Goal: Transaction & Acquisition: Purchase product/service

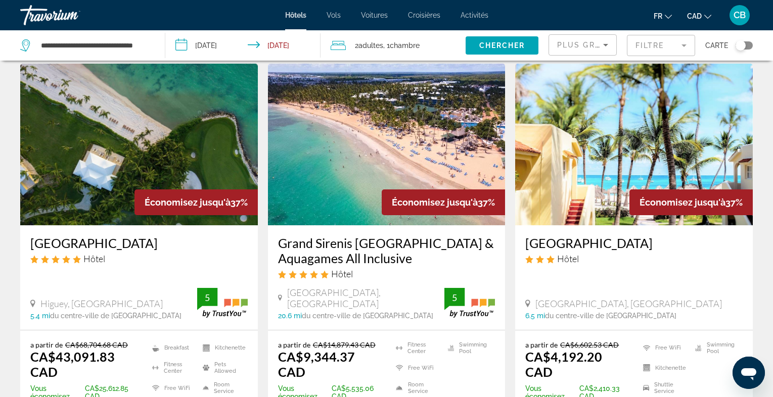
scroll to position [33, 0]
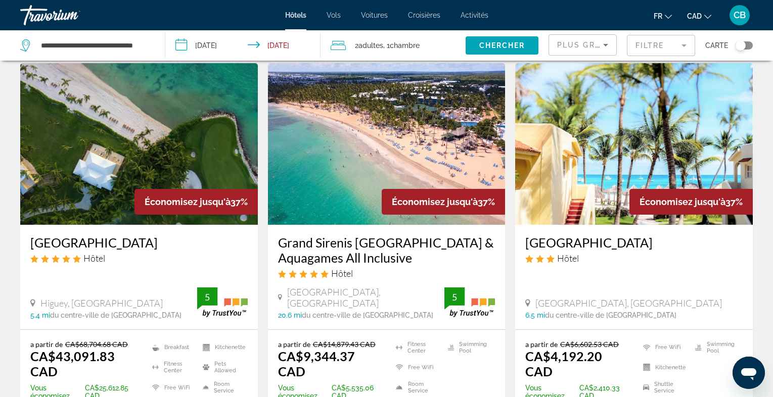
click at [601, 47] on icon "Sort by" at bounding box center [605, 45] width 12 height 12
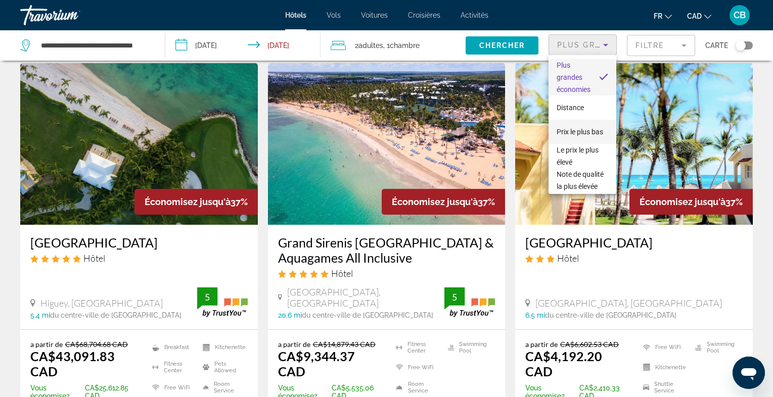
click at [598, 130] on span "Prix le plus bas" at bounding box center [579, 132] width 46 height 8
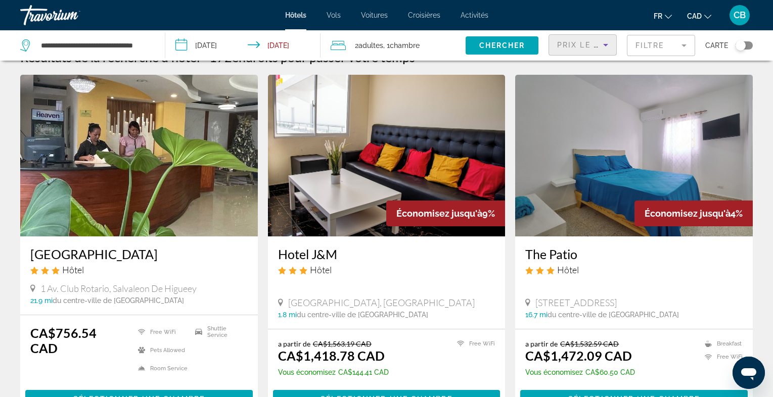
scroll to position [15, 0]
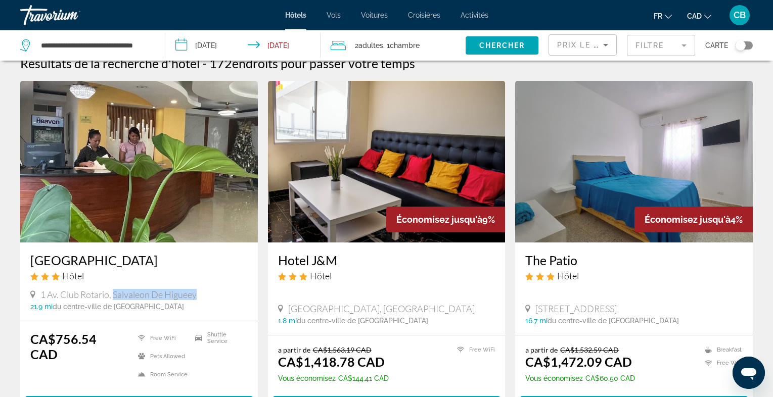
drag, startPoint x: 113, startPoint y: 293, endPoint x: 215, endPoint y: 293, distance: 102.1
click at [215, 293] on div "1 Av. Club Rotario, Salvaleon De Higueey" at bounding box center [138, 294] width 217 height 11
click at [669, 48] on mat-form-field "Filtre" at bounding box center [661, 45] width 68 height 21
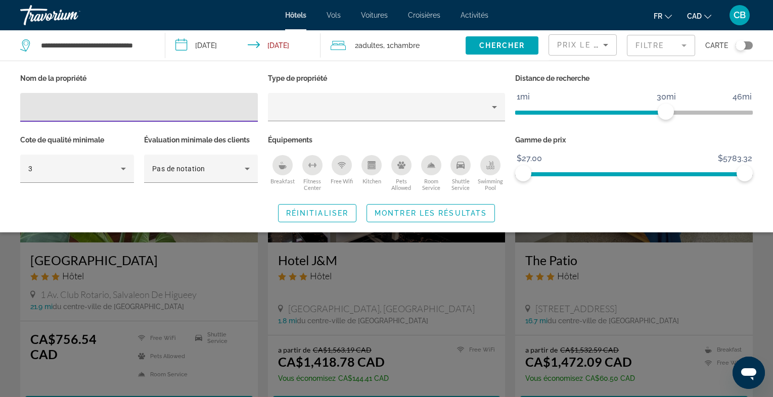
click at [370, 169] on div "Kitchen" at bounding box center [371, 165] width 20 height 20
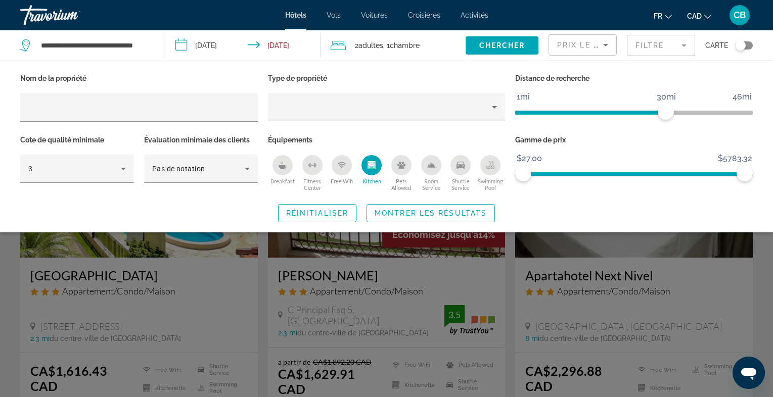
click at [504, 271] on div "Search widget" at bounding box center [386, 275] width 773 height 246
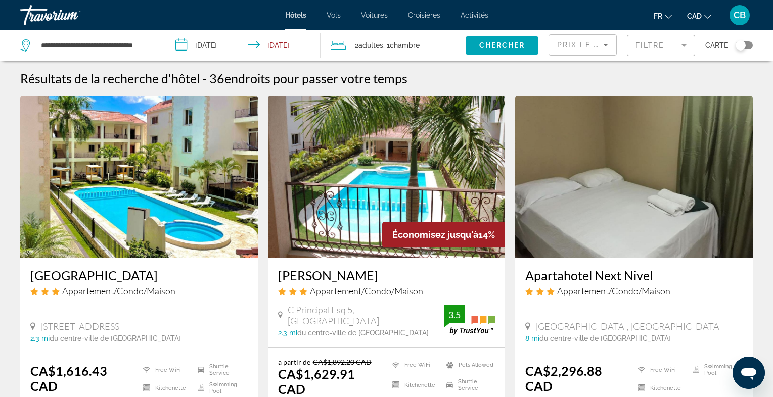
click at [202, 188] on img "Main content" at bounding box center [138, 177] width 237 height 162
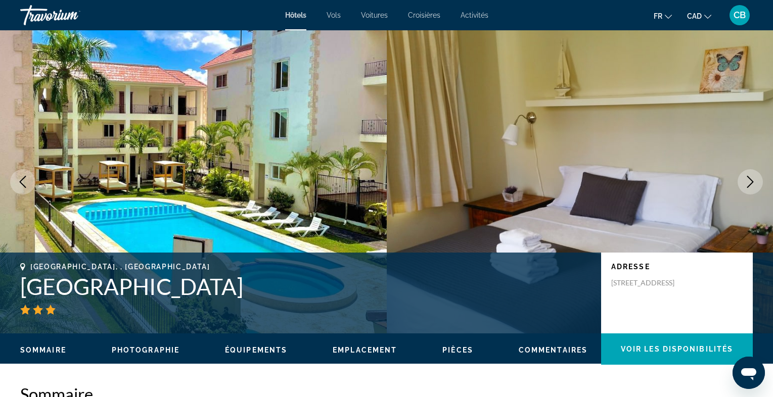
click at [751, 182] on icon "Next image" at bounding box center [750, 182] width 12 height 12
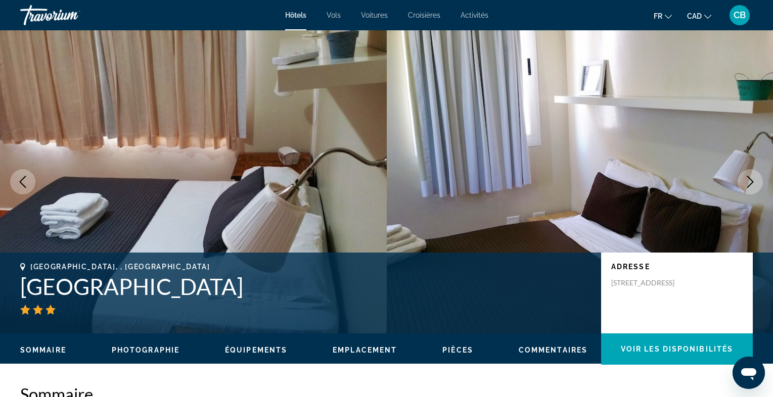
click at [751, 182] on icon "Next image" at bounding box center [750, 182] width 12 height 12
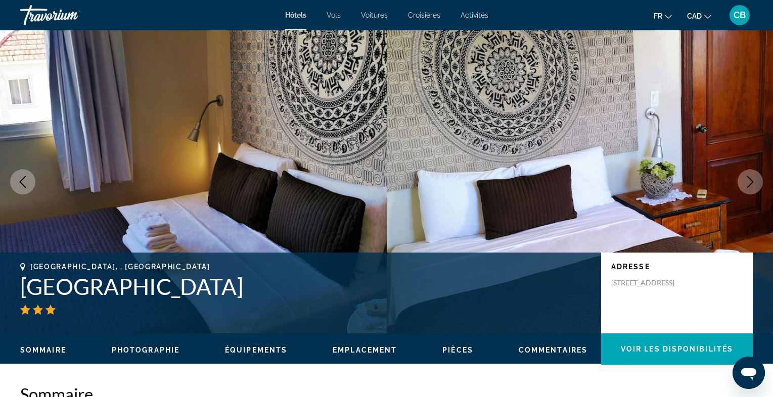
click at [751, 182] on icon "Next image" at bounding box center [750, 182] width 12 height 12
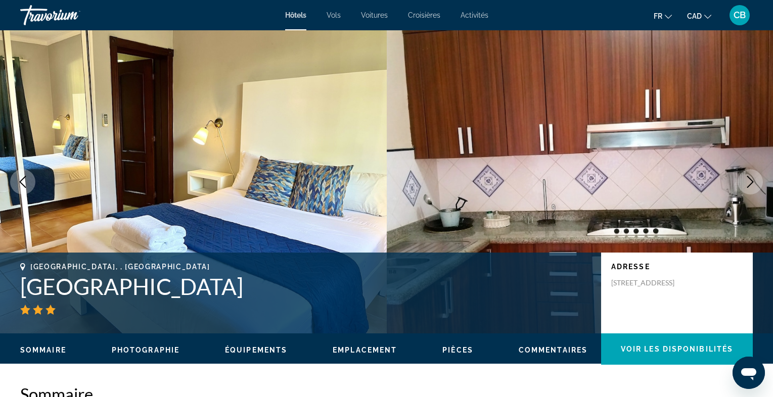
click at [751, 182] on icon "Next image" at bounding box center [750, 182] width 12 height 12
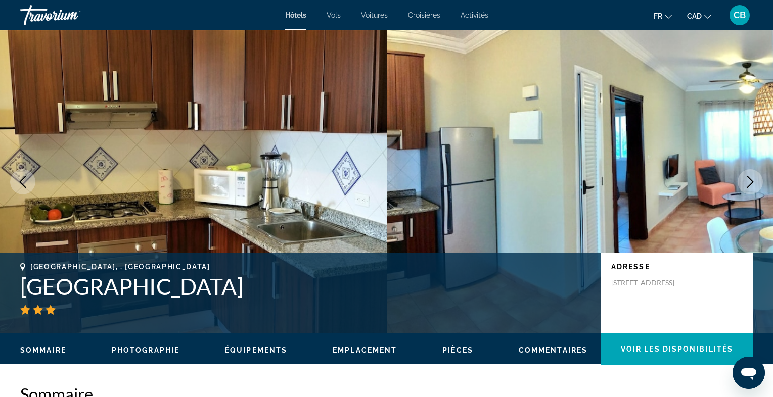
click at [751, 182] on icon "Next image" at bounding box center [750, 182] width 12 height 12
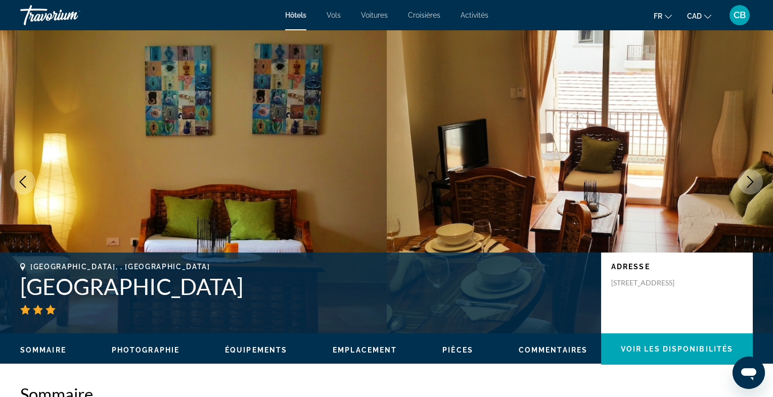
click at [751, 182] on icon "Next image" at bounding box center [750, 182] width 12 height 12
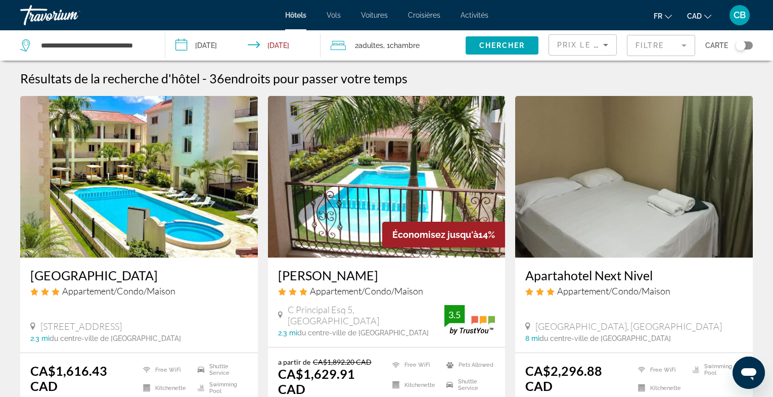
click at [442, 179] on img "Main content" at bounding box center [386, 177] width 237 height 162
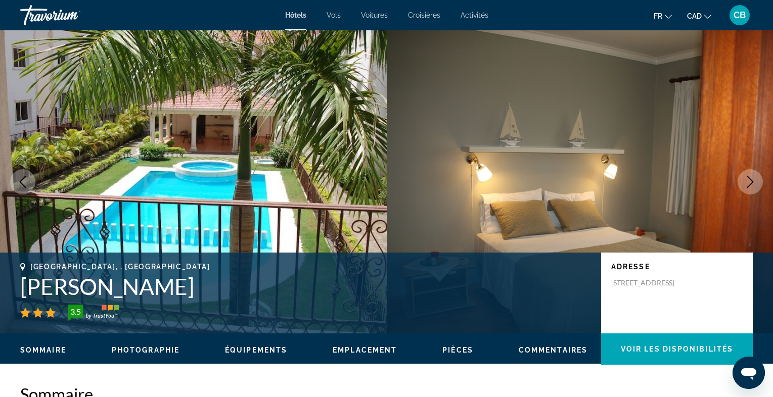
click at [754, 182] on icon "Next image" at bounding box center [750, 182] width 12 height 12
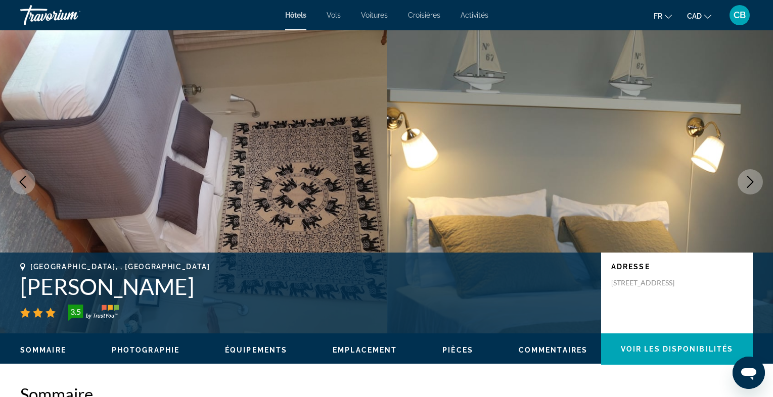
click at [754, 182] on icon "Next image" at bounding box center [750, 182] width 12 height 12
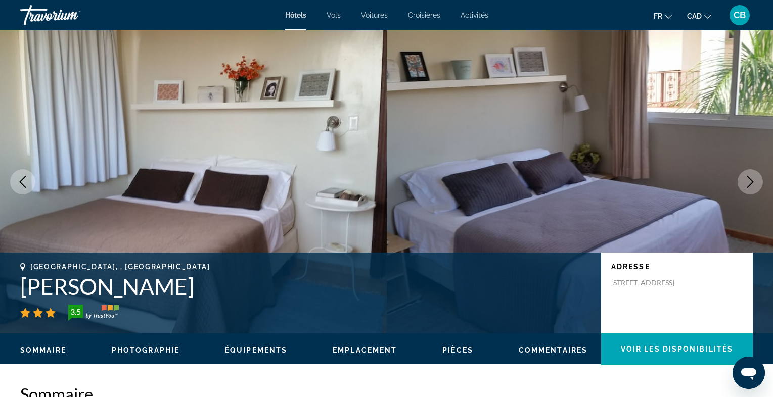
click at [754, 182] on icon "Next image" at bounding box center [750, 182] width 12 height 12
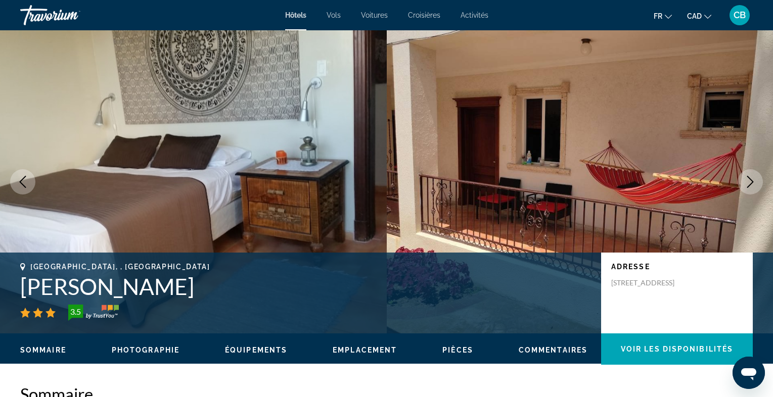
click at [752, 179] on icon "Next image" at bounding box center [750, 182] width 12 height 12
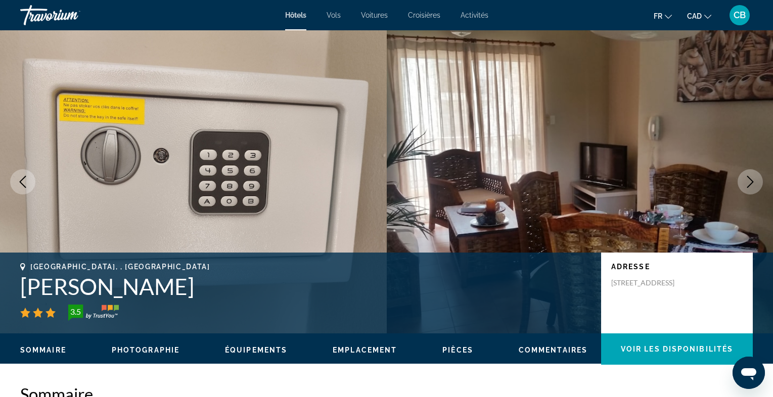
click at [752, 179] on icon "Next image" at bounding box center [750, 182] width 12 height 12
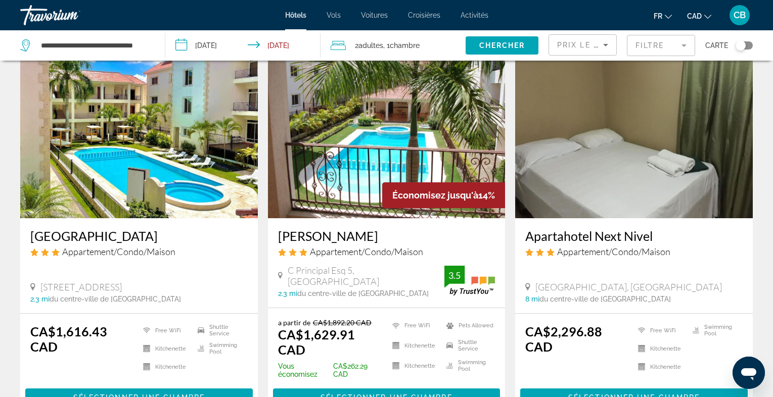
scroll to position [39, 0]
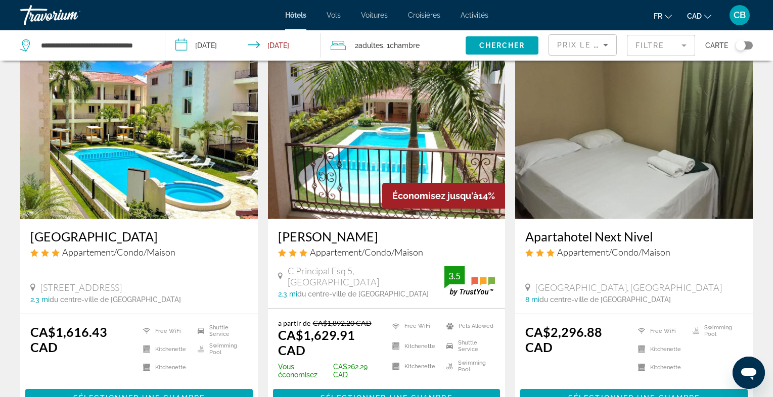
click at [189, 181] on img "Main content" at bounding box center [138, 138] width 237 height 162
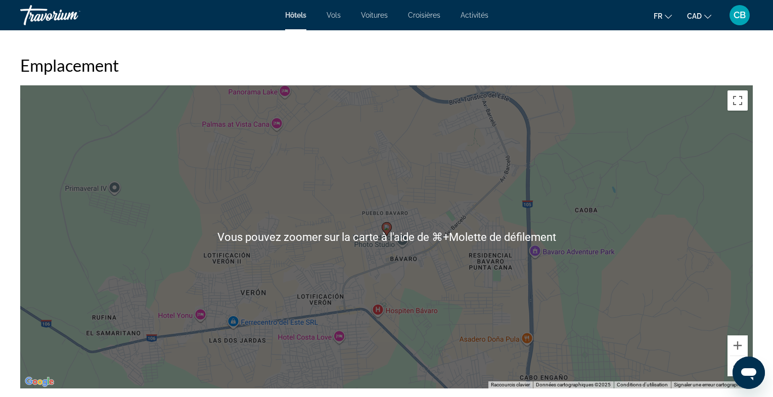
scroll to position [892, 0]
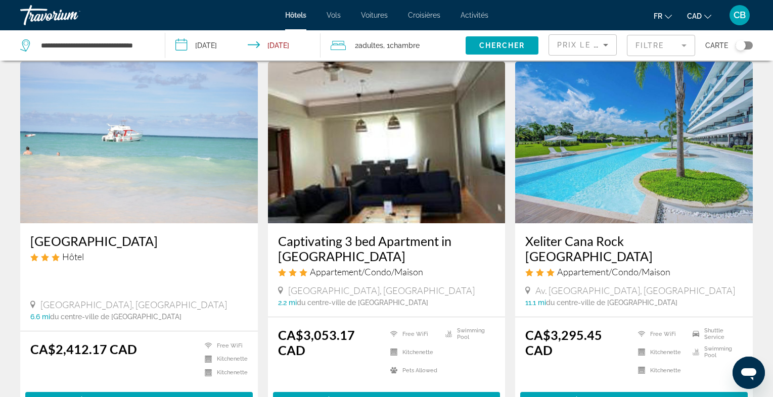
scroll to position [421, 0]
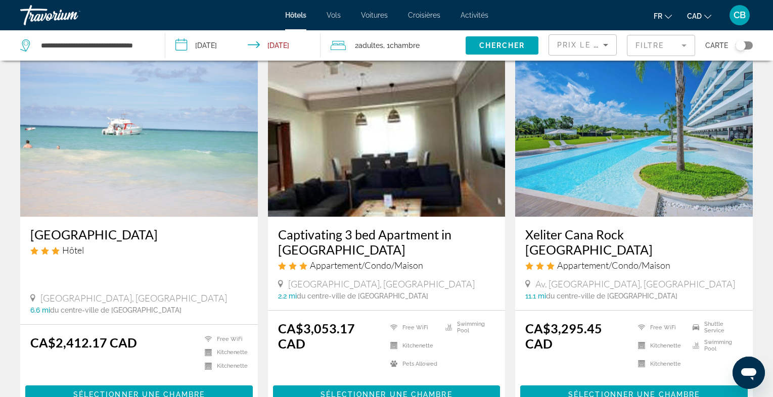
click at [223, 176] on img "Main content" at bounding box center [138, 136] width 237 height 162
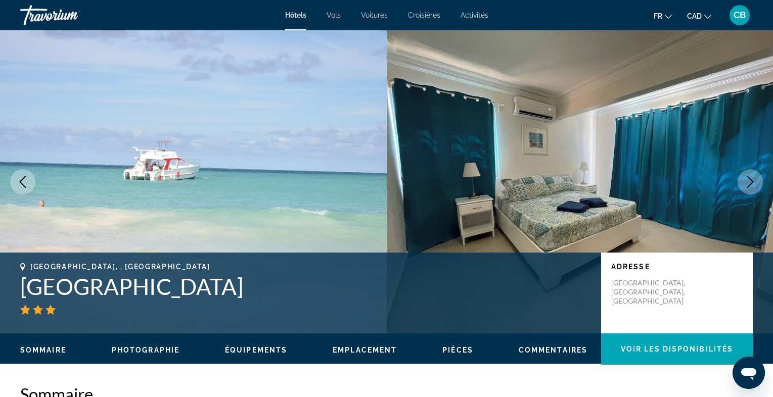
click at [751, 186] on icon "Next image" at bounding box center [750, 182] width 12 height 12
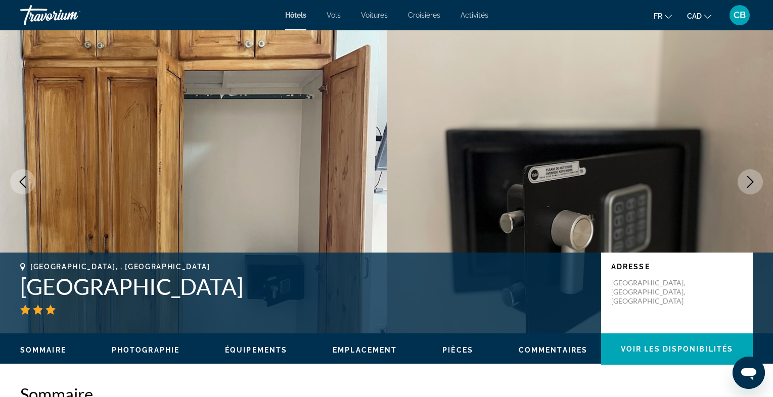
click at [24, 182] on icon "Previous image" at bounding box center [23, 182] width 12 height 12
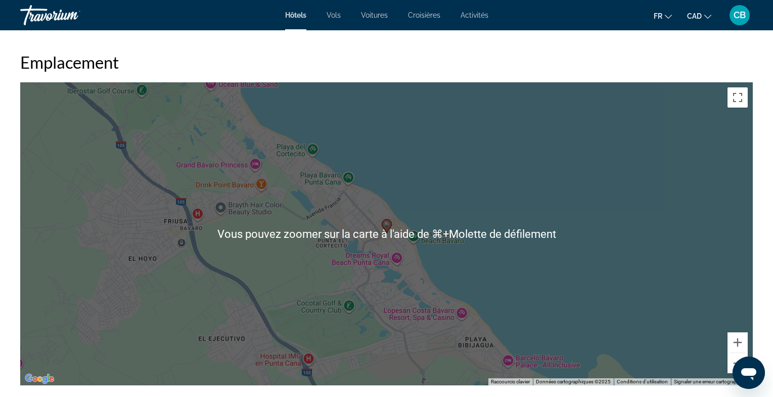
scroll to position [933, 0]
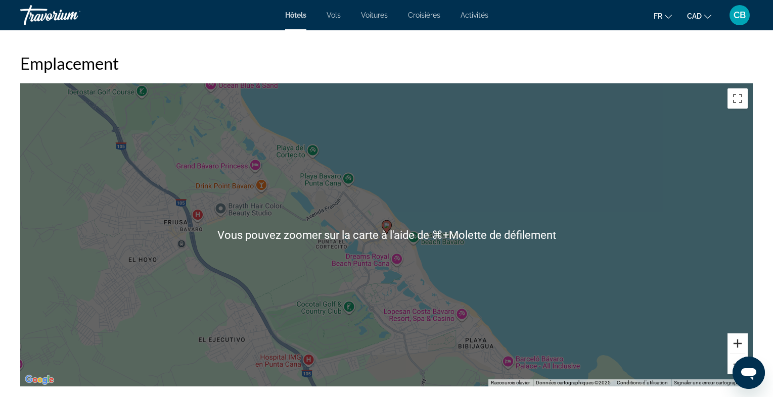
click at [738, 348] on button "Zoom avant" at bounding box center [737, 343] width 20 height 20
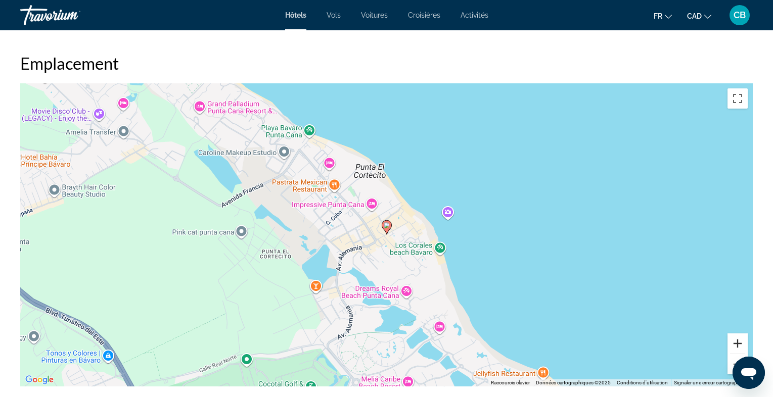
click at [737, 347] on button "Zoom avant" at bounding box center [737, 343] width 20 height 20
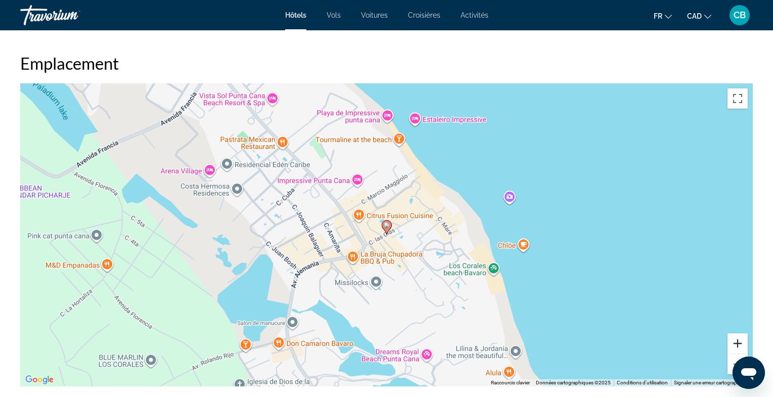
click at [737, 347] on button "Zoom avant" at bounding box center [737, 343] width 20 height 20
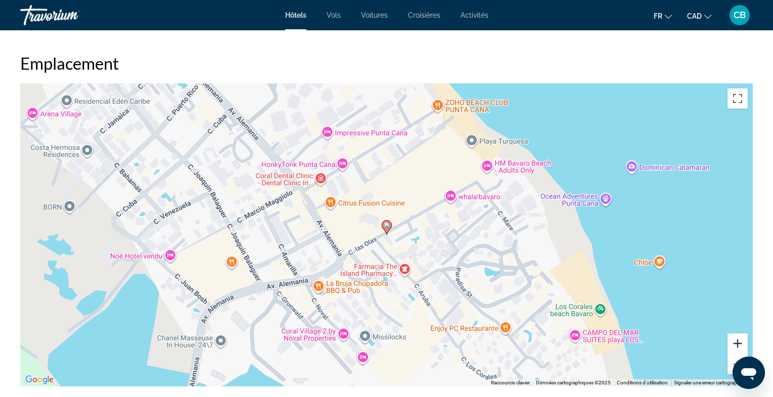
click at [732, 345] on button "Zoom avant" at bounding box center [737, 343] width 20 height 20
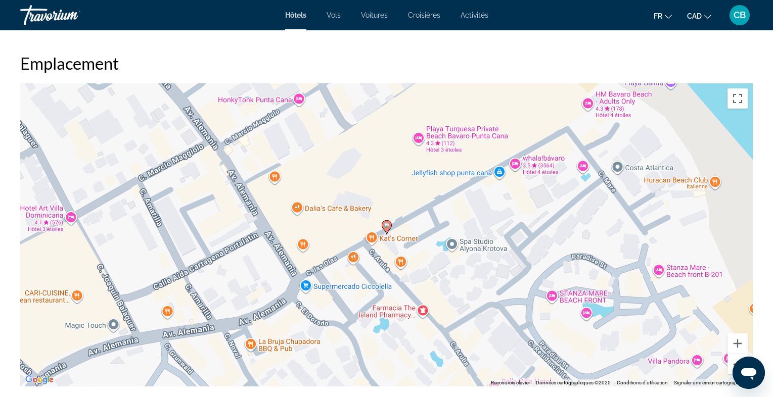
click at [730, 362] on button "Zoom arrière" at bounding box center [737, 364] width 20 height 20
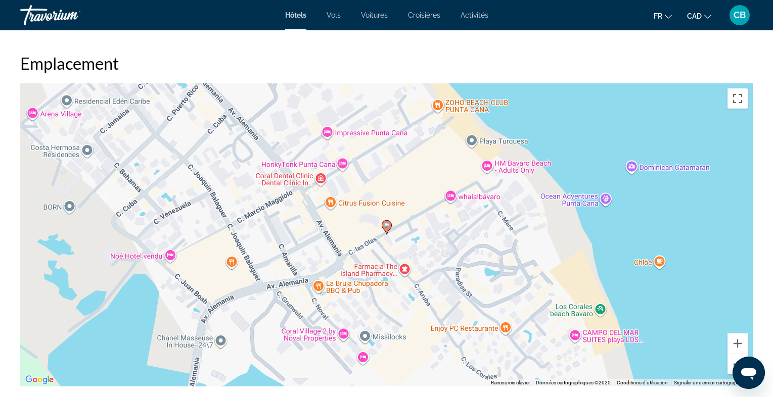
click at [730, 362] on button "Zoom arrière" at bounding box center [737, 364] width 20 height 20
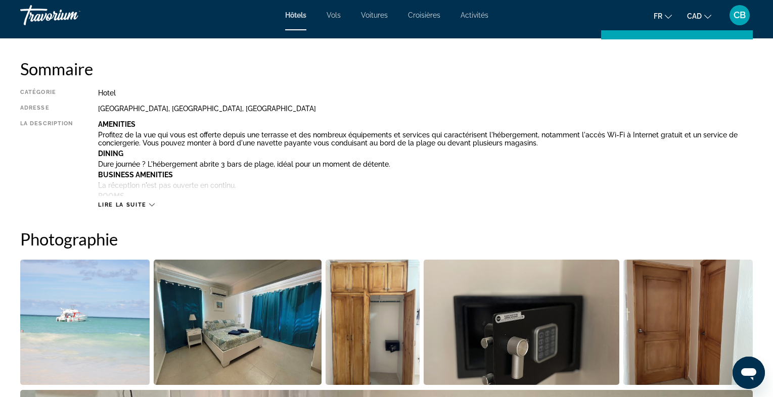
scroll to position [0, 0]
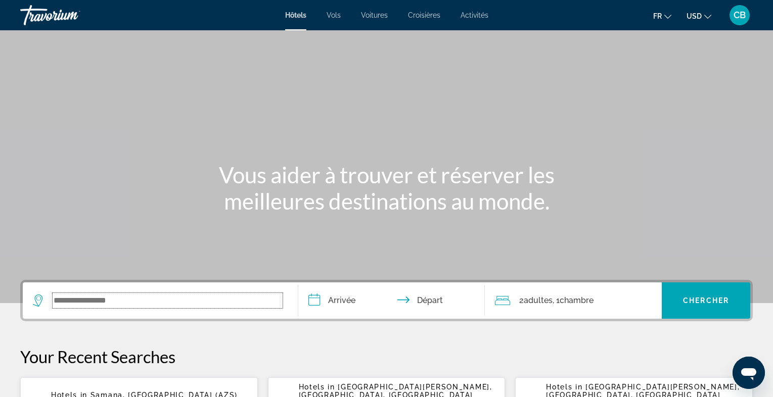
click at [211, 305] on input "Search widget" at bounding box center [168, 300] width 230 height 15
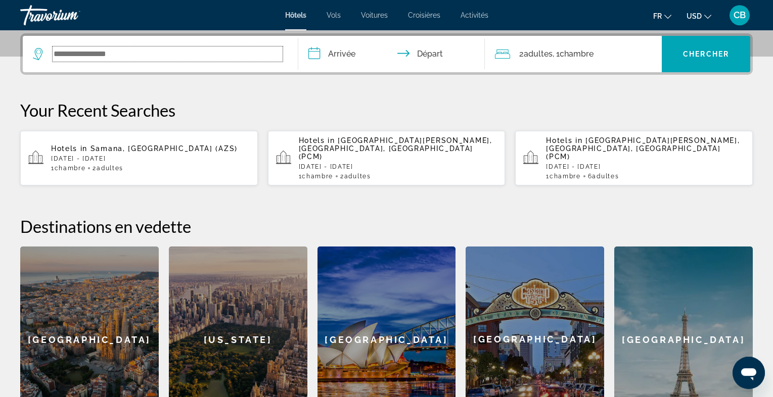
scroll to position [247, 0]
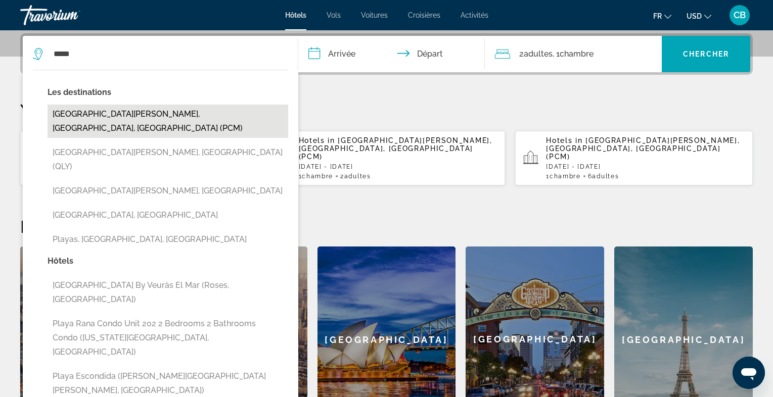
click at [139, 109] on button "[GEOGRAPHIC_DATA][PERSON_NAME], [GEOGRAPHIC_DATA], [GEOGRAPHIC_DATA] (PCM)" at bounding box center [167, 121] width 241 height 33
type input "**********"
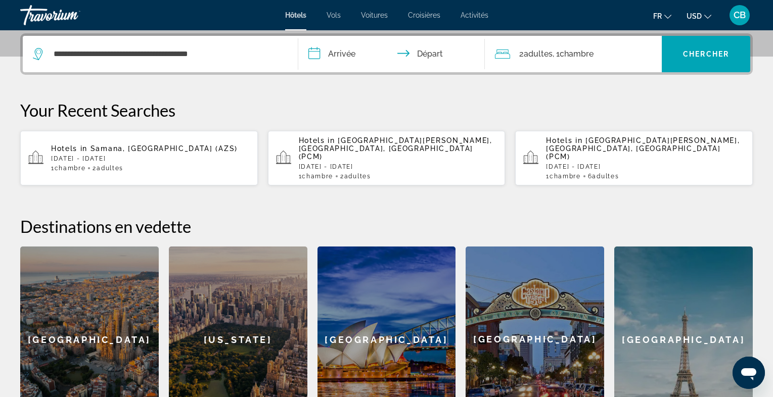
click at [347, 55] on input "**********" at bounding box center [393, 55] width 191 height 39
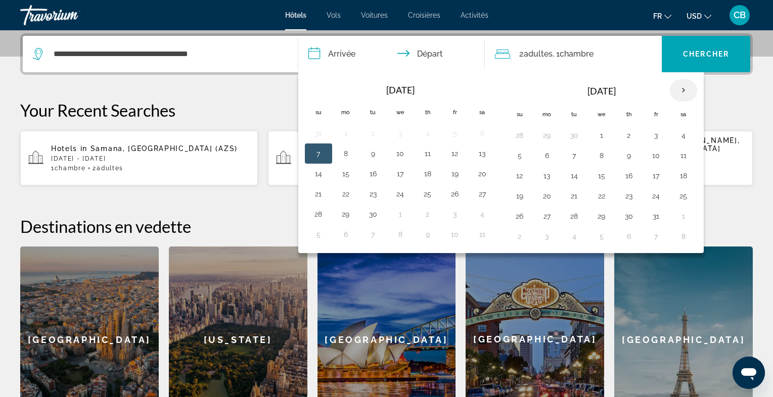
click at [679, 90] on th "Next month" at bounding box center [682, 90] width 27 height 22
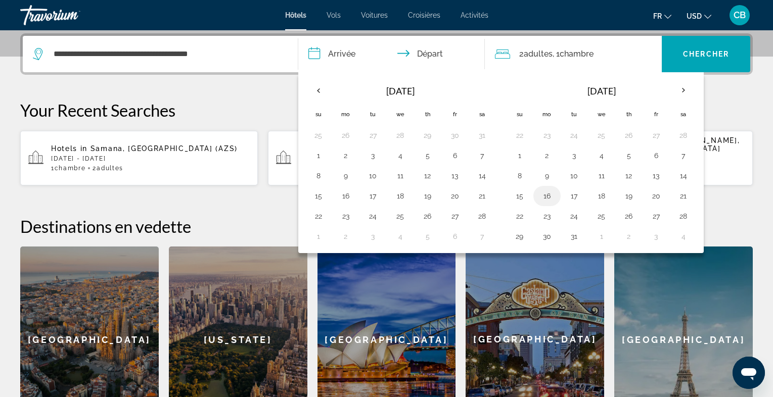
click at [548, 197] on button "16" at bounding box center [547, 196] width 16 height 14
click at [679, 89] on th "Next month" at bounding box center [682, 90] width 27 height 22
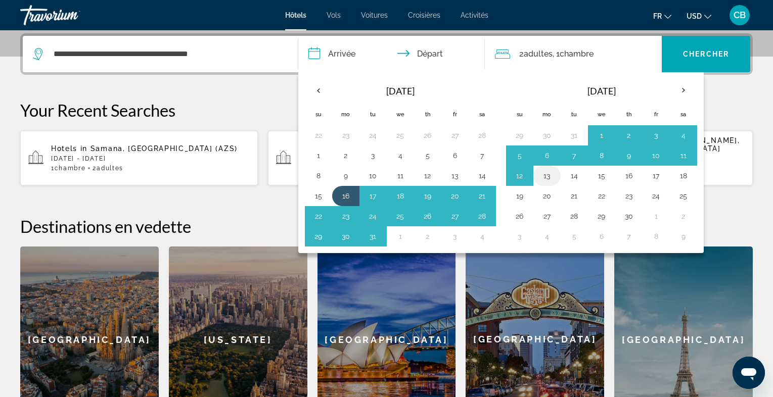
click at [542, 171] on button "13" at bounding box center [547, 176] width 16 height 14
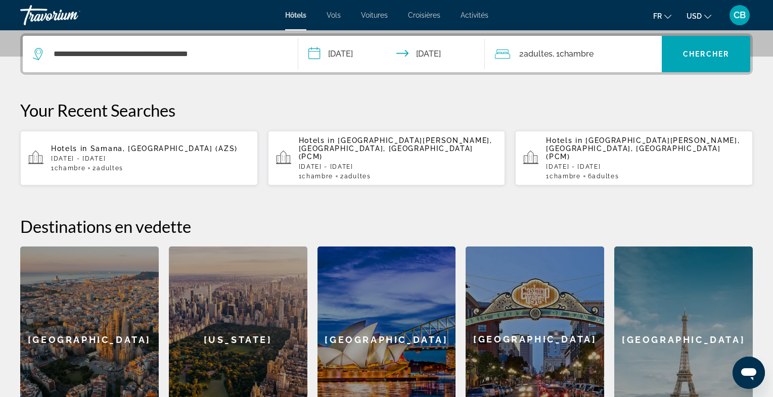
type input "**********"
click at [707, 16] on icon "Change currency" at bounding box center [707, 16] width 7 height 7
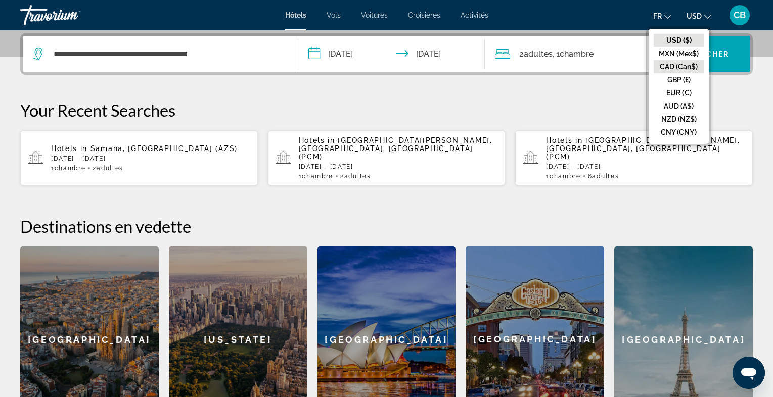
click at [685, 64] on button "CAD (Can$)" at bounding box center [678, 66] width 50 height 13
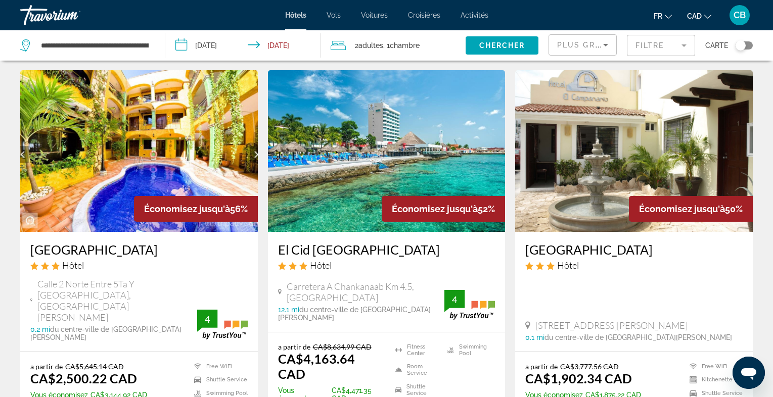
scroll to position [25, 0]
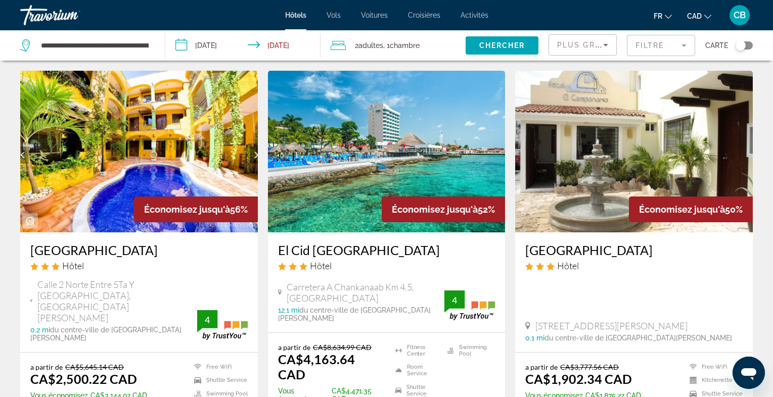
click at [592, 44] on span "Plus grandes économies" at bounding box center [617, 45] width 121 height 8
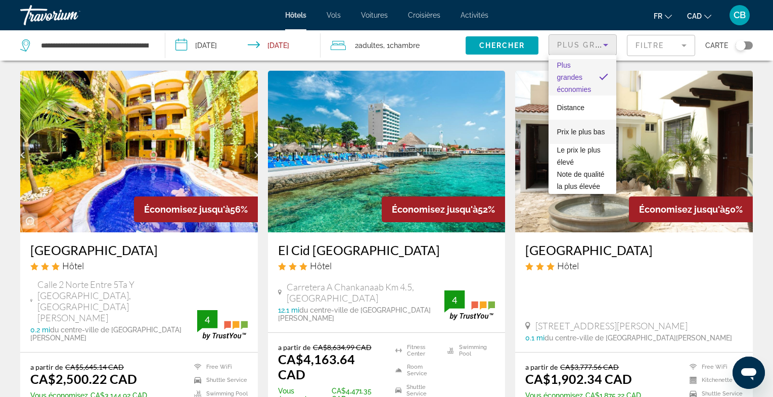
click at [589, 129] on span "Prix le plus bas" at bounding box center [580, 132] width 48 height 8
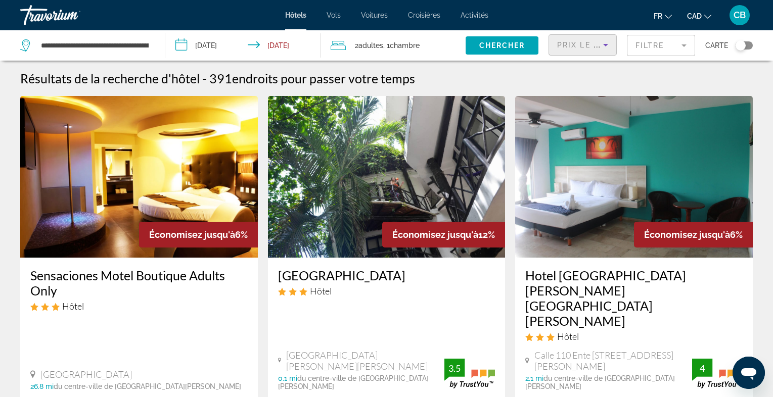
click at [601, 46] on icon "Sort by" at bounding box center [605, 45] width 12 height 12
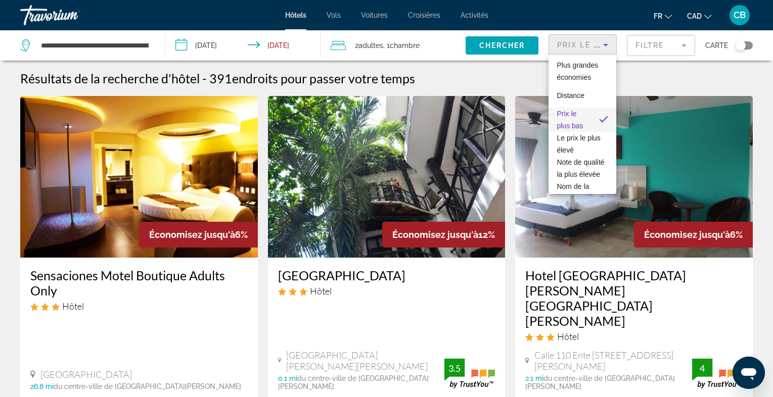
click at [601, 46] on div at bounding box center [386, 198] width 773 height 397
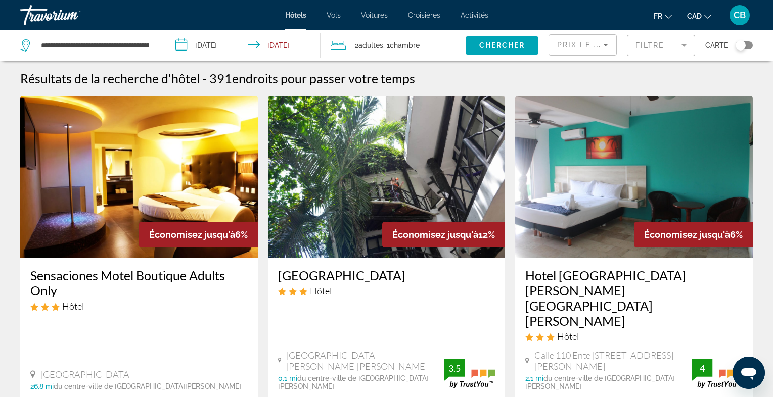
click at [655, 43] on mat-form-field "Filtre" at bounding box center [661, 45] width 68 height 21
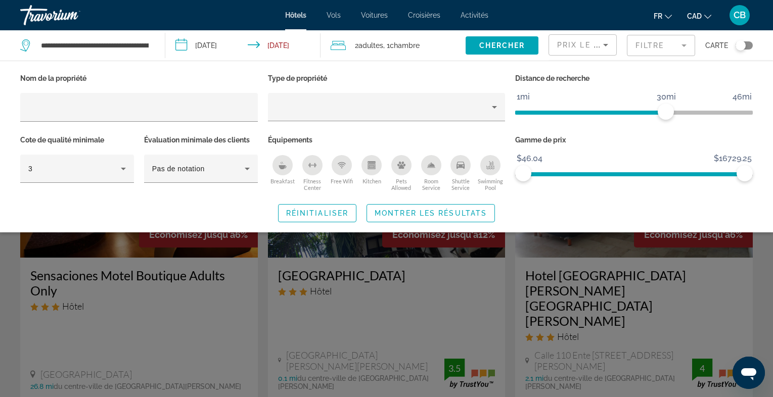
click at [371, 166] on icon "Kitchen" at bounding box center [371, 166] width 6 height 3
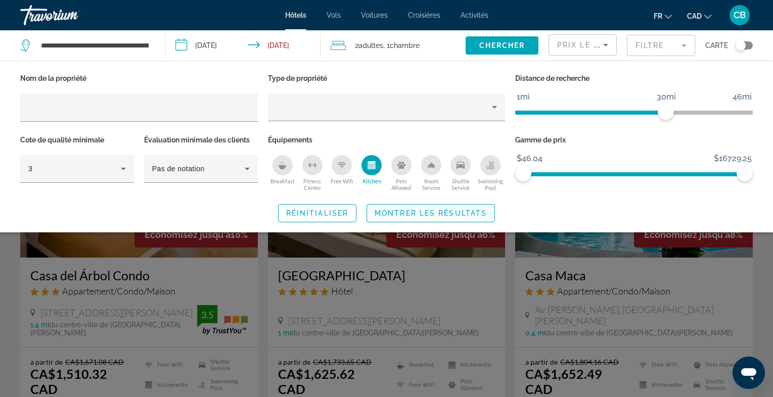
click at [457, 213] on span "Montrer les résultats" at bounding box center [430, 213] width 112 height 8
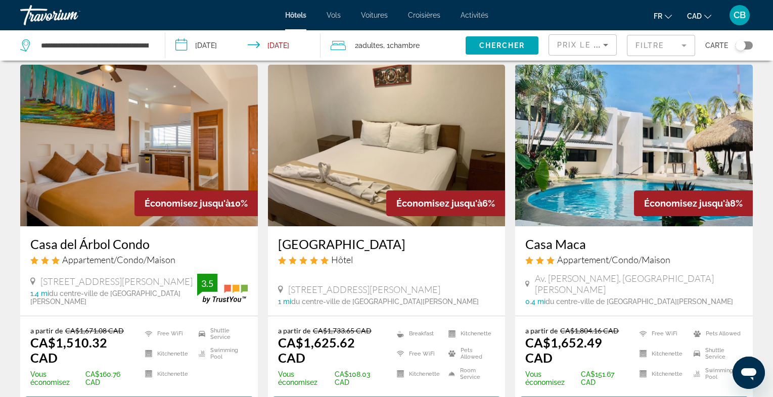
scroll to position [32, 0]
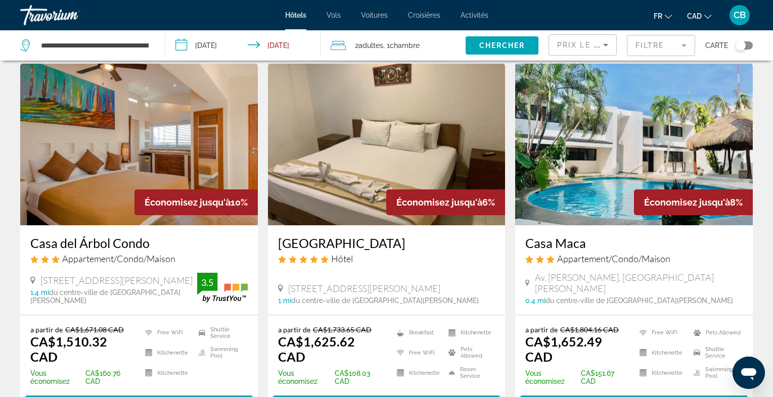
click at [601, 190] on img "Main content" at bounding box center [633, 145] width 237 height 162
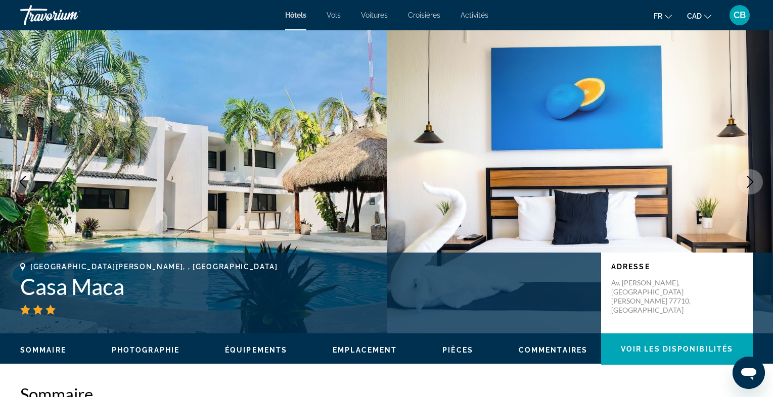
click at [757, 185] on button "Next image" at bounding box center [749, 181] width 25 height 25
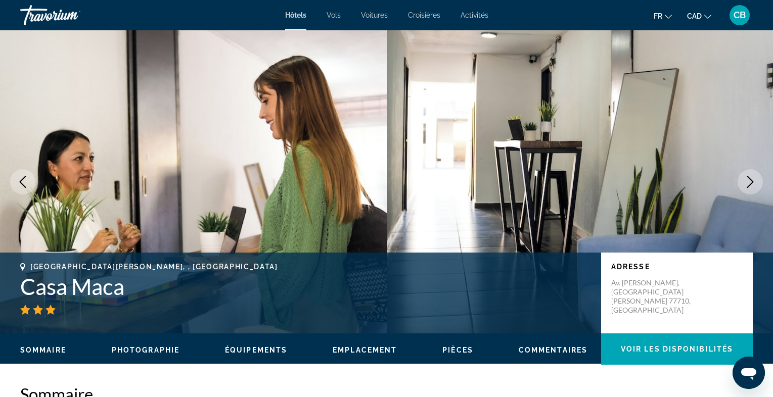
click at [753, 185] on icon "Next image" at bounding box center [750, 182] width 12 height 12
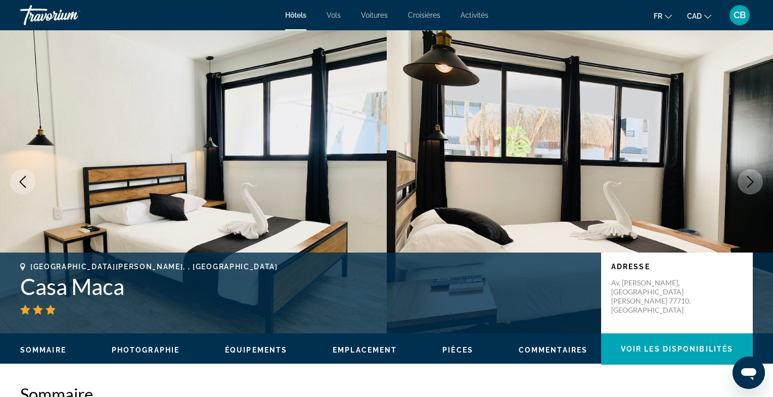
click at [19, 182] on icon "Previous image" at bounding box center [23, 182] width 12 height 12
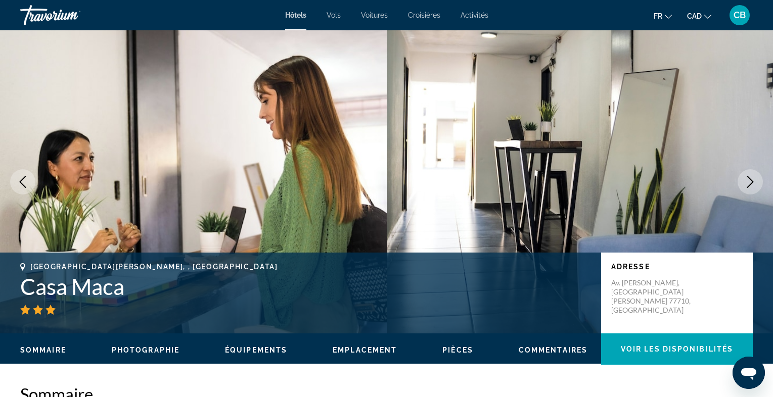
click at [19, 182] on icon "Previous image" at bounding box center [23, 182] width 12 height 12
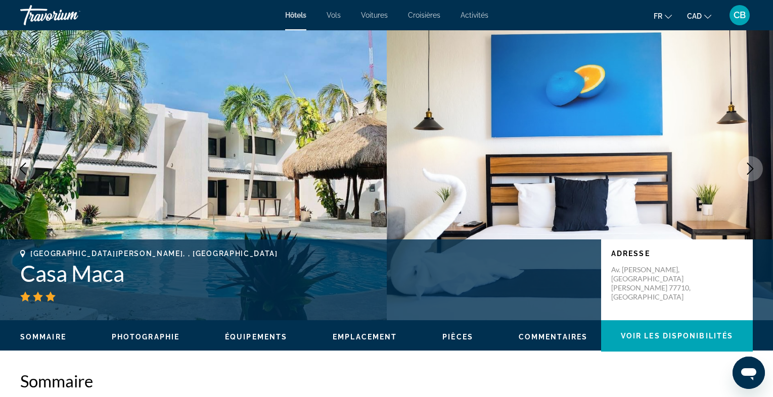
scroll to position [14, 0]
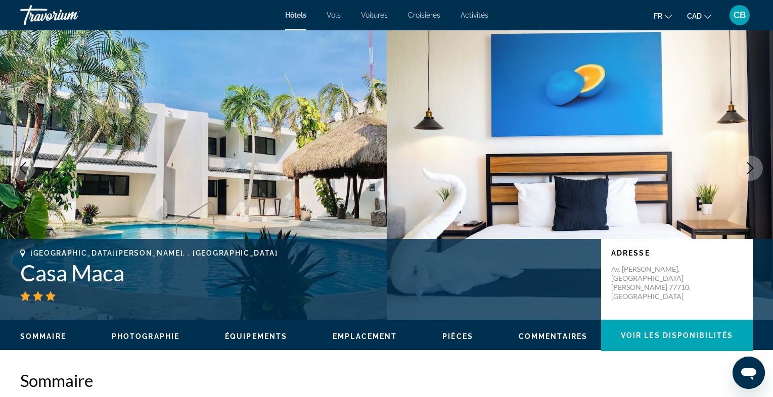
click at [753, 170] on icon "Next image" at bounding box center [750, 168] width 12 height 12
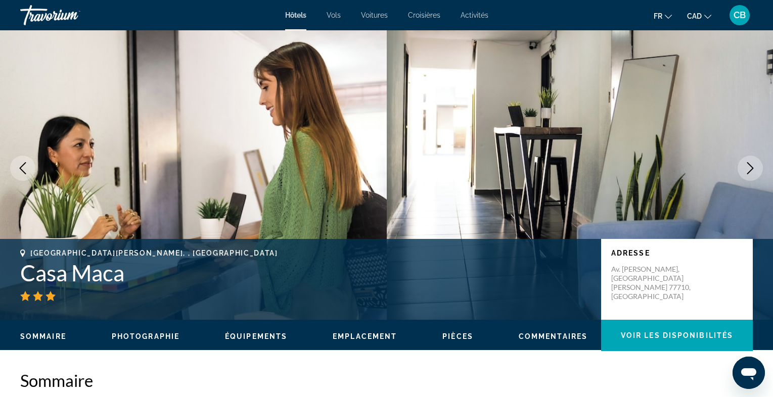
click at [753, 170] on icon "Next image" at bounding box center [750, 168] width 12 height 12
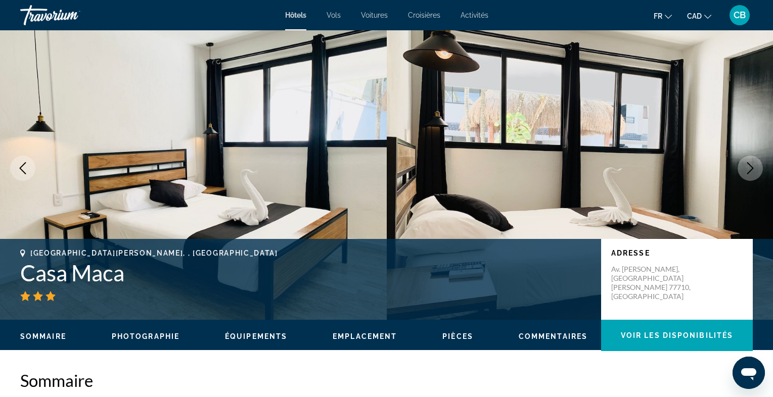
click at [753, 170] on icon "Next image" at bounding box center [750, 168] width 12 height 12
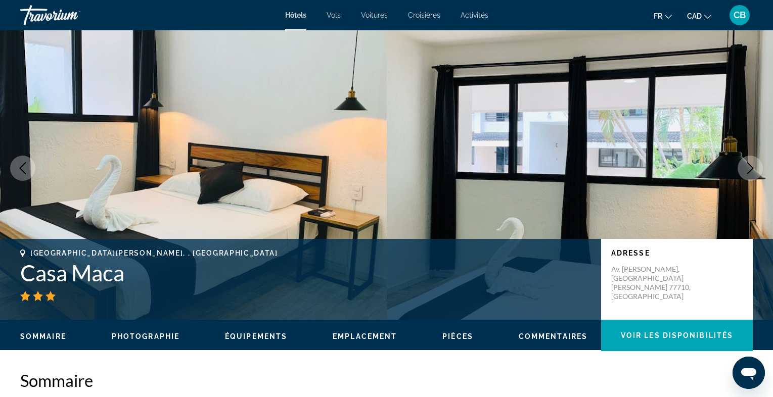
click at [753, 170] on icon "Next image" at bounding box center [750, 168] width 12 height 12
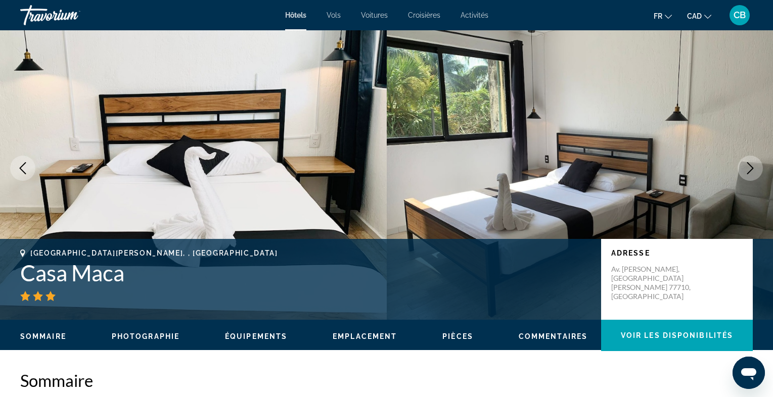
click at [753, 170] on icon "Next image" at bounding box center [750, 168] width 12 height 12
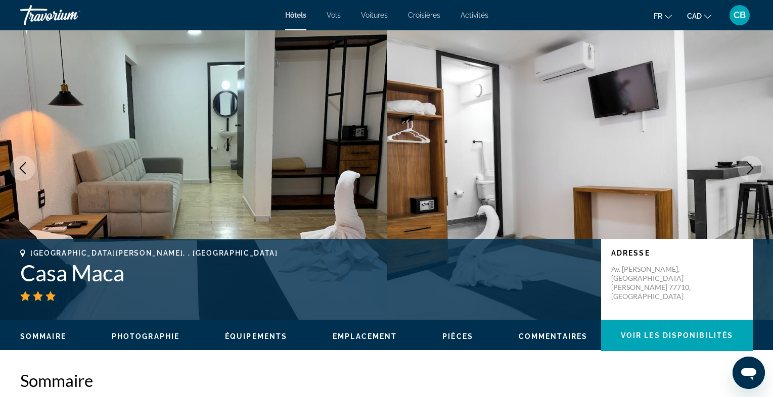
click at [753, 170] on icon "Next image" at bounding box center [750, 168] width 12 height 12
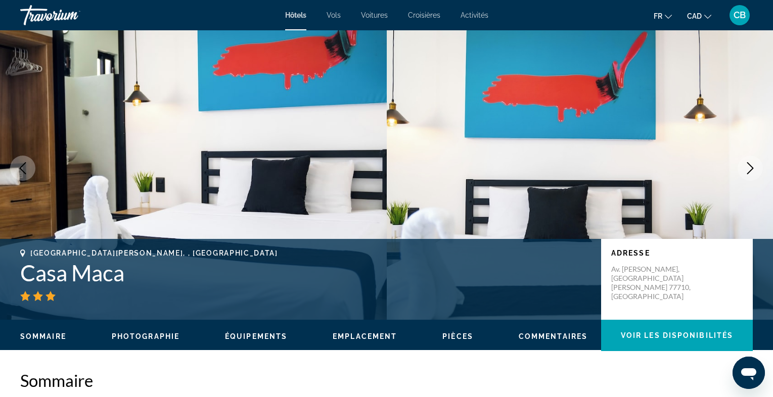
click at [753, 170] on icon "Next image" at bounding box center [750, 168] width 12 height 12
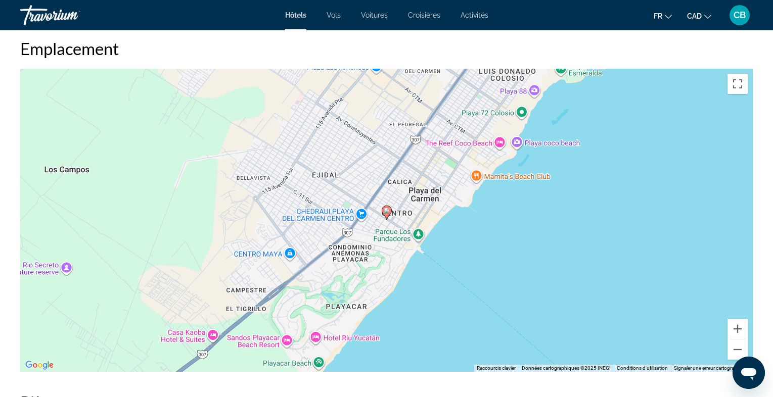
scroll to position [948, 0]
click at [744, 324] on button "Zoom avant" at bounding box center [737, 328] width 20 height 20
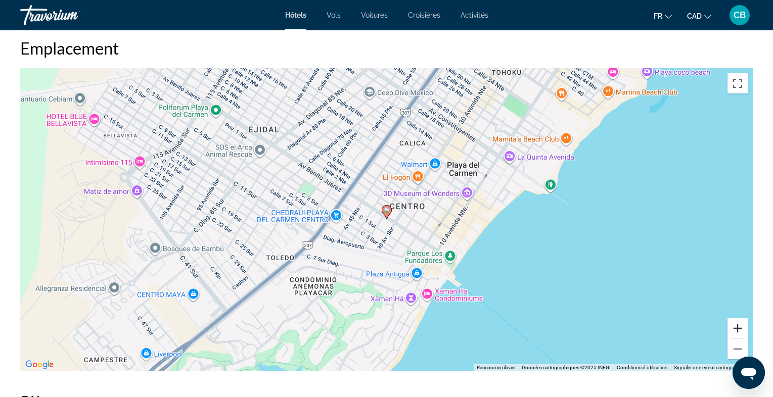
click at [744, 324] on button "Zoom avant" at bounding box center [737, 328] width 20 height 20
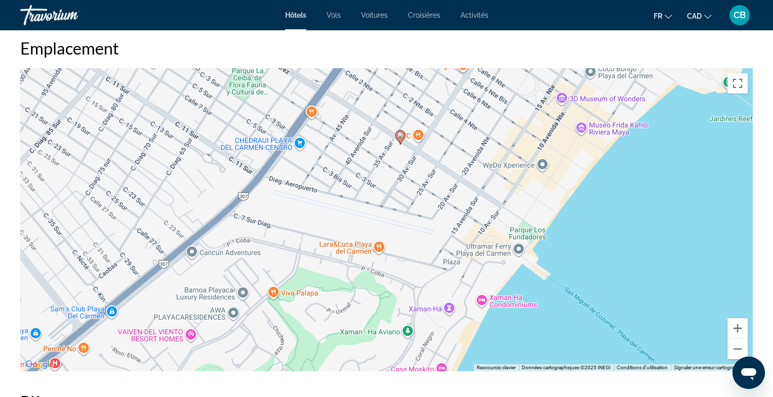
drag, startPoint x: 537, startPoint y: 275, endPoint x: 550, endPoint y: 199, distance: 77.5
click at [550, 199] on div "Pour activer le glissement avec le clavier, appuyez sur Alt+Entrée. Une fois ce…" at bounding box center [386, 219] width 732 height 303
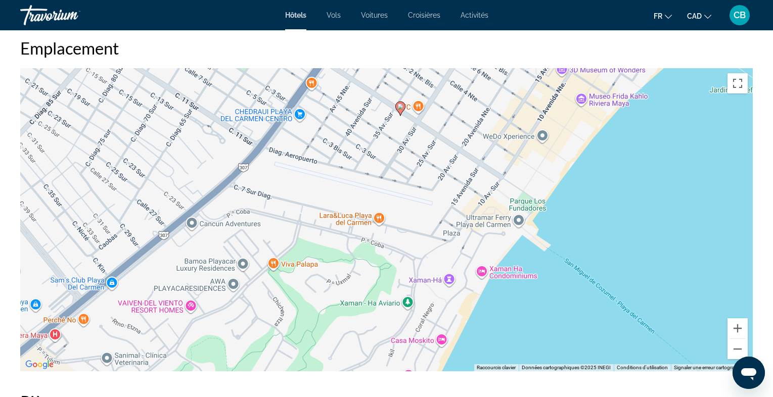
drag, startPoint x: 463, startPoint y: 337, endPoint x: 464, endPoint y: 303, distance: 33.9
click at [464, 303] on div "Pour activer le glissement avec le clavier, appuyez sur Alt+Entrée. Une fois ce…" at bounding box center [386, 219] width 732 height 303
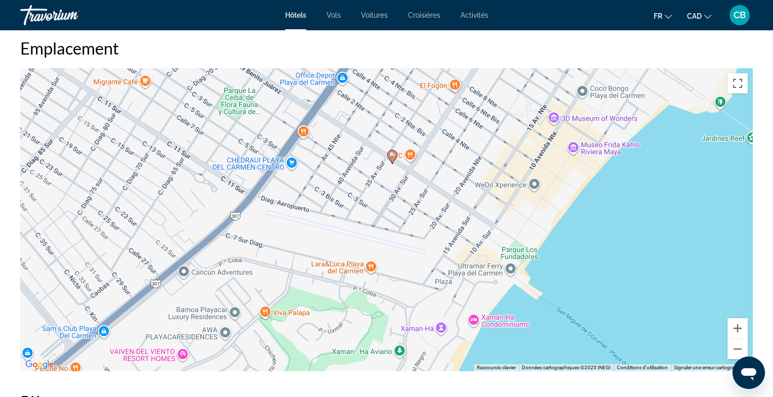
drag, startPoint x: 459, startPoint y: 151, endPoint x: 449, endPoint y: 206, distance: 55.6
click at [449, 206] on div "Pour activer le glissement avec le clavier, appuyez sur Alt+Entrée. Une fois ce…" at bounding box center [386, 219] width 732 height 303
click at [738, 349] on button "Zoom arrière" at bounding box center [737, 349] width 20 height 20
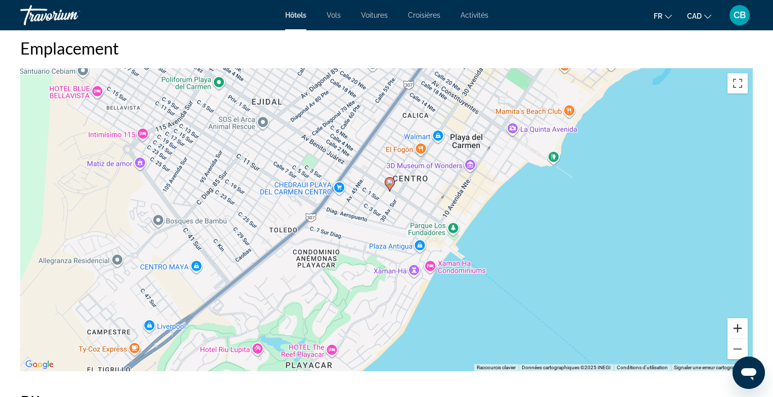
click at [738, 324] on button "Zoom avant" at bounding box center [737, 328] width 20 height 20
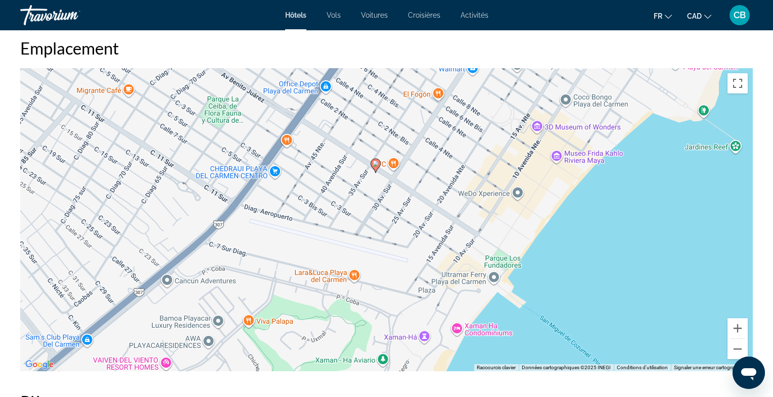
drag, startPoint x: 574, startPoint y: 180, endPoint x: 556, endPoint y: 189, distance: 20.1
click at [556, 189] on div "Pour activer le glissement avec le clavier, appuyez sur Alt+Entrée. Une fois ce…" at bounding box center [386, 219] width 732 height 303
click at [737, 329] on button "Zoom avant" at bounding box center [737, 328] width 20 height 20
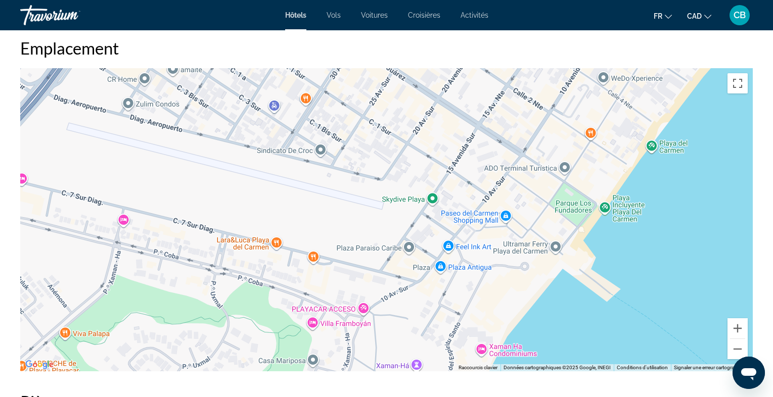
drag, startPoint x: 650, startPoint y: 286, endPoint x: 604, endPoint y: 188, distance: 107.8
click at [604, 188] on div "Pour activer le glissement avec le clavier, appuyez sur Alt+Entrée. Une fois ce…" at bounding box center [386, 219] width 732 height 303
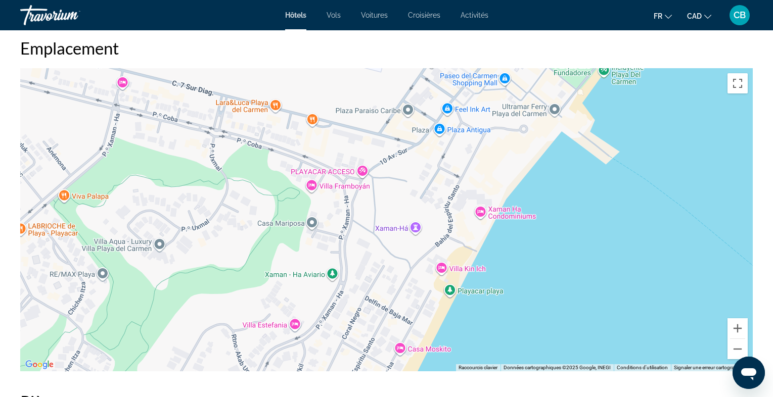
drag, startPoint x: 516, startPoint y: 296, endPoint x: 515, endPoint y: 153, distance: 143.0
click at [515, 153] on div "Pour activer le glissement avec le clavier, appuyez sur Alt+Entrée. Une fois ce…" at bounding box center [386, 219] width 732 height 303
click at [733, 345] on button "Zoom arrière" at bounding box center [737, 349] width 20 height 20
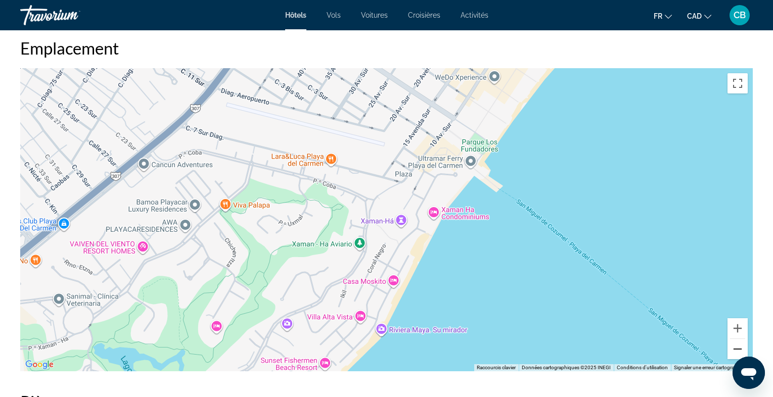
click at [733, 345] on button "Zoom arrière" at bounding box center [737, 349] width 20 height 20
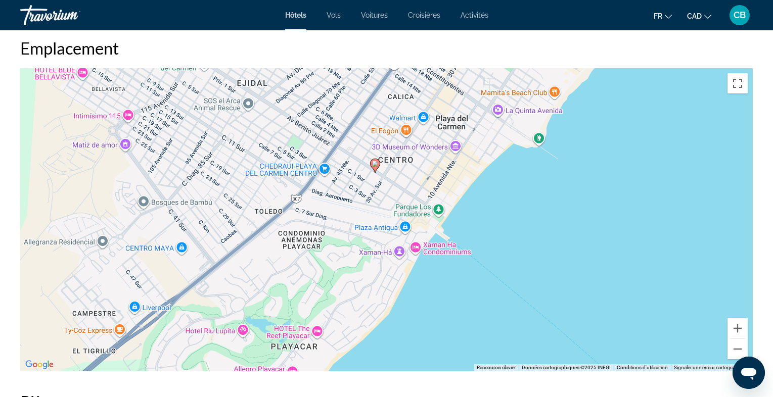
drag, startPoint x: 377, startPoint y: 159, endPoint x: 382, endPoint y: 196, distance: 36.7
click at [382, 196] on div "Pour activer le glissement avec le clavier, appuyez sur Alt+Entrée. Une fois ce…" at bounding box center [386, 219] width 732 height 303
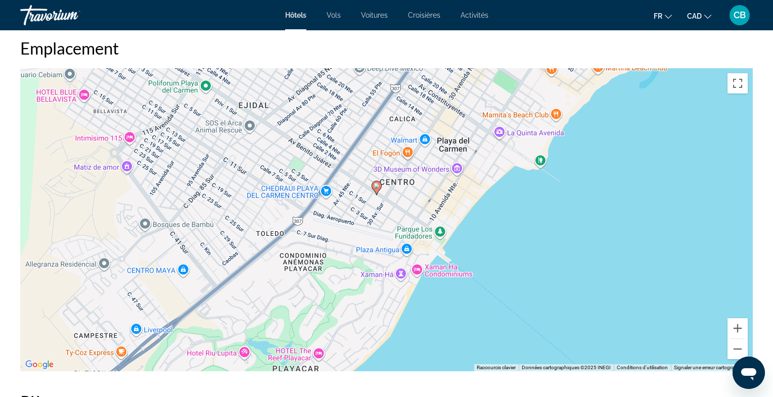
drag, startPoint x: 392, startPoint y: 183, endPoint x: 394, endPoint y: 207, distance: 23.3
click at [394, 207] on div "Pour activer le glissement avec le clavier, appuyez sur Alt+Entrée. Une fois ce…" at bounding box center [386, 219] width 732 height 303
click at [737, 325] on button "Zoom avant" at bounding box center [737, 328] width 20 height 20
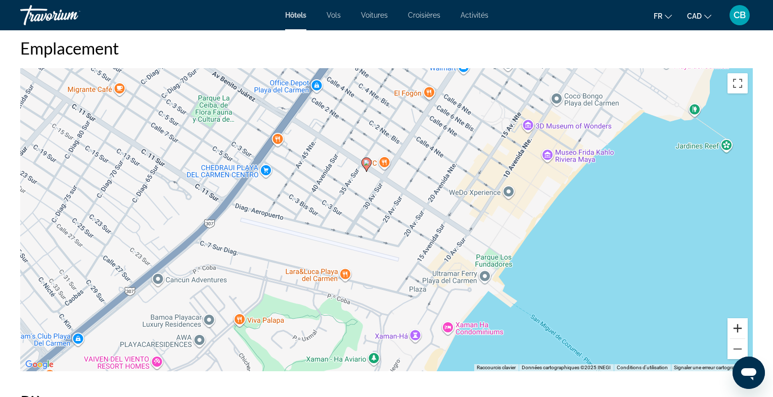
click at [737, 325] on button "Zoom avant" at bounding box center [737, 328] width 20 height 20
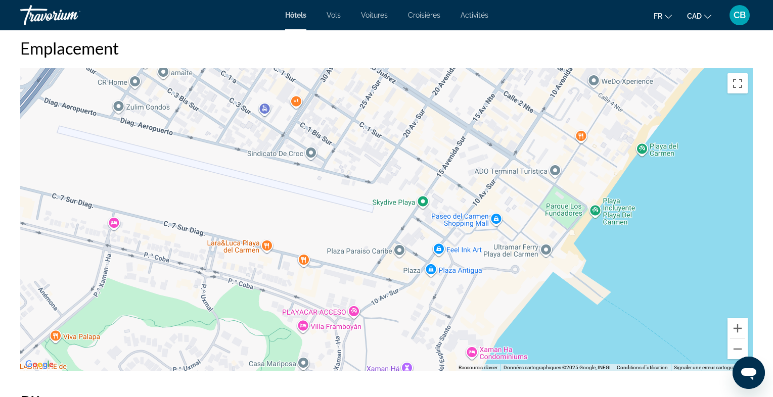
drag, startPoint x: 590, startPoint y: 241, endPoint x: 552, endPoint y: 151, distance: 97.4
click at [552, 151] on div "Pour activer le glissement avec le clavier, appuyez sur Alt+Entrée. Une fois ce…" at bounding box center [386, 219] width 732 height 303
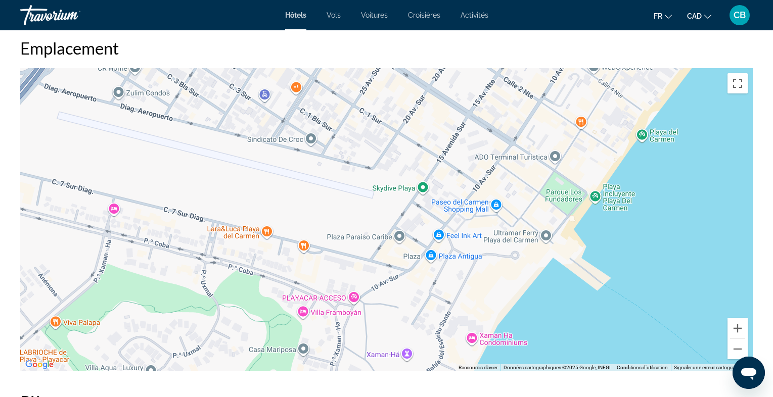
drag, startPoint x: 509, startPoint y: 291, endPoint x: 509, endPoint y: 275, distance: 15.7
click at [509, 275] on div "Pour activer le glissement avec le clavier, appuyez sur Alt+Entrée. Une fois ce…" at bounding box center [386, 219] width 732 height 303
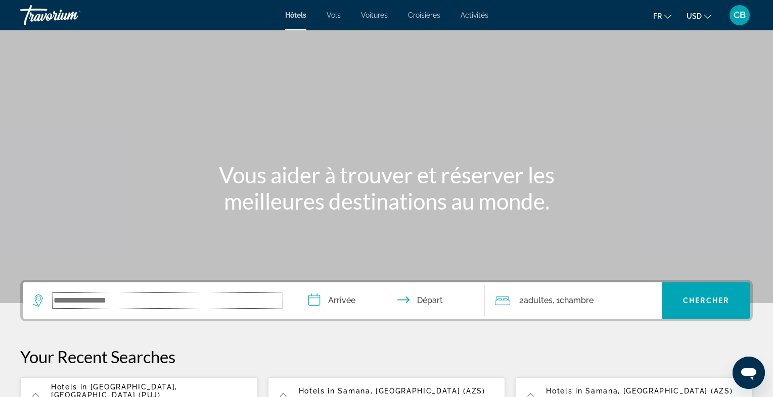
click at [122, 302] on input "Search widget" at bounding box center [168, 300] width 230 height 15
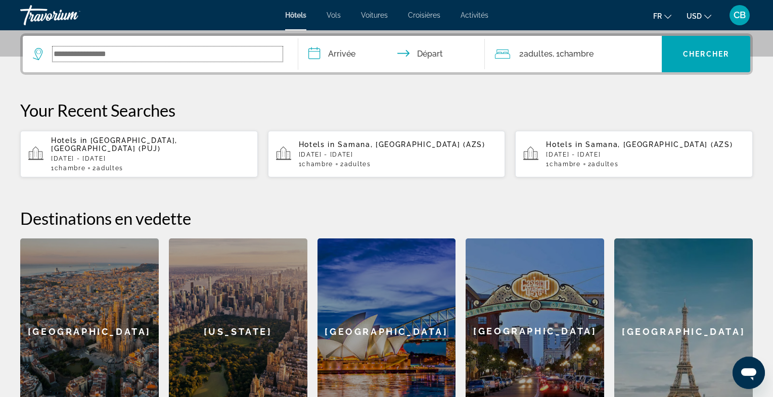
scroll to position [247, 0]
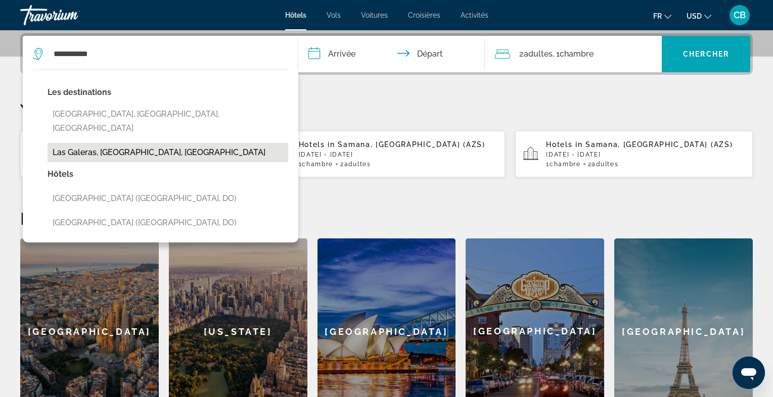
click at [205, 143] on button "Las Galeras, [GEOGRAPHIC_DATA], [GEOGRAPHIC_DATA]" at bounding box center [167, 152] width 241 height 19
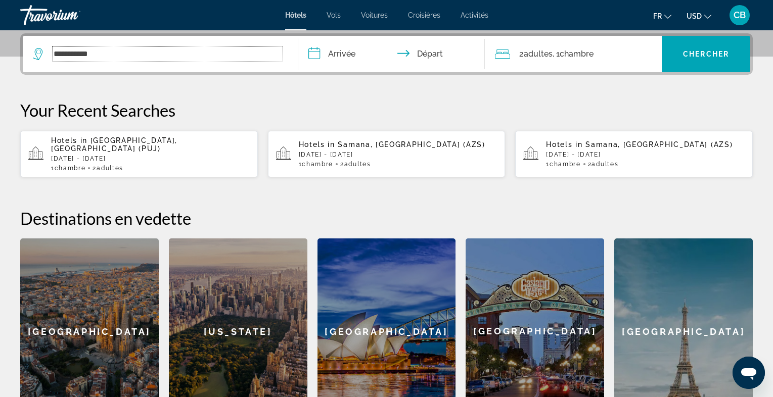
type input "**********"
click at [354, 52] on input "**********" at bounding box center [393, 55] width 191 height 39
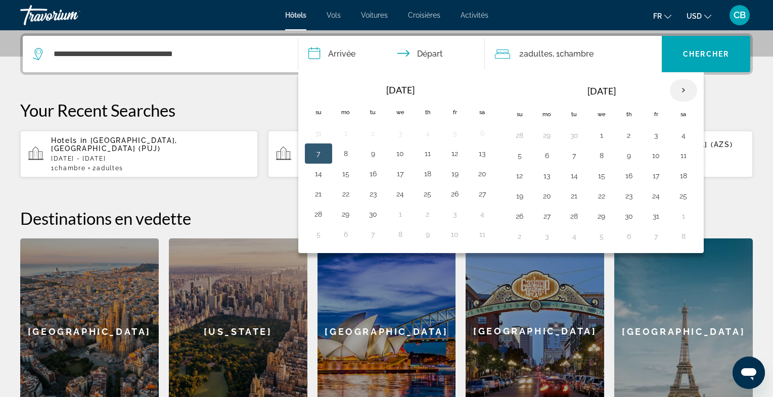
click at [671, 92] on th "Next month" at bounding box center [682, 90] width 27 height 22
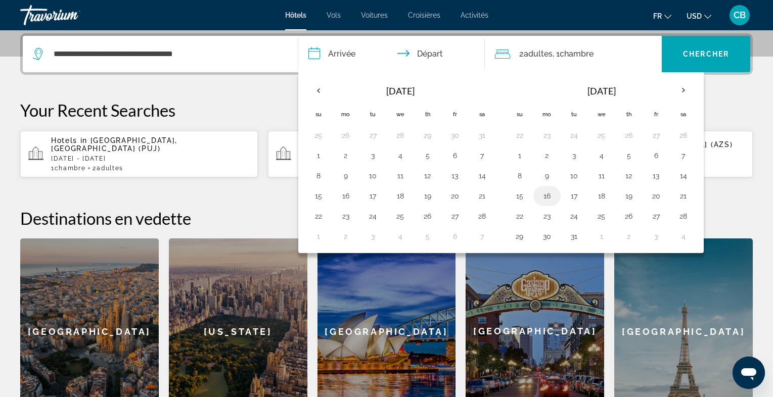
click at [539, 194] on button "16" at bounding box center [547, 196] width 16 height 14
click at [674, 90] on th "Next month" at bounding box center [682, 90] width 27 height 22
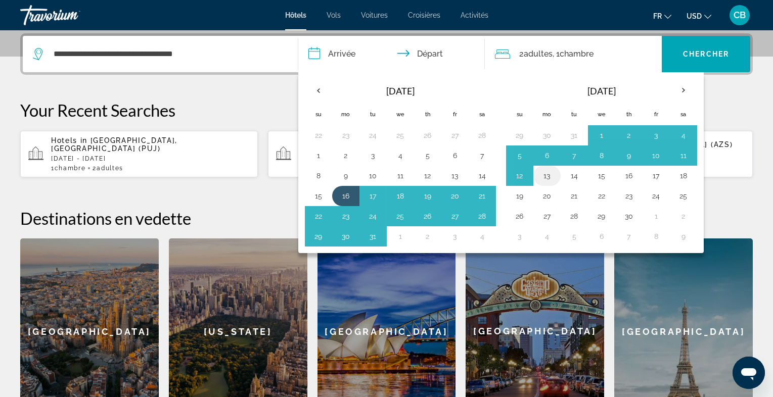
click at [546, 169] on button "13" at bounding box center [547, 176] width 16 height 14
type input "**********"
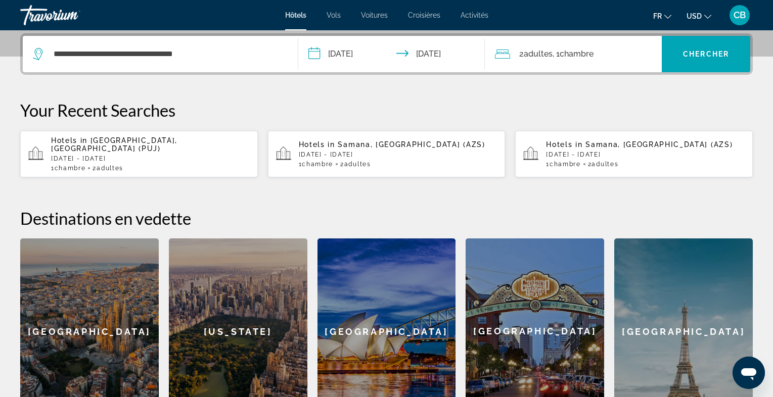
click at [696, 18] on span "USD" at bounding box center [693, 16] width 15 height 8
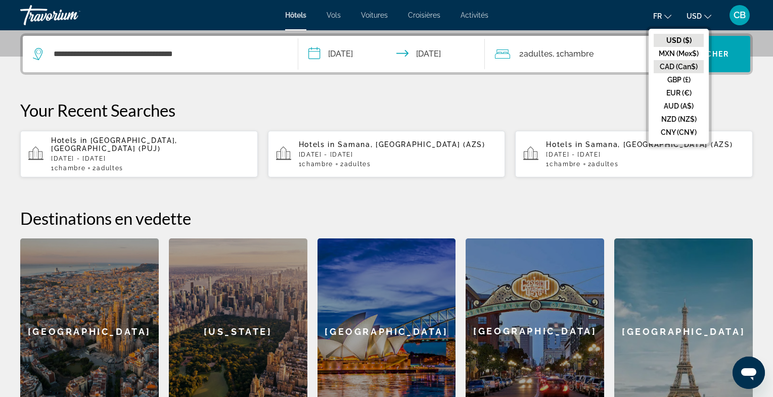
click at [691, 66] on button "CAD (Can$)" at bounding box center [678, 66] width 50 height 13
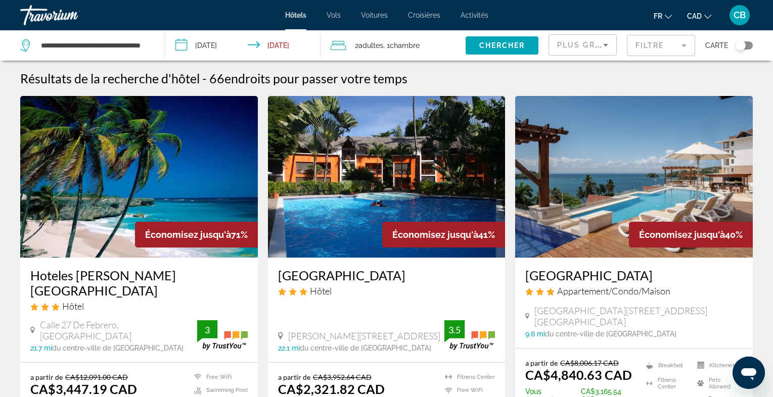
click at [657, 49] on mat-form-field "Filtre" at bounding box center [661, 45] width 68 height 21
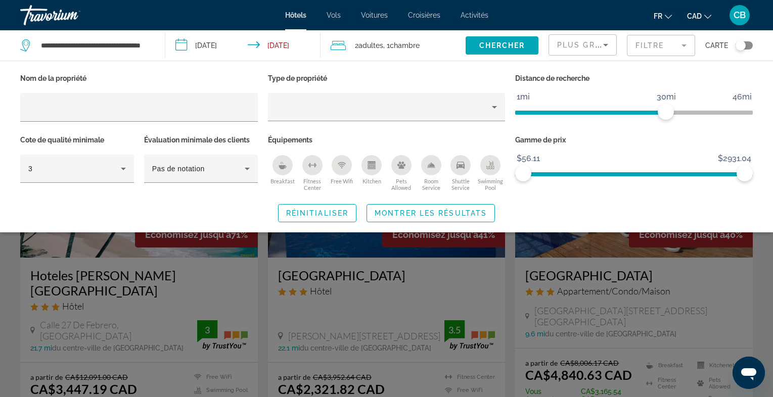
click at [657, 49] on mat-form-field "Filtre" at bounding box center [661, 45] width 68 height 21
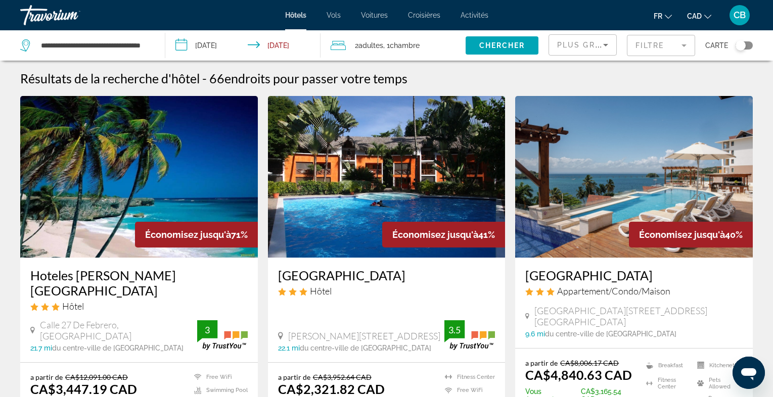
click at [590, 43] on span "Plus grandes économies" at bounding box center [617, 45] width 121 height 8
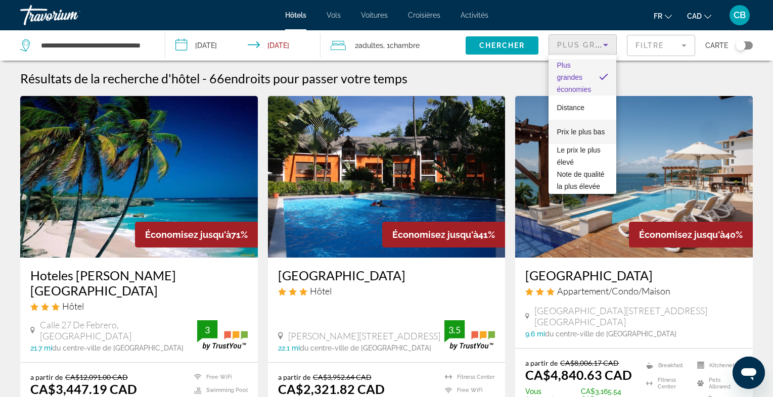
click at [591, 129] on span "Prix le plus bas" at bounding box center [580, 132] width 48 height 8
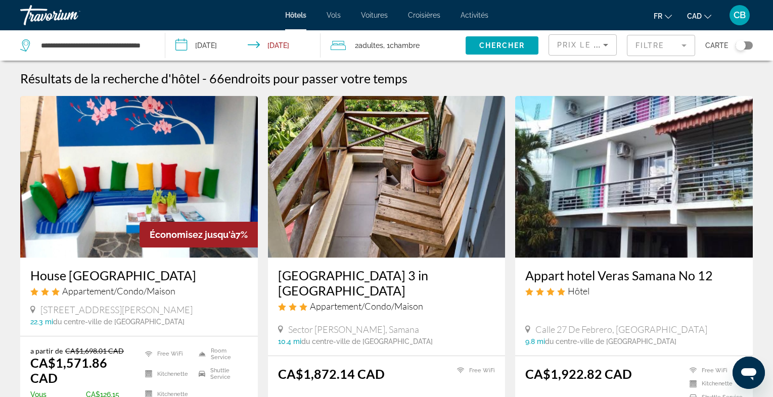
click at [365, 204] on img "Main content" at bounding box center [386, 177] width 237 height 162
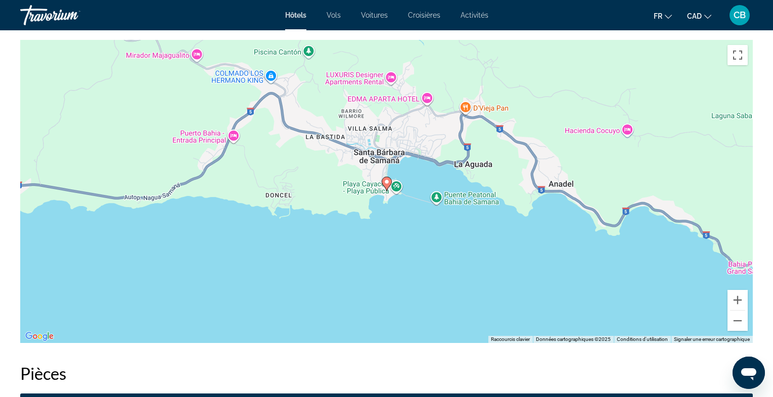
scroll to position [991, 0]
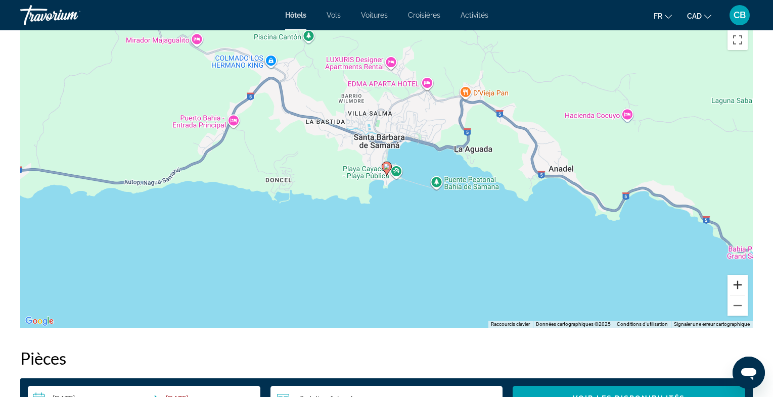
click at [739, 284] on button "Zoom avant" at bounding box center [737, 285] width 20 height 20
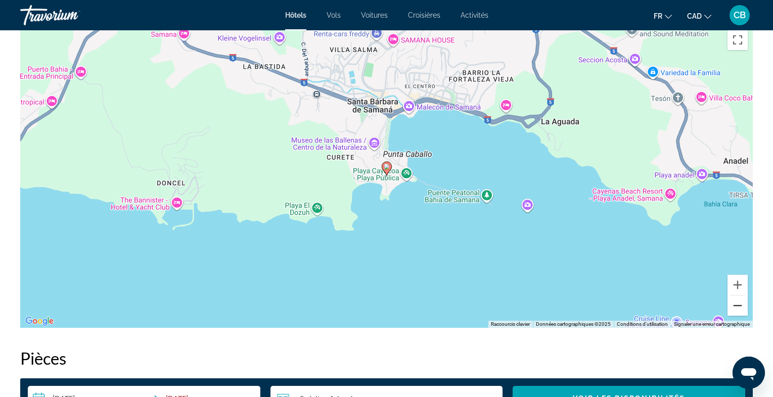
click at [740, 310] on button "Zoom arrière" at bounding box center [737, 306] width 20 height 20
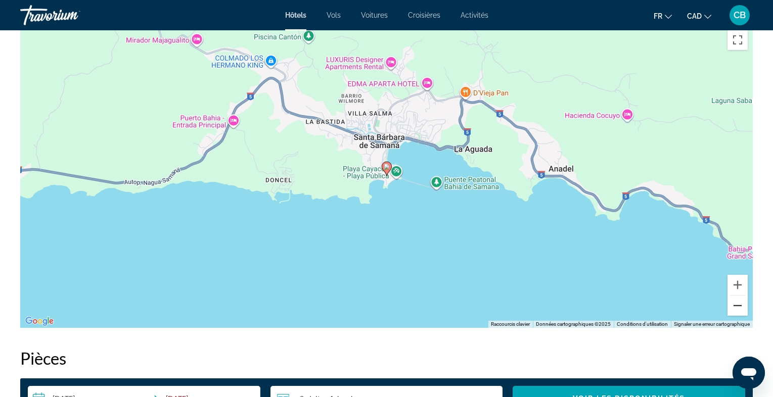
click at [740, 310] on button "Zoom arrière" at bounding box center [737, 306] width 20 height 20
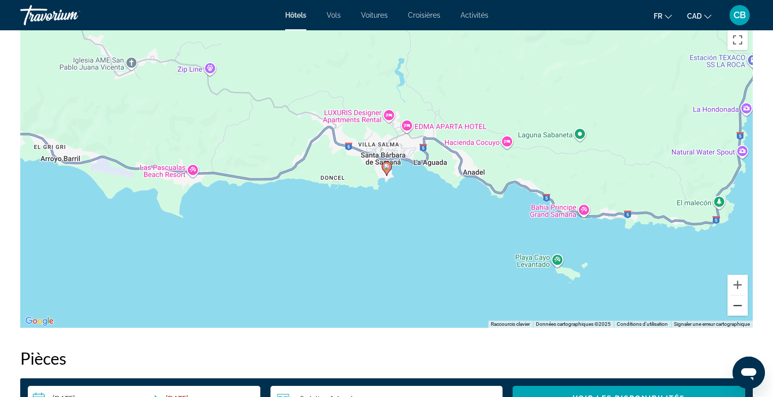
click at [740, 310] on button "Zoom arrière" at bounding box center [737, 306] width 20 height 20
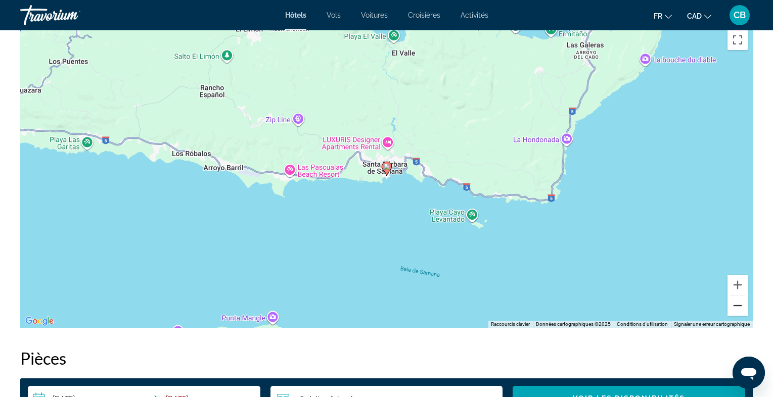
click at [740, 310] on button "Zoom arrière" at bounding box center [737, 306] width 20 height 20
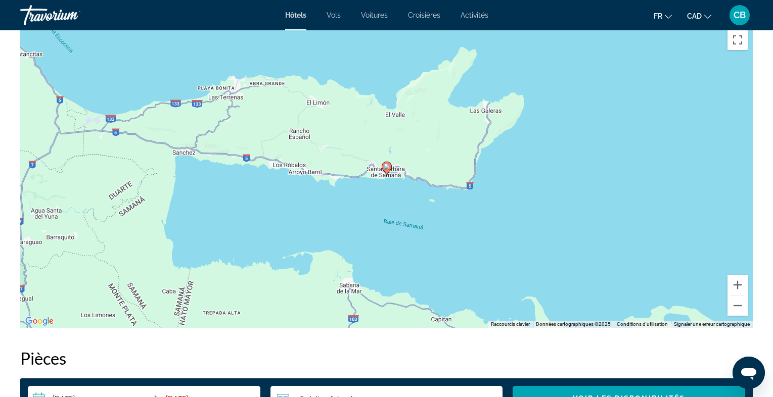
click at [487, 115] on div "Pour activer le glissement avec le clavier, appuyez sur Alt+Entrée. Une fois ce…" at bounding box center [386, 176] width 732 height 303
click at [737, 283] on button "Zoom avant" at bounding box center [737, 285] width 20 height 20
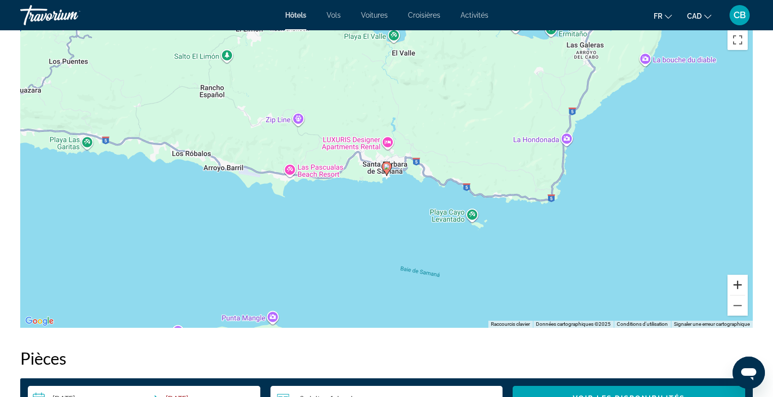
click at [737, 283] on button "Zoom avant" at bounding box center [737, 285] width 20 height 20
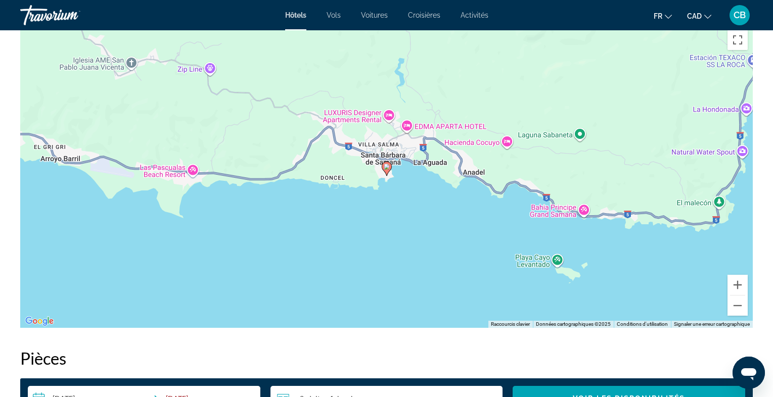
drag, startPoint x: 665, startPoint y: 110, endPoint x: 552, endPoint y: 350, distance: 265.1
click at [552, 328] on div "Pour activer le glissement avec le clavier, appuyez sur Alt+Entrée. Une fois ce…" at bounding box center [386, 176] width 732 height 303
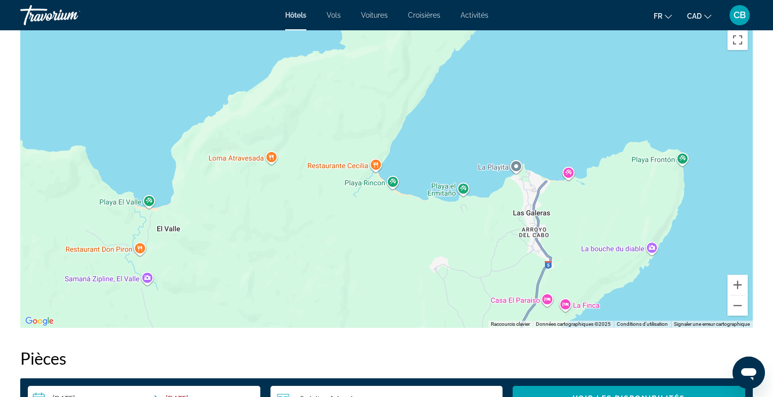
drag, startPoint x: 613, startPoint y: 275, endPoint x: 607, endPoint y: 48, distance: 226.9
click at [607, 48] on div "Main content" at bounding box center [386, 176] width 732 height 303
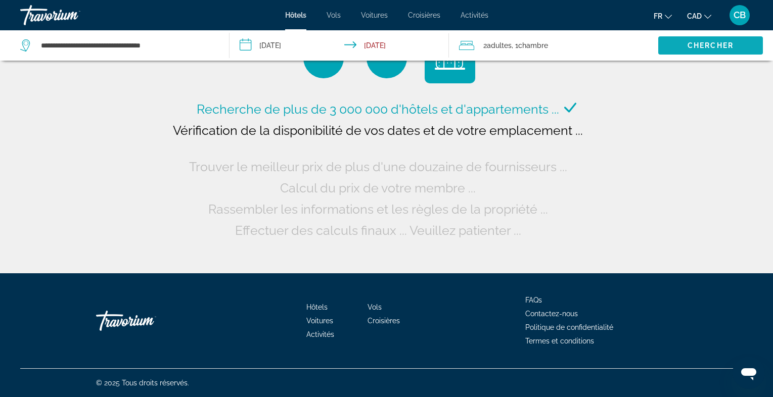
click at [692, 42] on span "Chercher" at bounding box center [710, 45] width 46 height 8
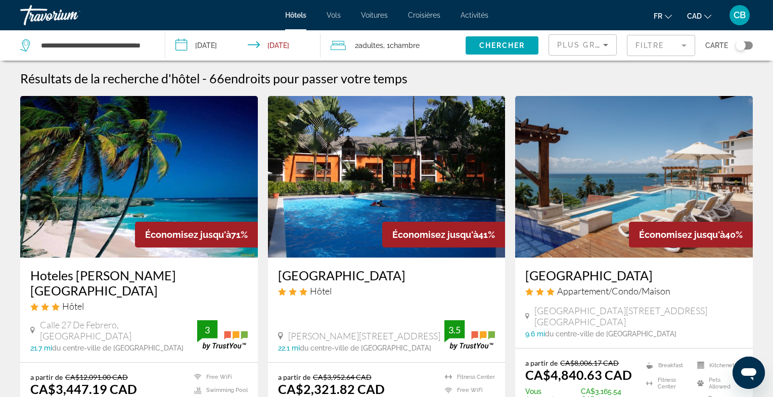
click at [666, 48] on mat-form-field "Filtre" at bounding box center [661, 45] width 68 height 21
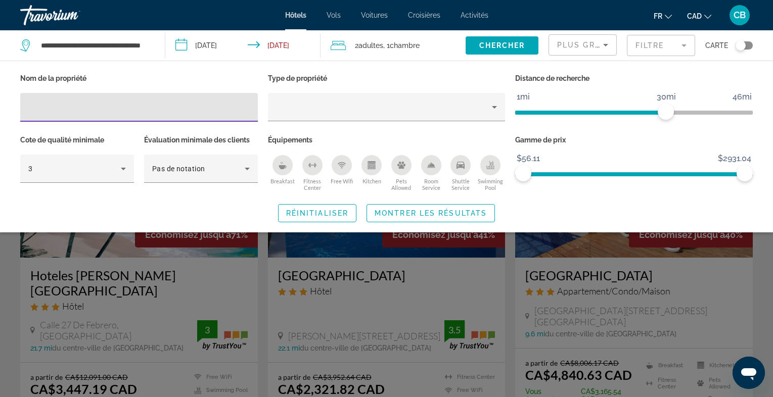
click at [666, 48] on mat-form-field "Filtre" at bounding box center [661, 45] width 68 height 21
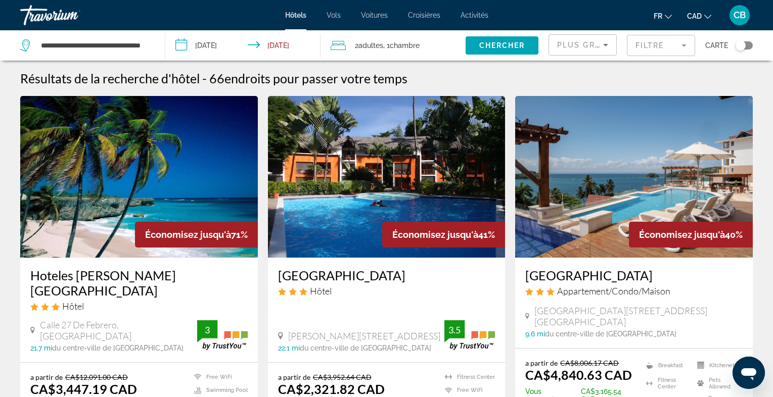
click at [666, 48] on mat-form-field "Filtre" at bounding box center [661, 45] width 68 height 21
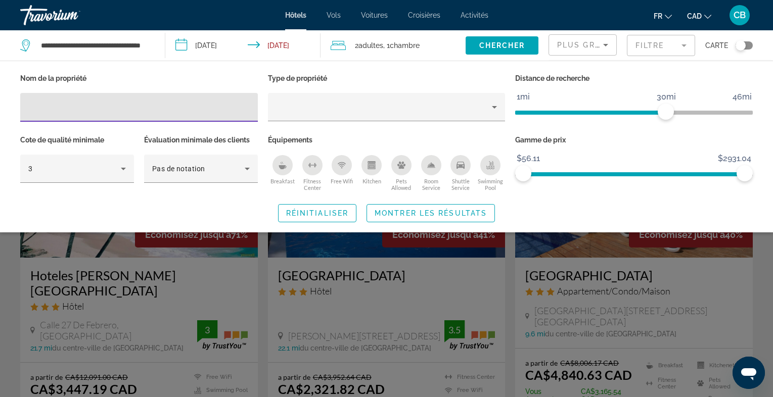
click at [374, 168] on icon "Kitchen" at bounding box center [371, 166] width 8 height 5
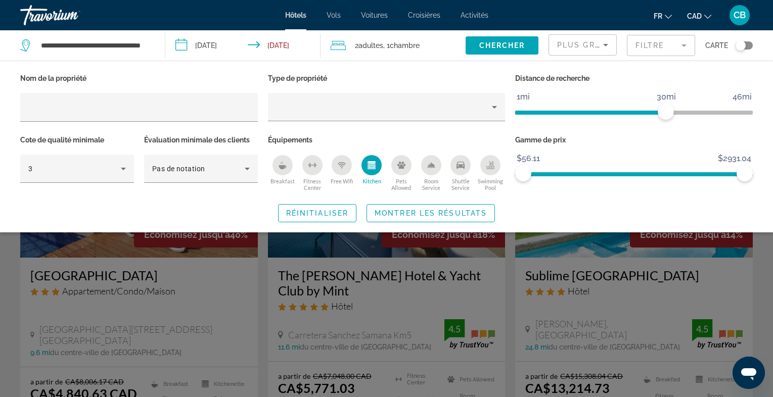
click at [762, 267] on div "Search widget" at bounding box center [386, 275] width 773 height 246
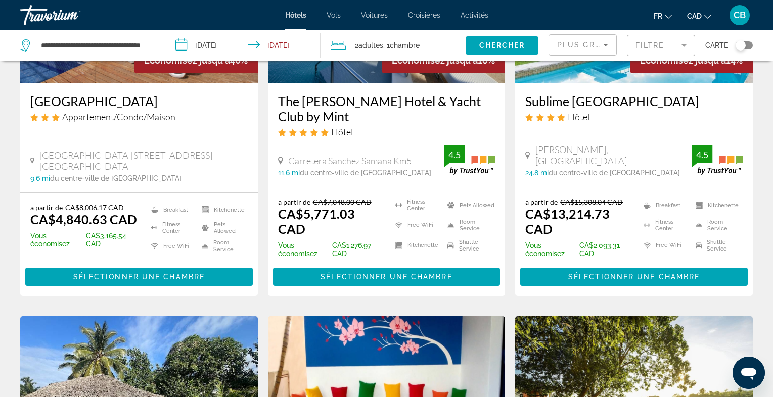
scroll to position [189, 0]
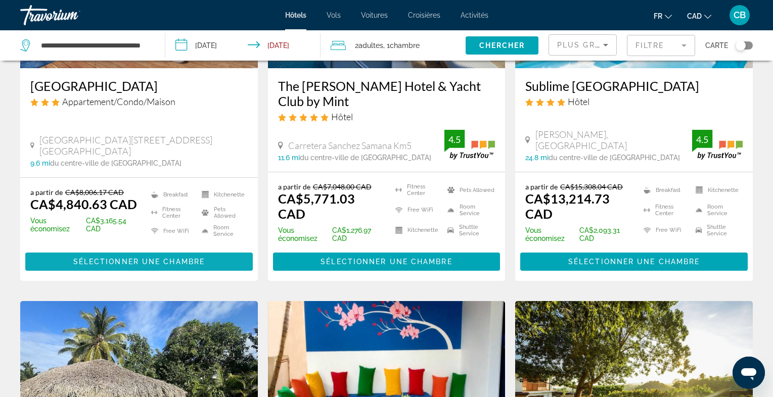
click at [194, 258] on span "Sélectionner une chambre" at bounding box center [138, 262] width 131 height 8
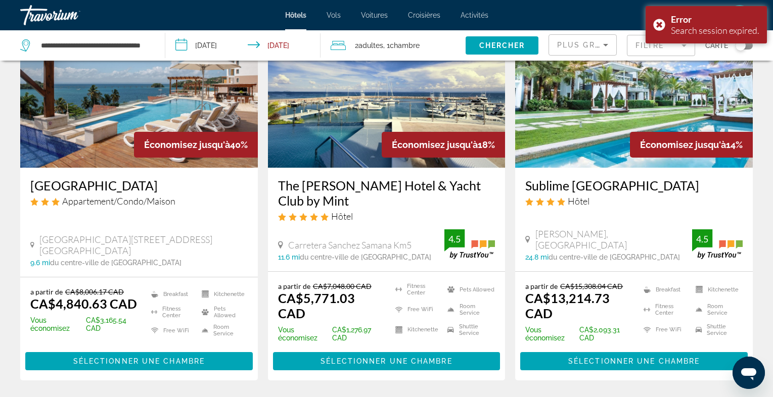
scroll to position [91, 0]
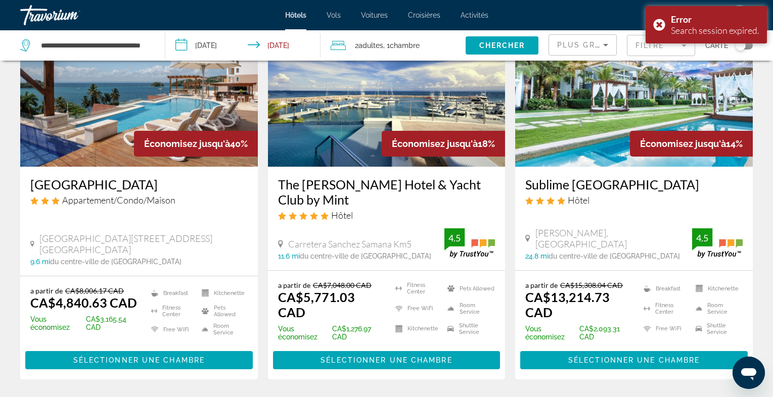
click at [381, 99] on img "Main content" at bounding box center [386, 86] width 237 height 162
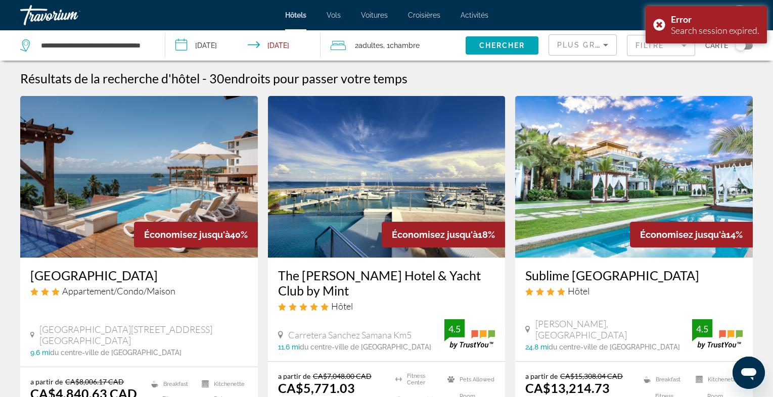
click at [163, 174] on img "Main content" at bounding box center [138, 177] width 237 height 162
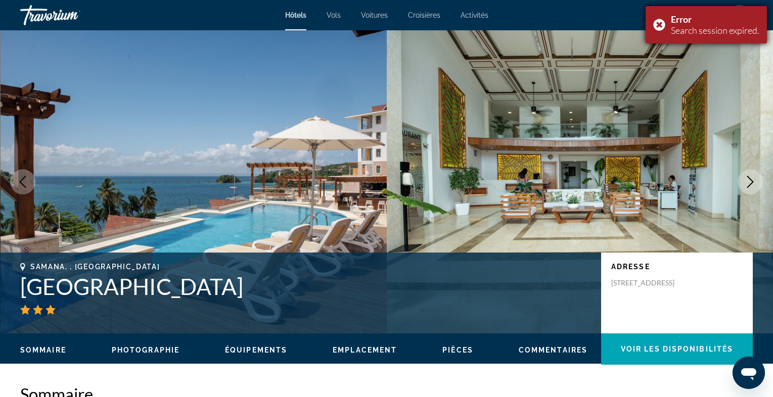
click at [656, 22] on div "Error Search session expired." at bounding box center [705, 24] width 121 height 37
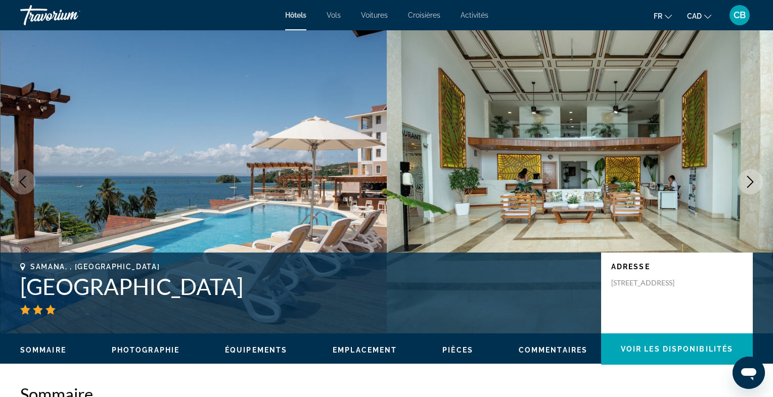
click at [746, 182] on icon "Next image" at bounding box center [750, 182] width 12 height 12
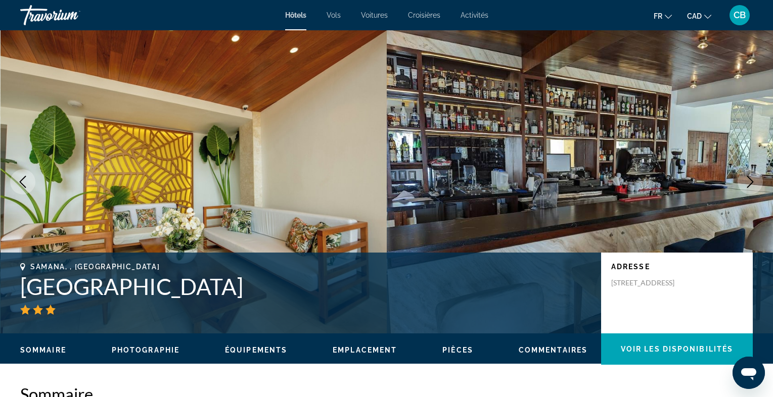
click at [746, 182] on icon "Next image" at bounding box center [750, 182] width 12 height 12
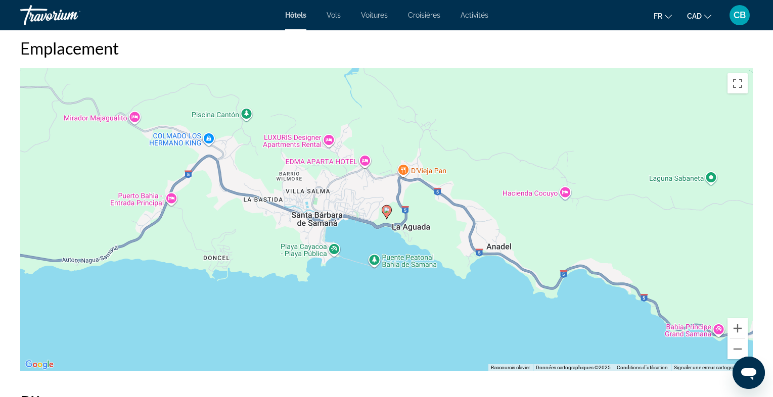
scroll to position [950, 0]
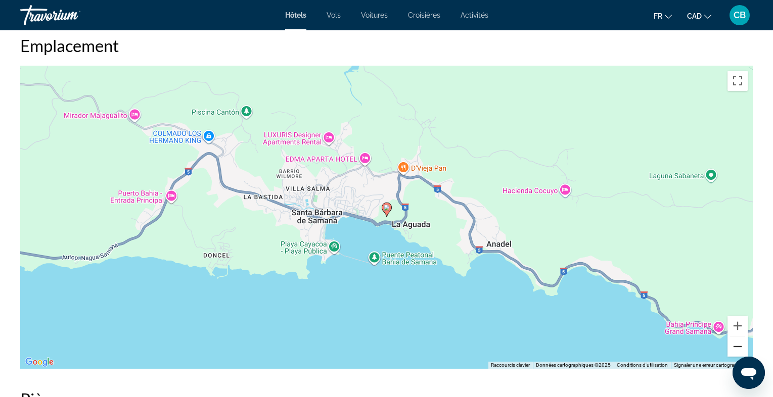
click at [732, 343] on button "Zoom arrière" at bounding box center [737, 347] width 20 height 20
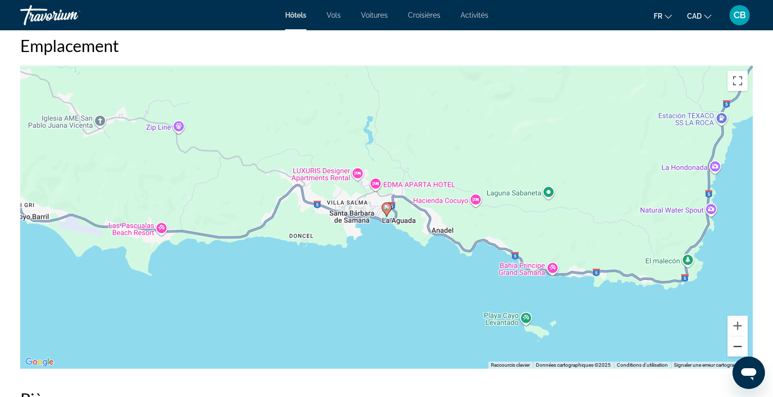
click at [732, 343] on button "Zoom arrière" at bounding box center [737, 347] width 20 height 20
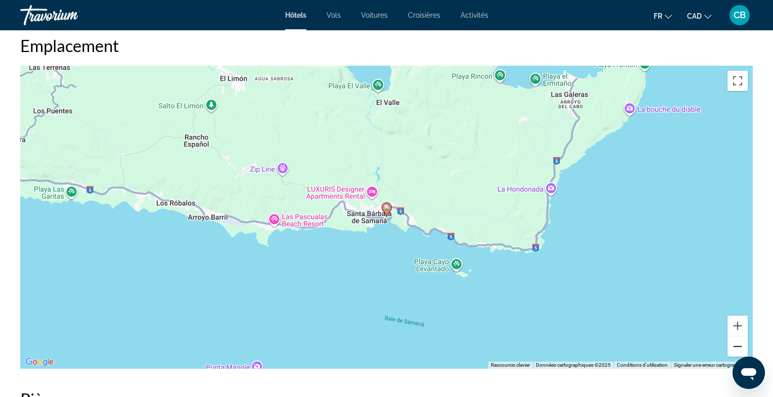
click at [732, 343] on button "Zoom arrière" at bounding box center [737, 347] width 20 height 20
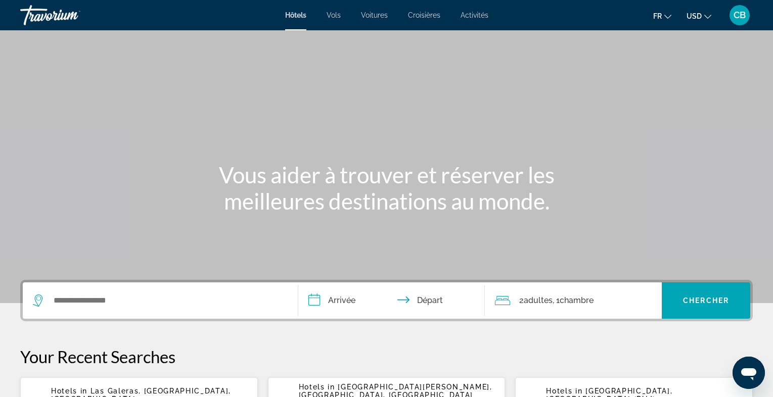
click at [476, 15] on span "Activités" at bounding box center [474, 15] width 28 height 8
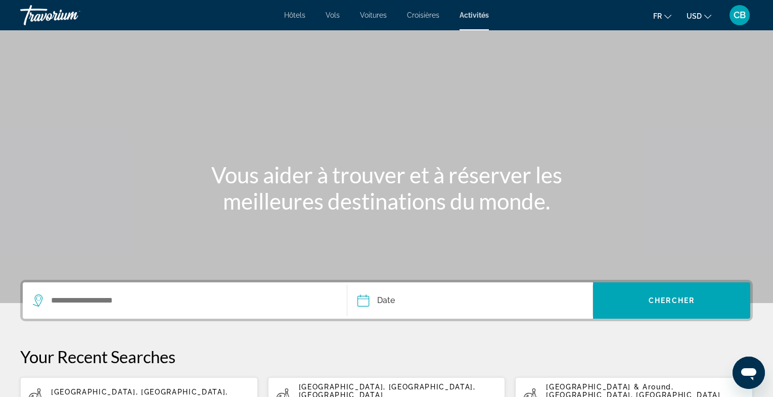
click at [156, 293] on div "Search widget" at bounding box center [185, 300] width 304 height 36
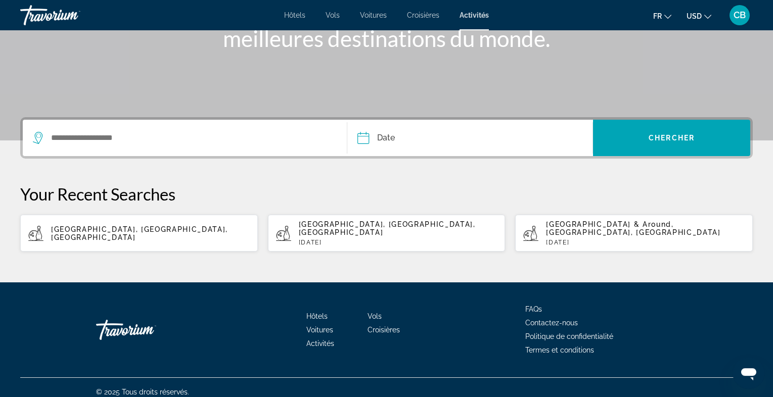
scroll to position [163, 0]
click at [68, 136] on input "Search widget" at bounding box center [190, 137] width 281 height 15
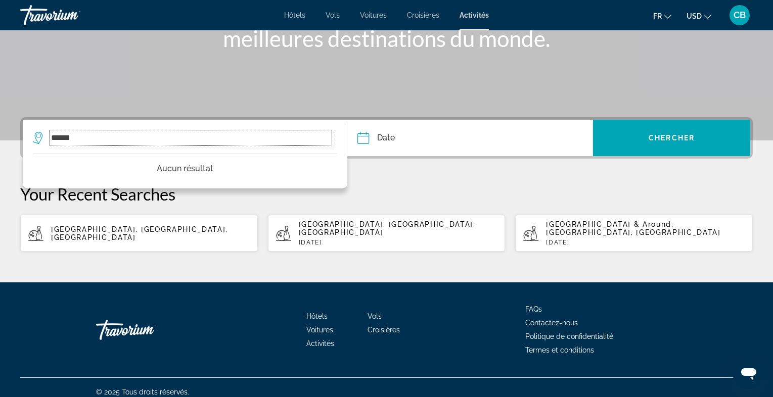
drag, startPoint x: 105, startPoint y: 137, endPoint x: 50, endPoint y: 137, distance: 55.1
click at [50, 137] on input "******" at bounding box center [190, 137] width 281 height 15
type input "******"
click at [410, 190] on p "Your Recent Searches" at bounding box center [386, 194] width 732 height 20
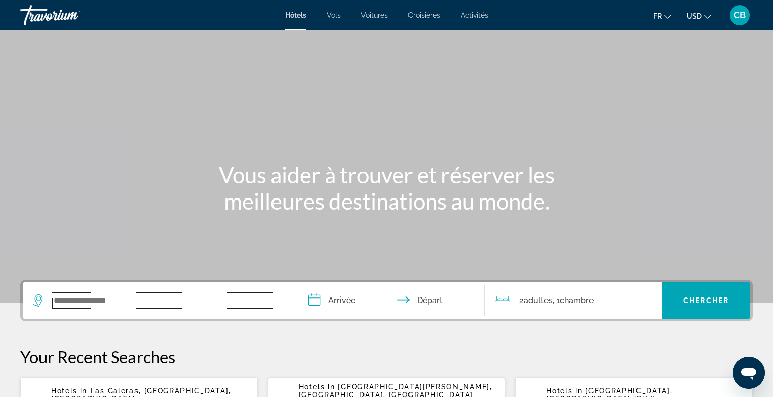
click at [173, 304] on input "Search widget" at bounding box center [168, 300] width 230 height 15
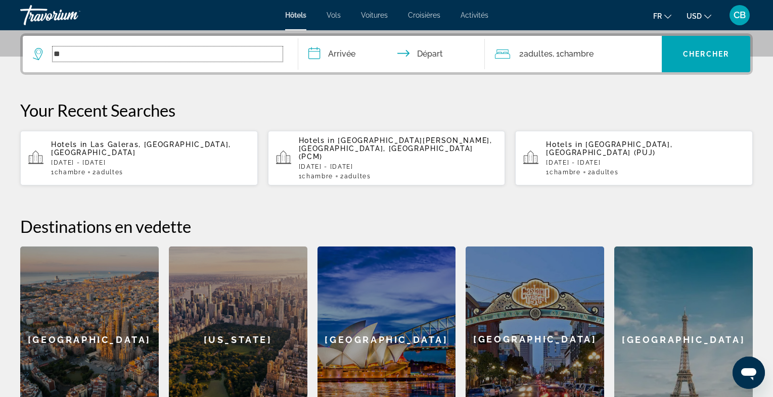
scroll to position [247, 0]
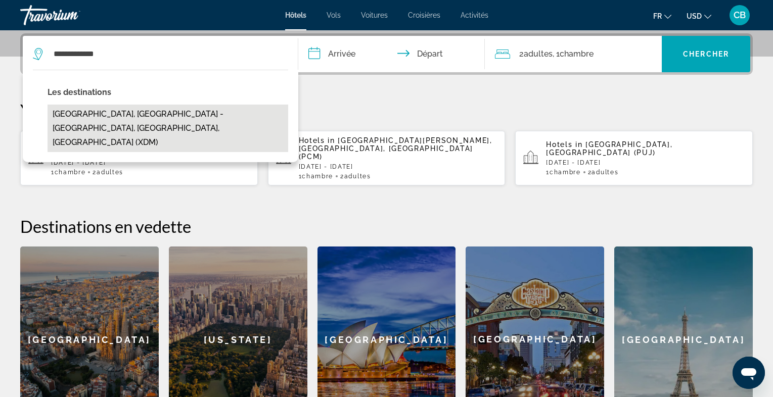
click at [158, 115] on button "[GEOGRAPHIC_DATA], [GEOGRAPHIC_DATA] - [GEOGRAPHIC_DATA], [GEOGRAPHIC_DATA], [G…" at bounding box center [167, 128] width 241 height 47
type input "**********"
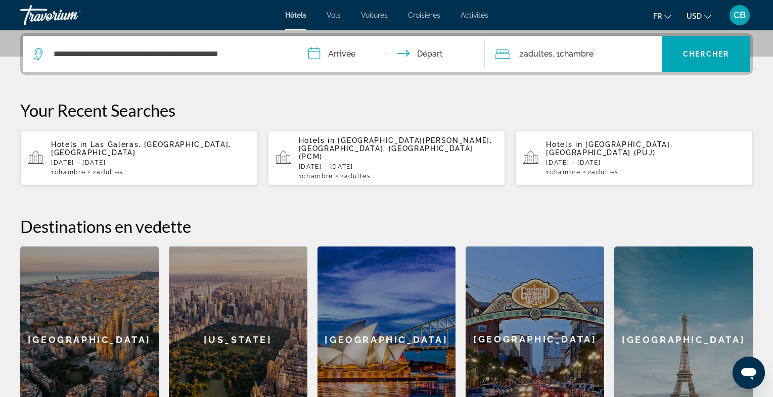
click at [347, 57] on input "**********" at bounding box center [393, 55] width 191 height 39
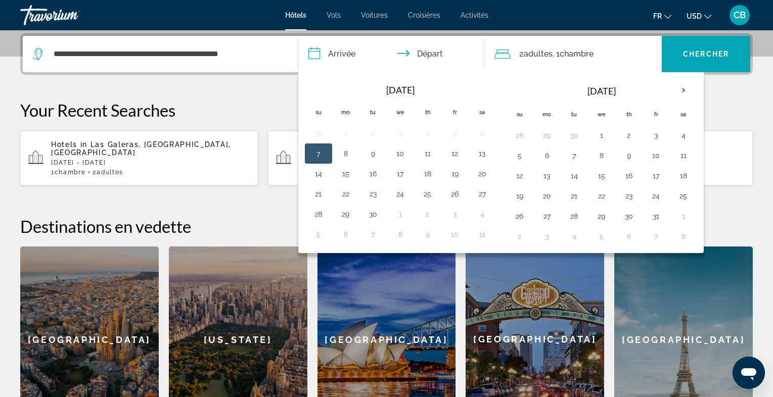
click at [324, 150] on button "7" at bounding box center [318, 154] width 16 height 14
click at [344, 150] on button "8" at bounding box center [346, 154] width 16 height 14
type input "**********"
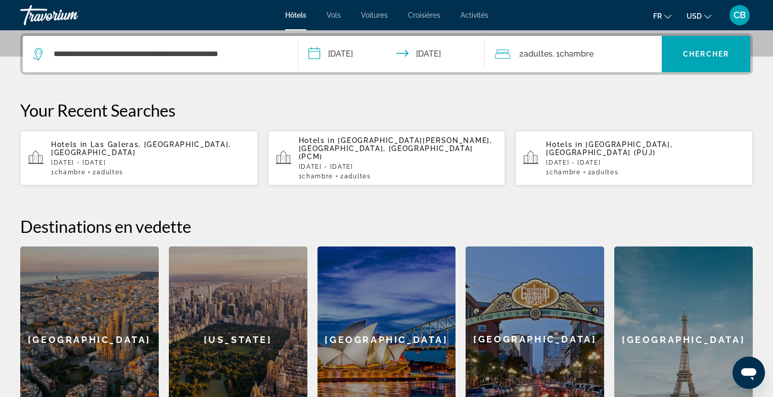
click at [708, 18] on button "USD USD ($) MXN (Mex$) CAD (Can$) GBP (£) EUR (€) AUD (A$) NZD (NZ$) CNY (CN¥)" at bounding box center [698, 16] width 25 height 15
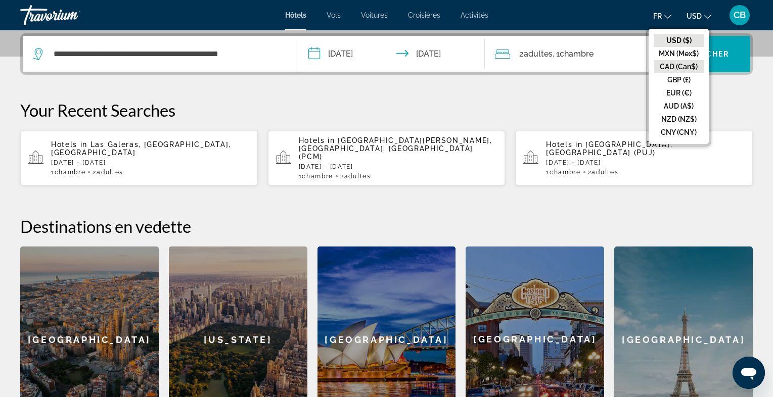
click at [685, 65] on button "CAD (Can$)" at bounding box center [678, 66] width 50 height 13
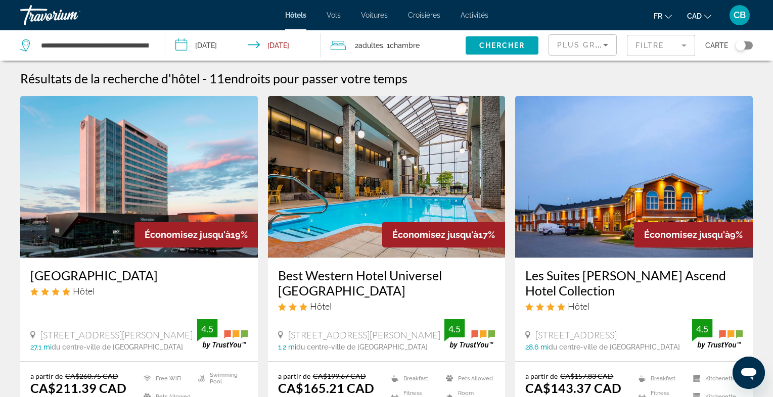
click at [593, 42] on span "Plus grandes économies" at bounding box center [617, 45] width 121 height 8
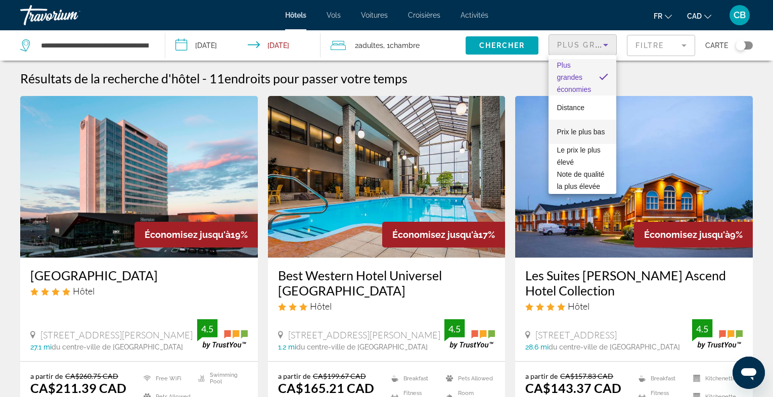
click at [594, 128] on span "Prix le plus bas" at bounding box center [580, 132] width 48 height 8
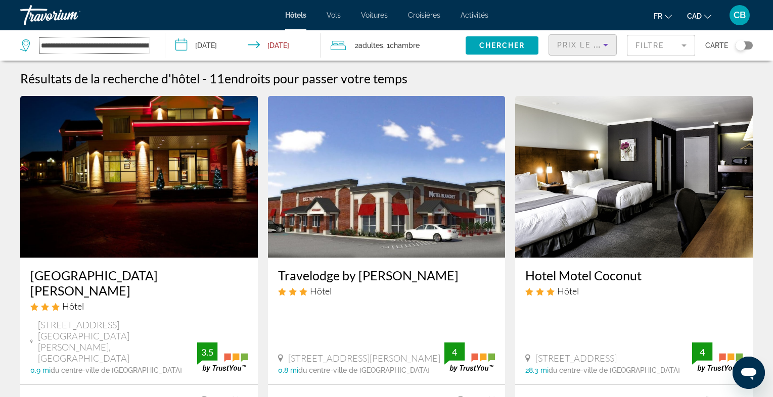
click at [103, 43] on input "**********" at bounding box center [95, 45] width 110 height 15
drag, startPoint x: 41, startPoint y: 46, endPoint x: 189, endPoint y: 45, distance: 148.0
click at [150, 45] on input "**********" at bounding box center [95, 45] width 110 height 15
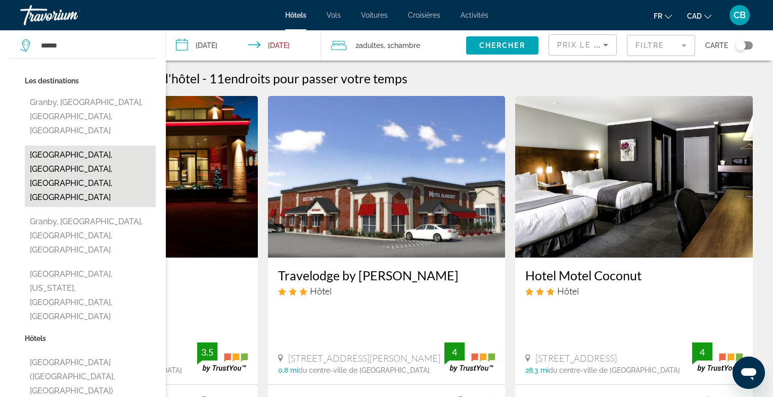
click at [91, 148] on button "[GEOGRAPHIC_DATA], [GEOGRAPHIC_DATA], [GEOGRAPHIC_DATA], [GEOGRAPHIC_DATA]" at bounding box center [90, 177] width 131 height 62
type input "**********"
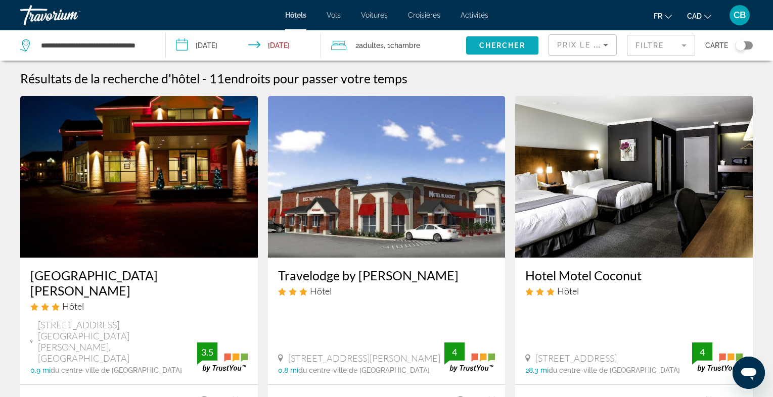
click at [506, 44] on span "Chercher" at bounding box center [502, 45] width 46 height 8
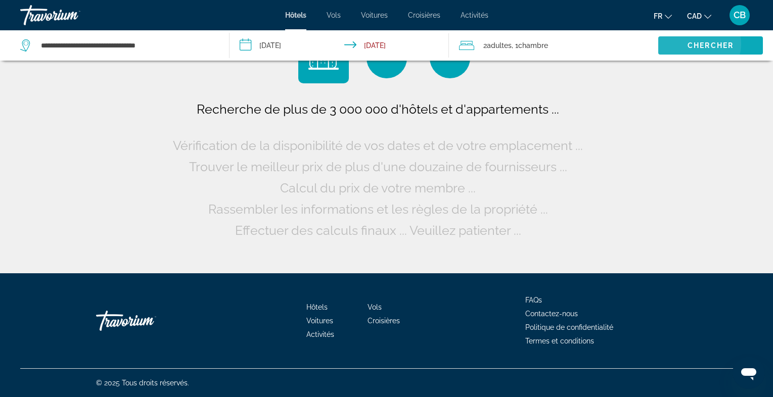
scroll to position [0, 0]
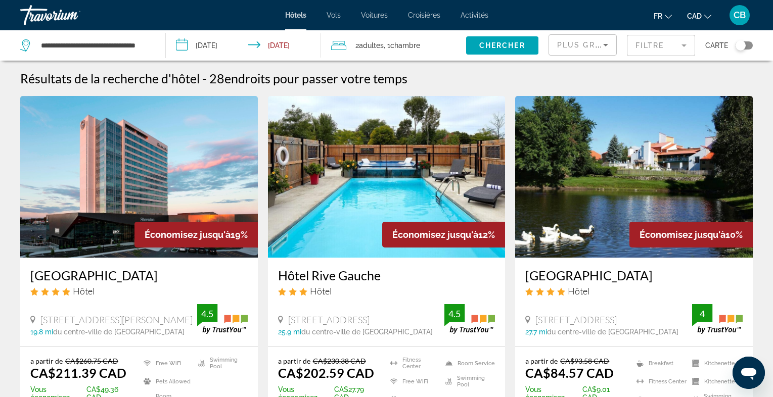
click at [676, 45] on mat-form-field "Filtre" at bounding box center [661, 45] width 68 height 21
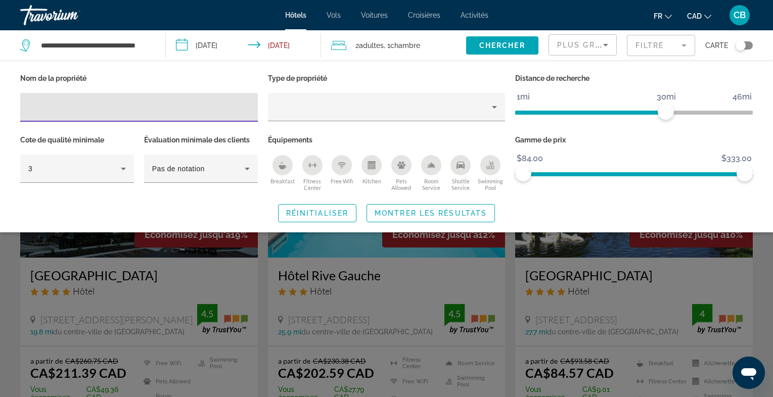
click at [676, 45] on mat-form-field "Filtre" at bounding box center [661, 45] width 68 height 21
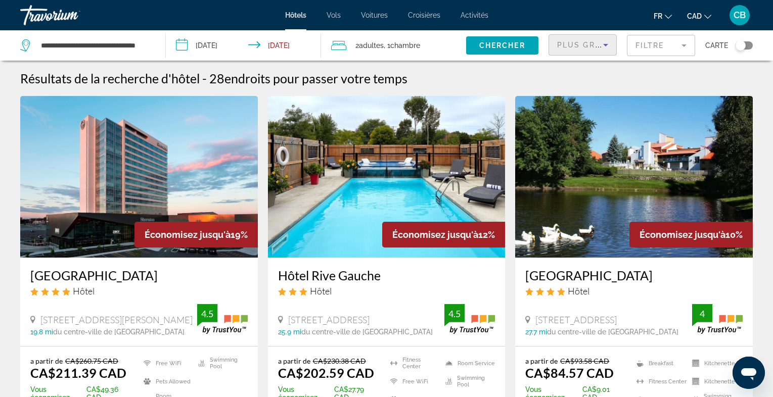
click at [598, 47] on span "Plus grandes économies" at bounding box center [617, 45] width 121 height 8
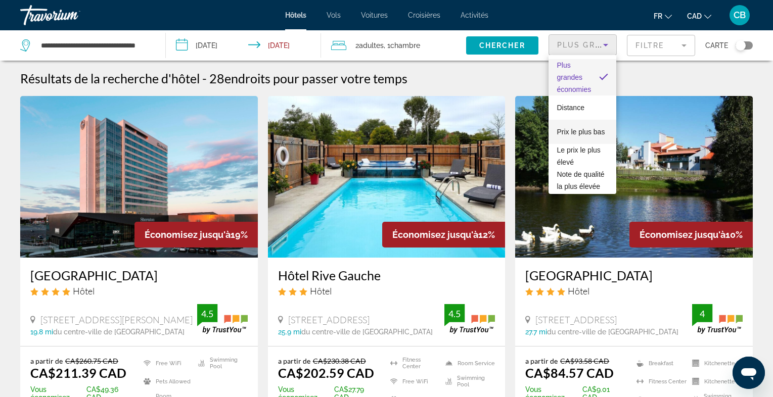
click at [592, 132] on span "Prix le plus bas" at bounding box center [580, 132] width 48 height 8
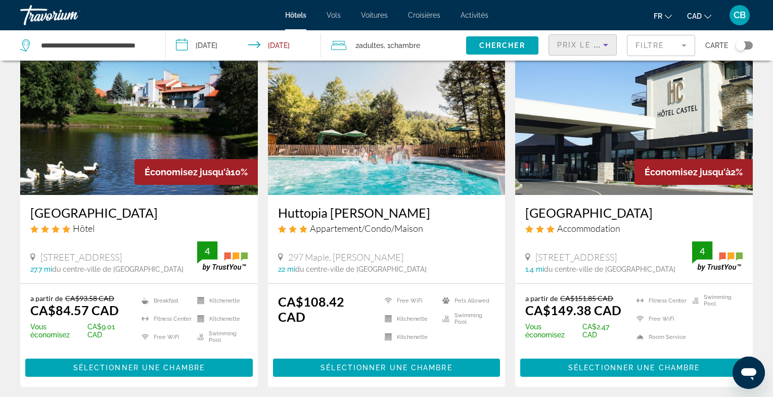
scroll to position [62, 0]
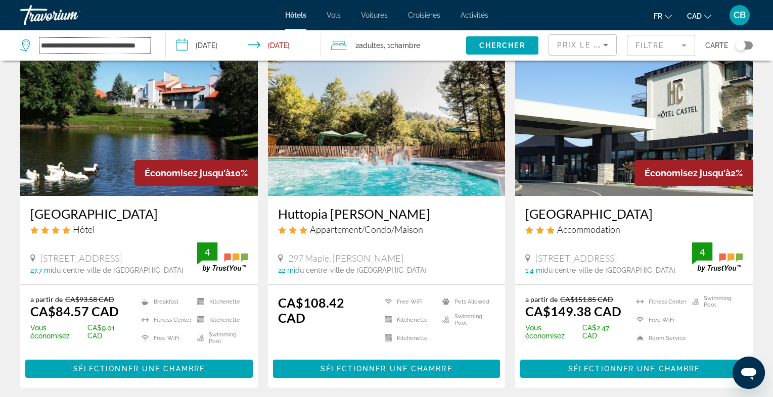
click at [120, 47] on input "**********" at bounding box center [95, 45] width 110 height 15
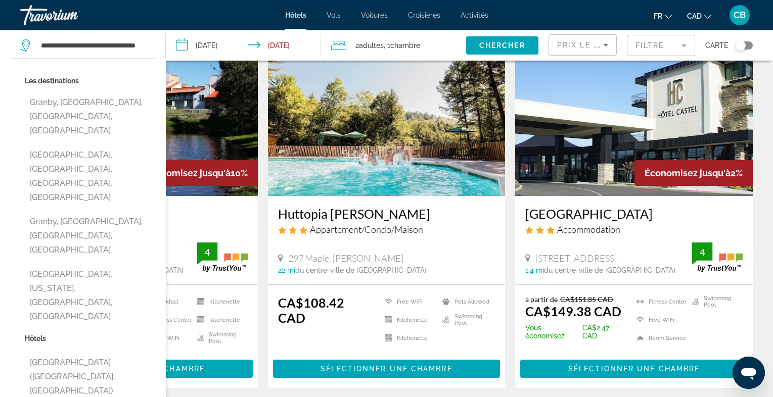
click at [263, 135] on app-hotels-search-item "Huttopia Sutton Appartement/Condo/Maison 297 Maple, Sutton 22 mi du centre-vill…" at bounding box center [387, 211] width 248 height 354
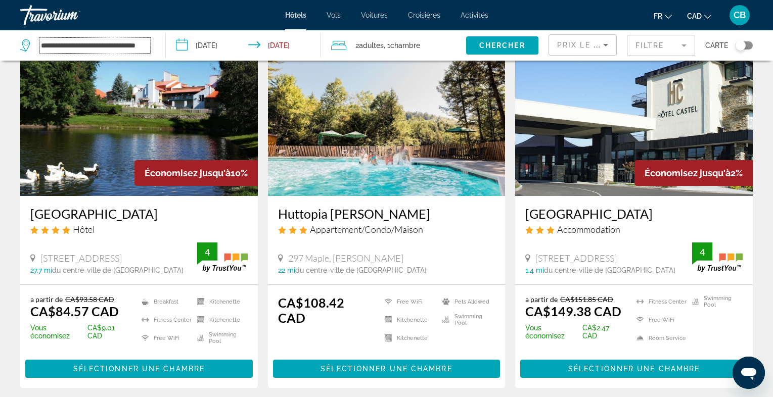
click at [72, 53] on input "**********" at bounding box center [95, 45] width 110 height 15
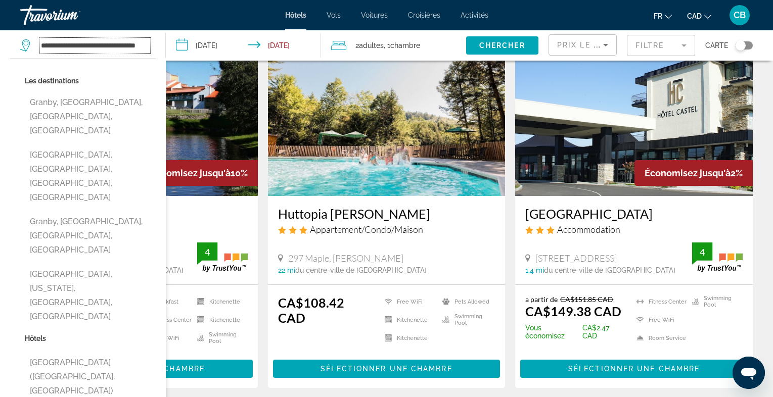
scroll to position [0, 22]
drag, startPoint x: 42, startPoint y: 43, endPoint x: 193, endPoint y: 45, distance: 150.6
click at [150, 45] on input "**********" at bounding box center [95, 45] width 110 height 15
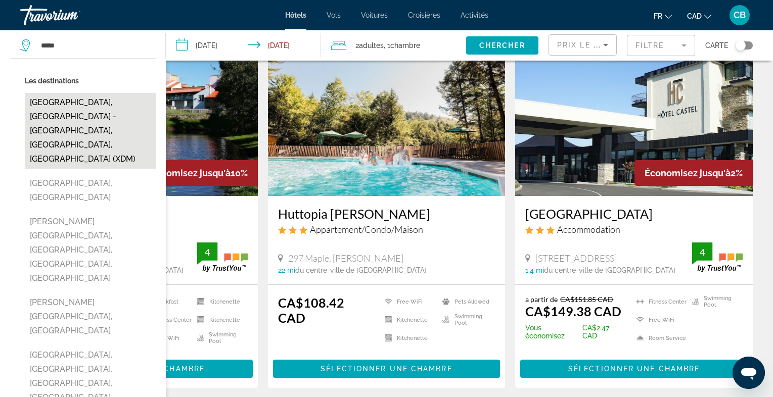
click at [116, 99] on button "Drummondville, Montreal - Monteregie, QC, Canada (XDM)" at bounding box center [90, 131] width 131 height 76
type input "**********"
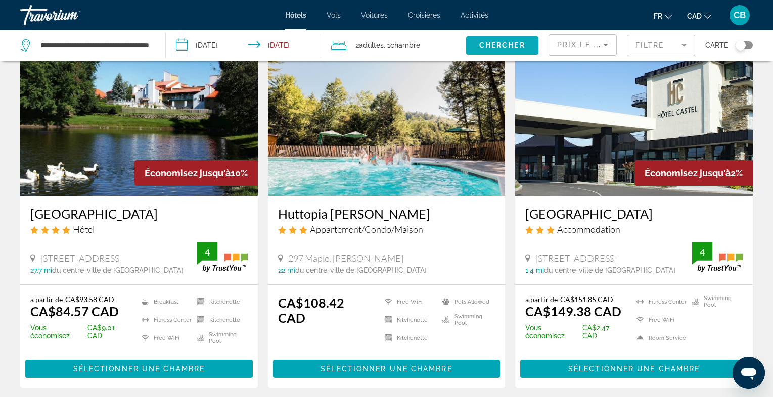
click at [504, 47] on span "Chercher" at bounding box center [502, 45] width 46 height 8
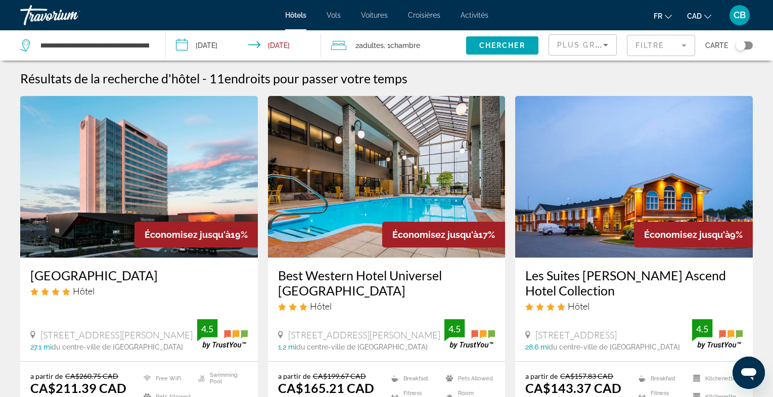
click at [602, 46] on icon "Sort by" at bounding box center [605, 45] width 12 height 12
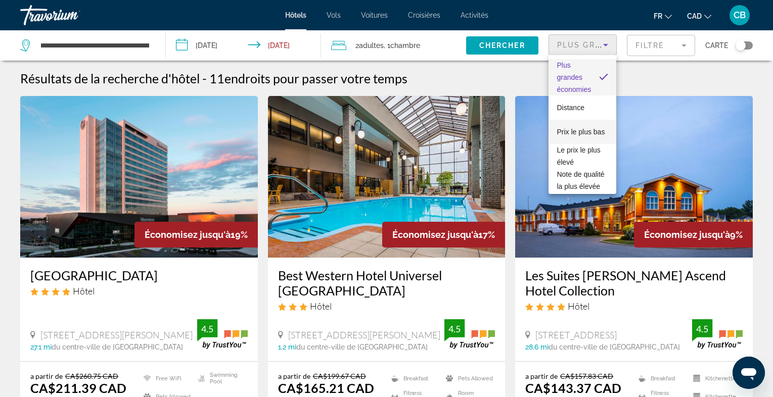
click at [578, 126] on span "Prix le plus bas" at bounding box center [580, 132] width 48 height 12
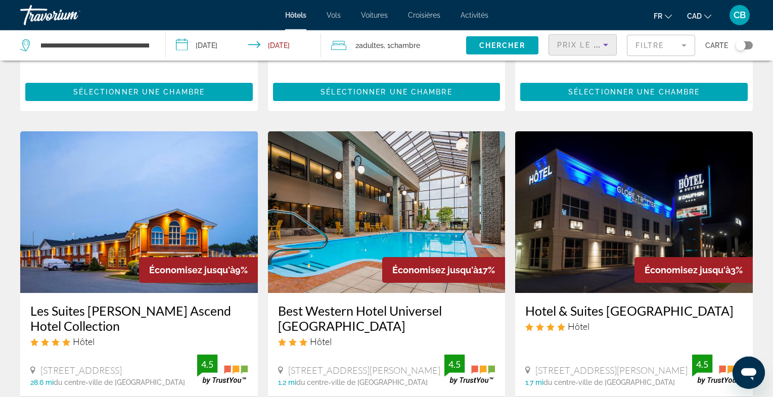
scroll to position [366, 0]
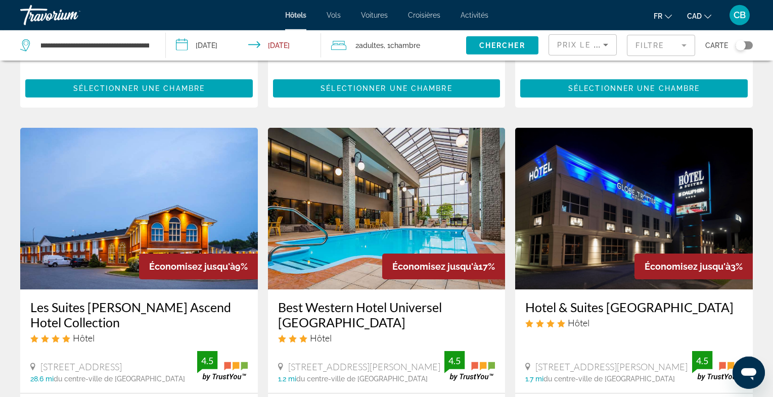
click at [436, 154] on img "Main content" at bounding box center [386, 209] width 237 height 162
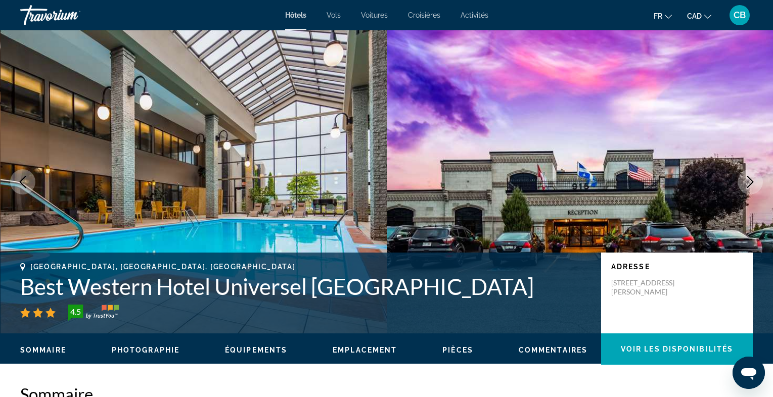
scroll to position [34, 0]
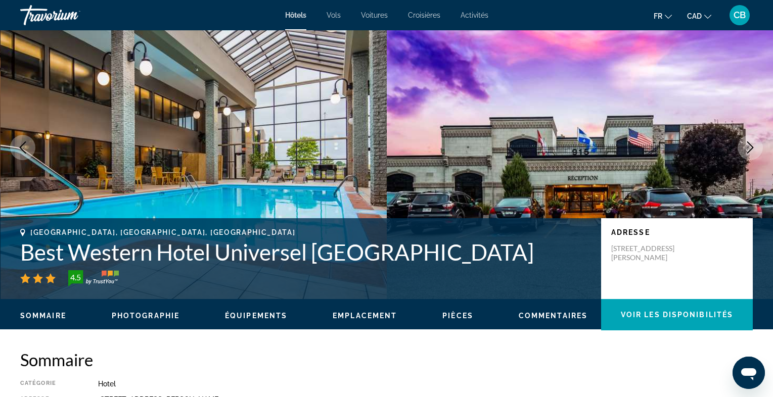
click at [751, 147] on icon "Next image" at bounding box center [750, 147] width 7 height 12
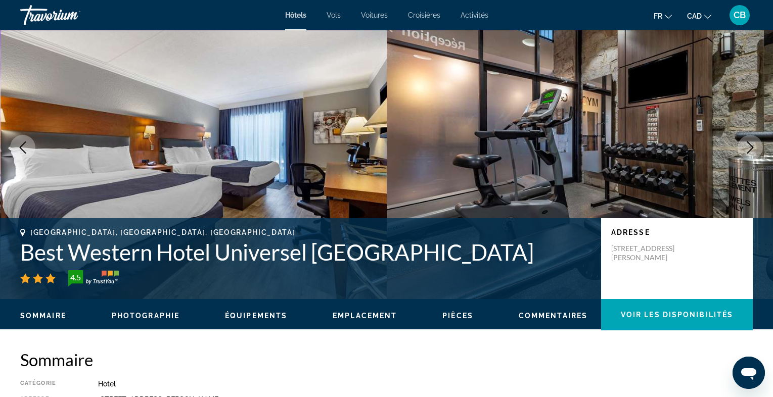
click at [751, 147] on icon "Next image" at bounding box center [750, 147] width 7 height 12
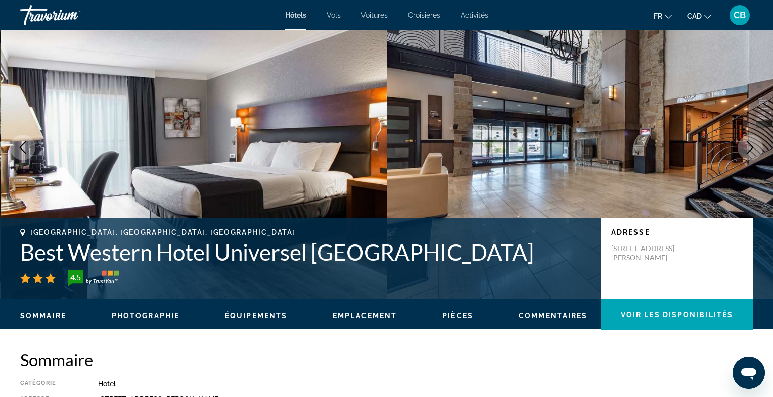
click at [751, 147] on icon "Next image" at bounding box center [750, 147] width 7 height 12
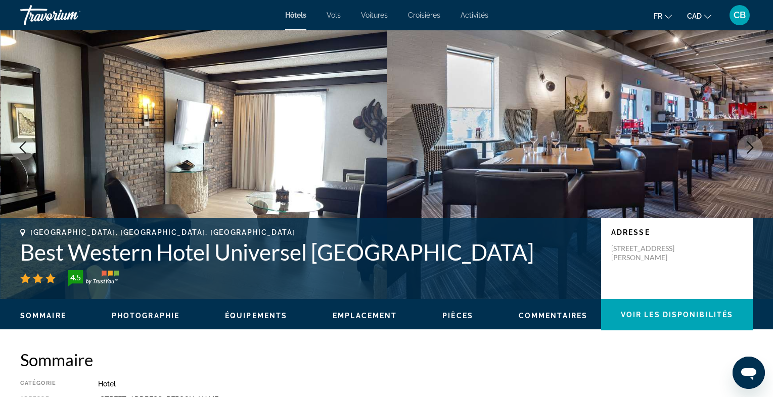
click at [751, 147] on icon "Next image" at bounding box center [750, 147] width 7 height 12
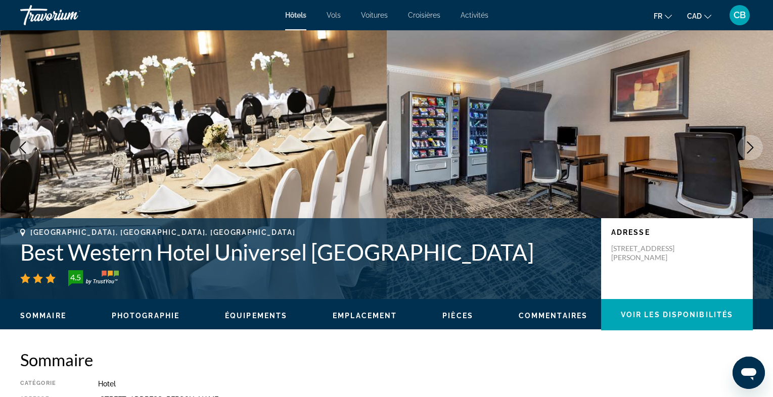
click at [21, 143] on icon "Previous image" at bounding box center [23, 147] width 12 height 12
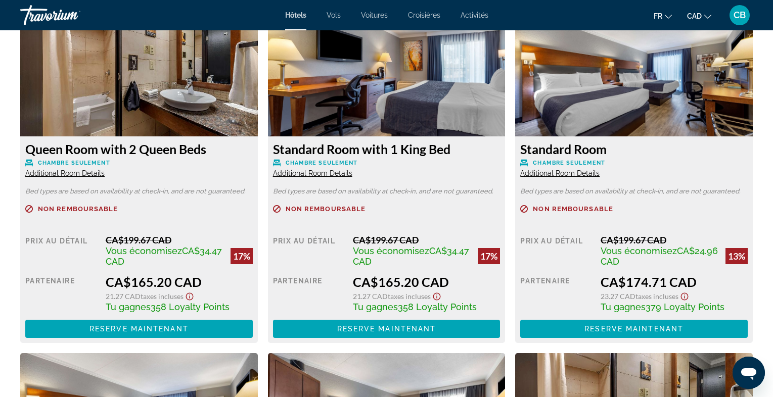
scroll to position [1421, 0]
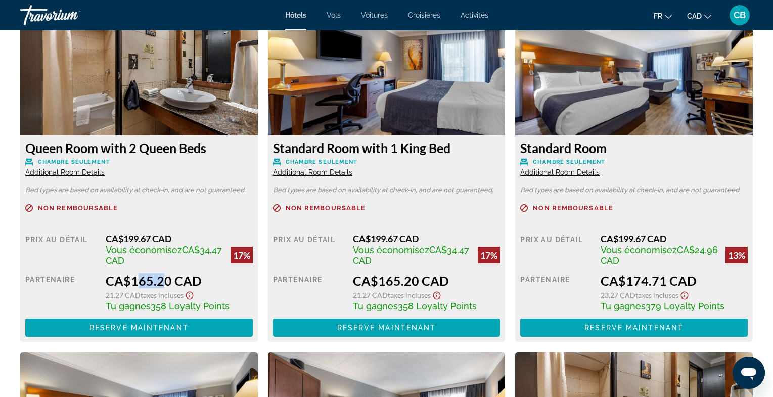
drag, startPoint x: 132, startPoint y: 279, endPoint x: 158, endPoint y: 279, distance: 25.3
click at [158, 279] on div "CA$165.20 CAD" at bounding box center [179, 280] width 147 height 15
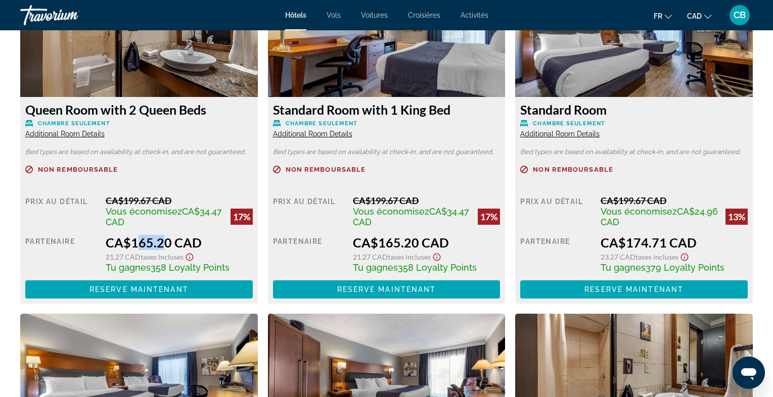
scroll to position [1453, 0]
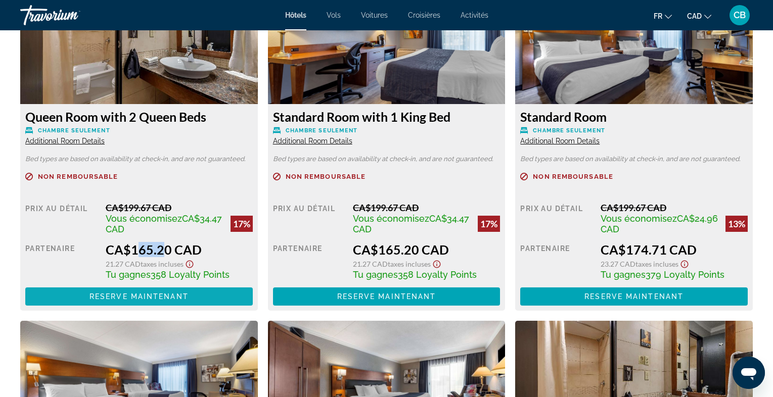
click at [154, 299] on span "Reserve maintenant" at bounding box center [138, 297] width 99 height 8
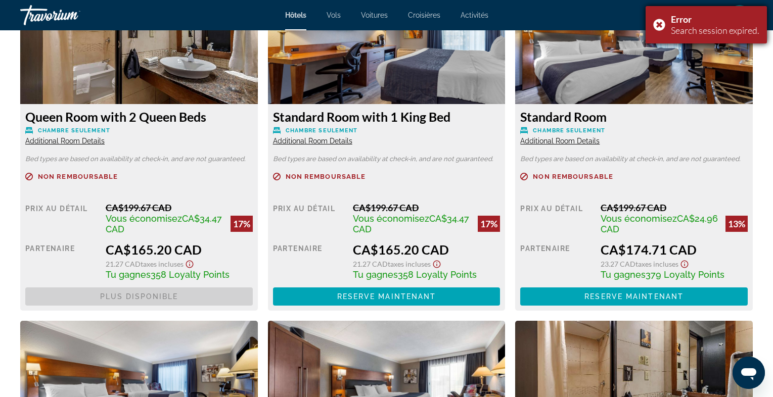
click at [658, 23] on div "Error Search session expired." at bounding box center [705, 24] width 121 height 37
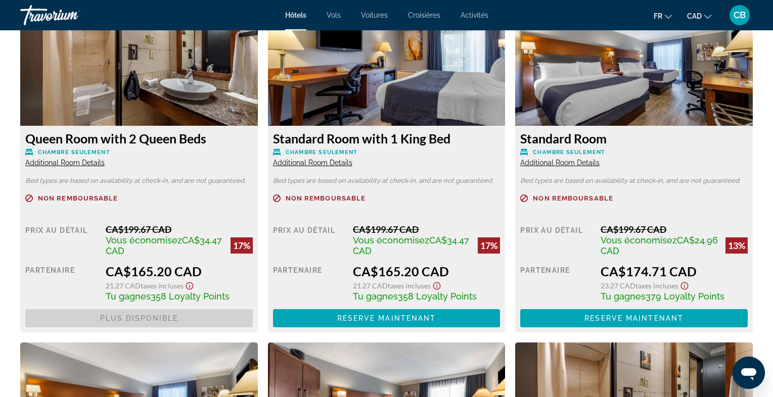
scroll to position [1438, 0]
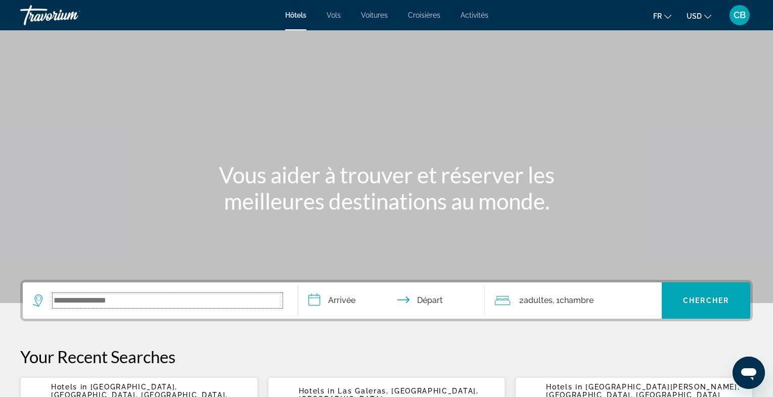
click at [156, 305] on input "Search widget" at bounding box center [168, 300] width 230 height 15
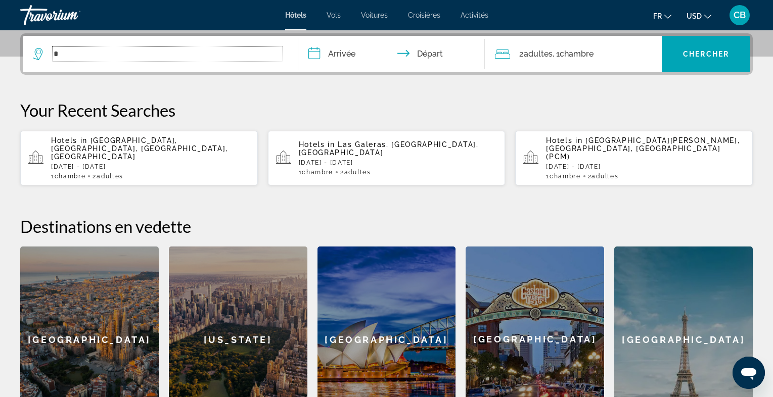
scroll to position [247, 0]
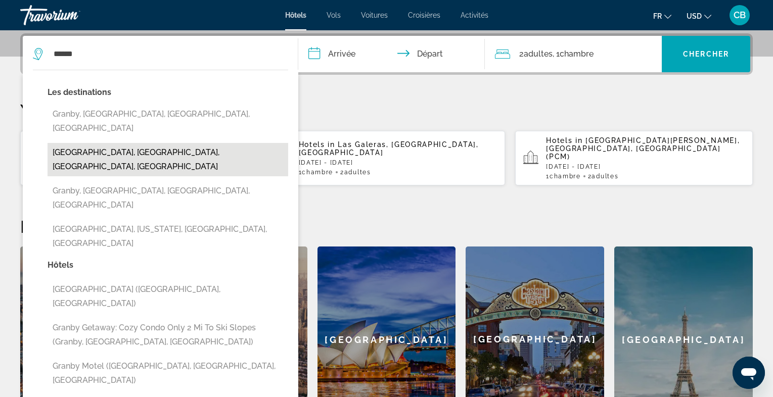
click at [168, 143] on button "[GEOGRAPHIC_DATA], [GEOGRAPHIC_DATA], [GEOGRAPHIC_DATA], [GEOGRAPHIC_DATA]" at bounding box center [167, 159] width 241 height 33
type input "**********"
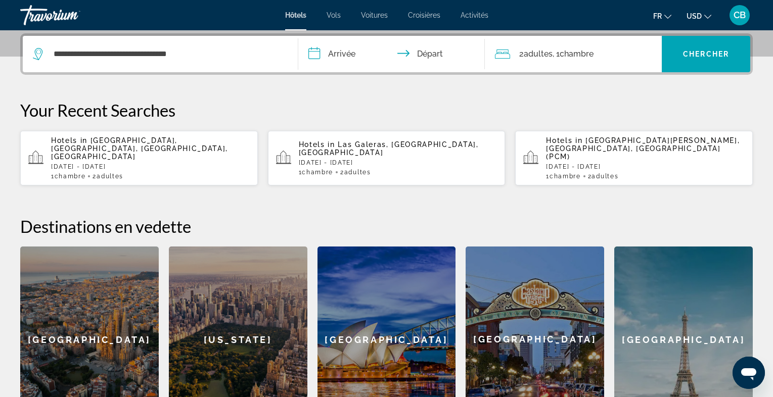
click at [347, 54] on input "**********" at bounding box center [393, 55] width 191 height 39
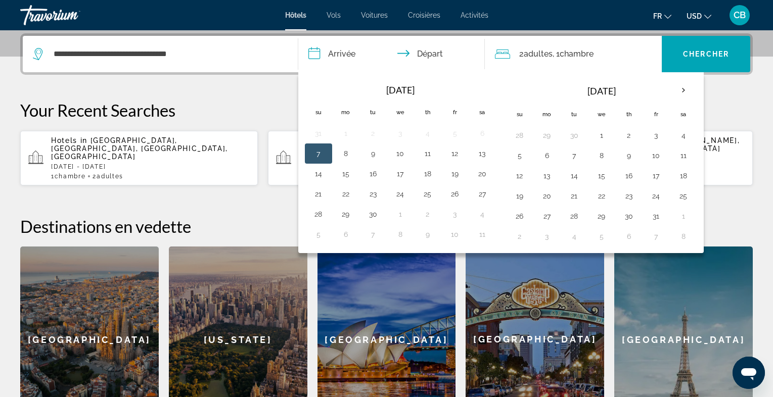
click at [321, 149] on button "7" at bounding box center [318, 154] width 16 height 14
click at [340, 150] on button "8" at bounding box center [346, 154] width 16 height 14
type input "**********"
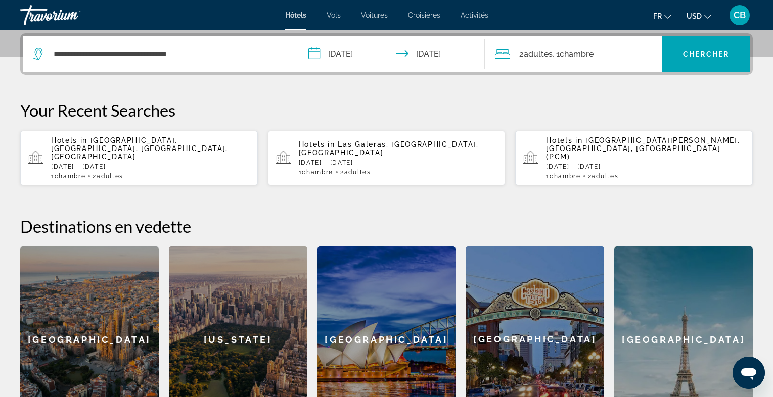
click at [701, 16] on span "USD" at bounding box center [693, 16] width 15 height 8
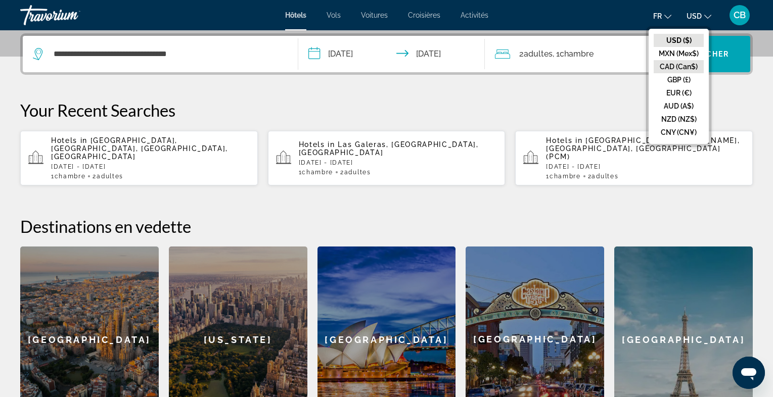
click at [685, 70] on button "CAD (Can$)" at bounding box center [678, 66] width 50 height 13
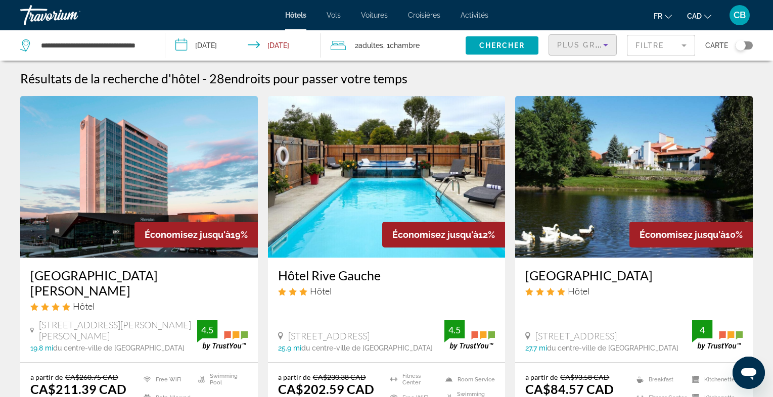
click at [591, 41] on span "Plus grandes économies" at bounding box center [617, 45] width 121 height 8
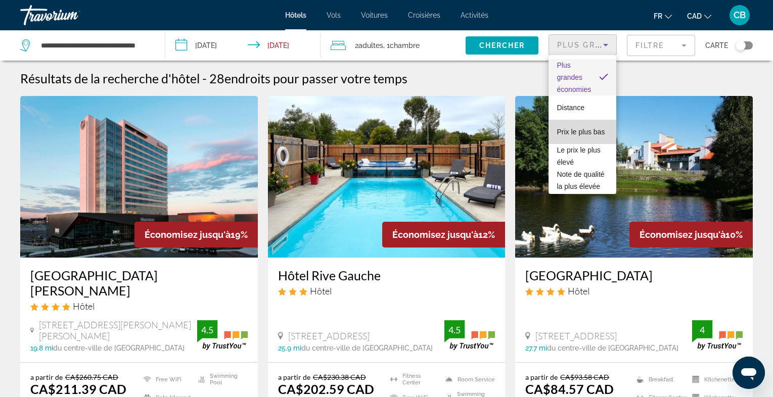
click at [583, 134] on span "Prix le plus bas" at bounding box center [580, 132] width 48 height 8
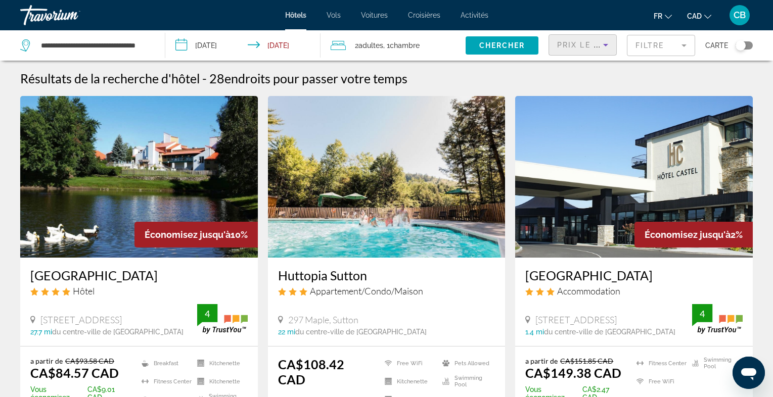
scroll to position [31, 0]
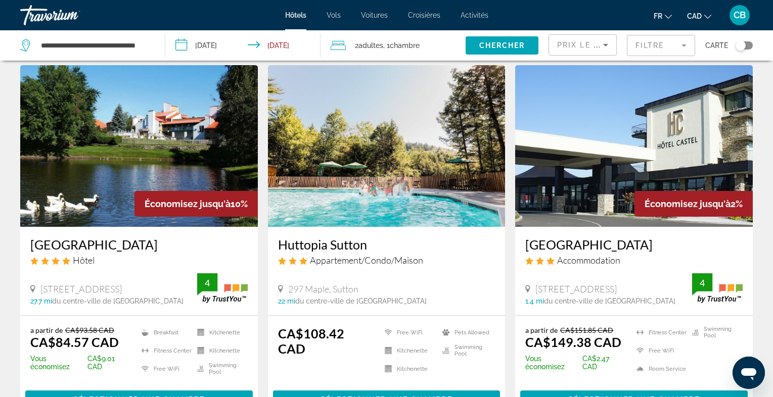
drag, startPoint x: 130, startPoint y: 289, endPoint x: 157, endPoint y: 289, distance: 26.3
click at [157, 289] on div "2603 Chemin Du Parc, Magog" at bounding box center [113, 288] width 167 height 11
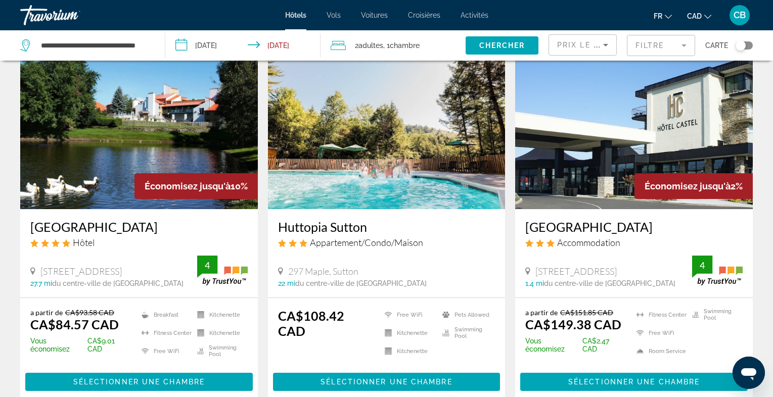
click at [627, 117] on img "Main content" at bounding box center [633, 128] width 237 height 162
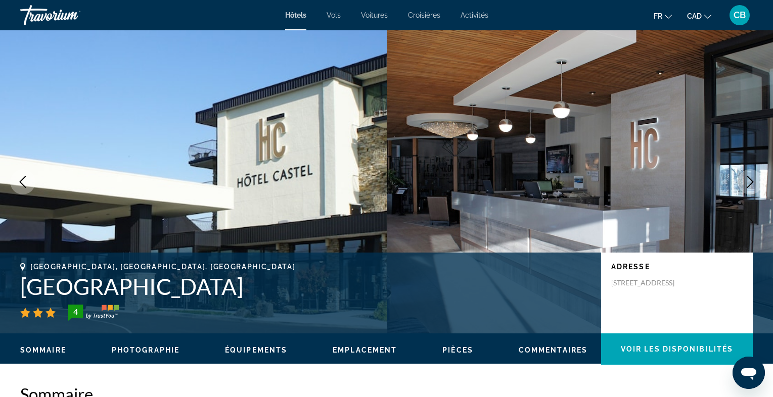
click at [747, 179] on icon "Next image" at bounding box center [750, 182] width 12 height 12
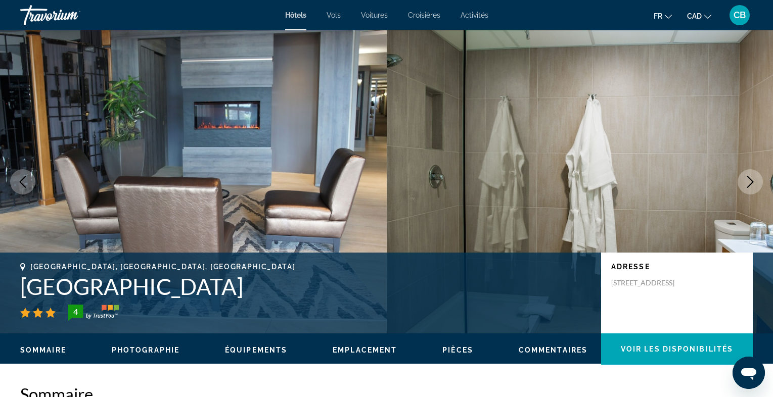
click at [747, 179] on icon "Next image" at bounding box center [750, 182] width 12 height 12
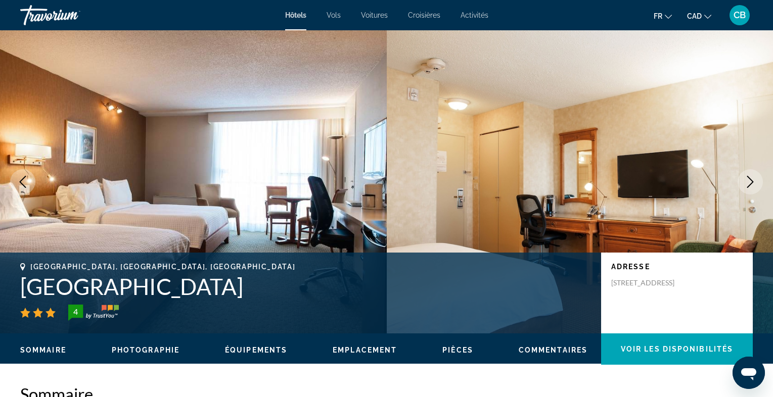
click at [747, 179] on icon "Next image" at bounding box center [750, 182] width 12 height 12
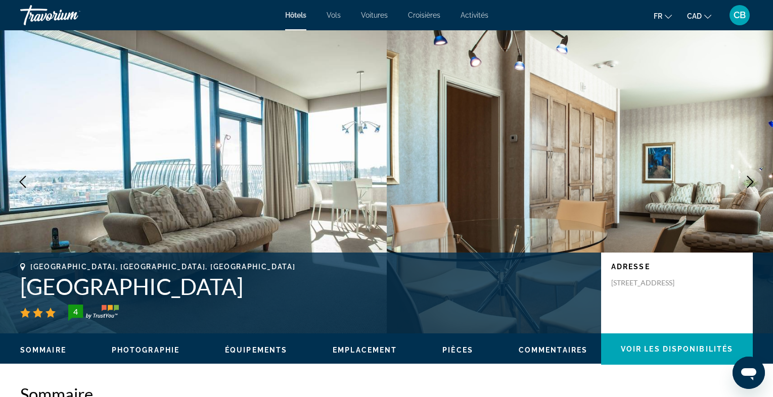
click at [747, 179] on icon "Next image" at bounding box center [750, 182] width 12 height 12
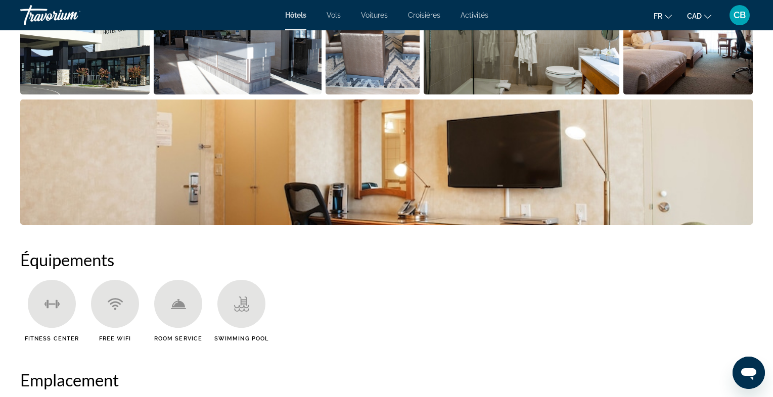
scroll to position [603, 0]
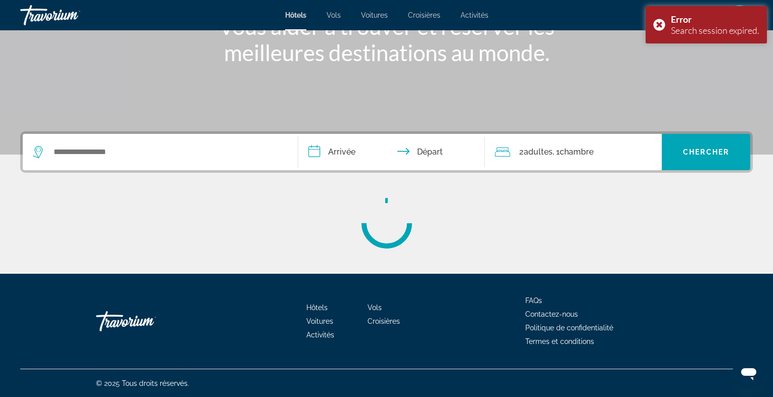
scroll to position [164, 0]
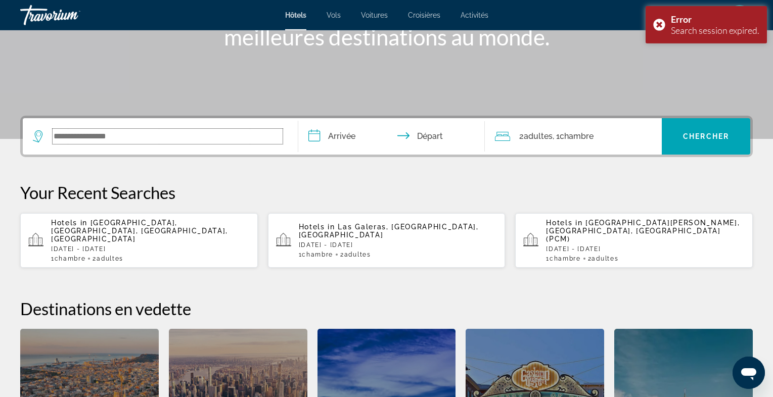
click at [128, 130] on input "Search widget" at bounding box center [168, 136] width 230 height 15
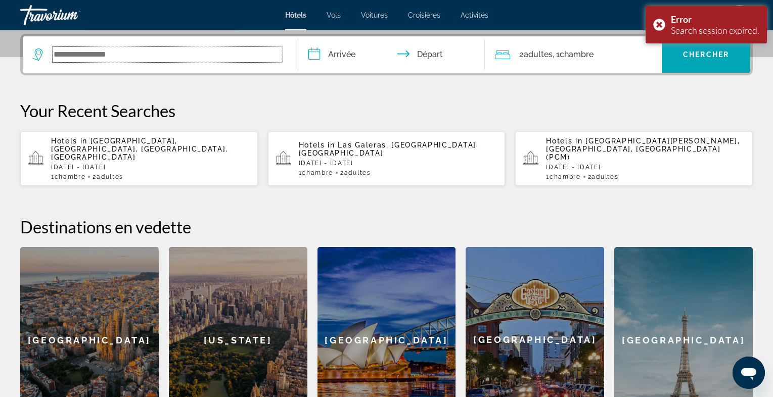
scroll to position [247, 0]
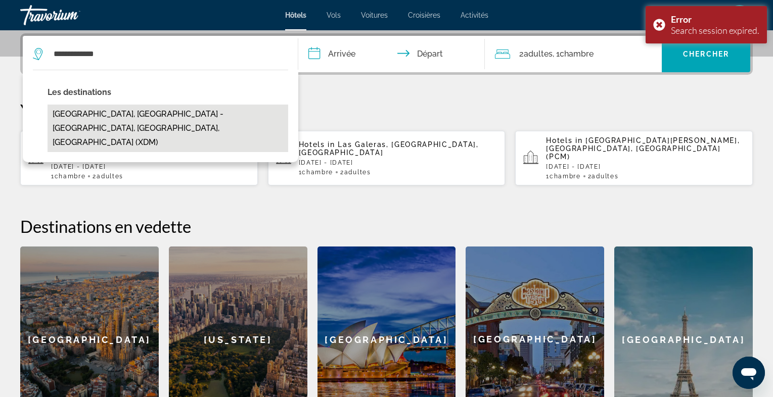
click at [76, 122] on button "[GEOGRAPHIC_DATA], [GEOGRAPHIC_DATA] - [GEOGRAPHIC_DATA], [GEOGRAPHIC_DATA], [G…" at bounding box center [167, 128] width 241 height 47
type input "**********"
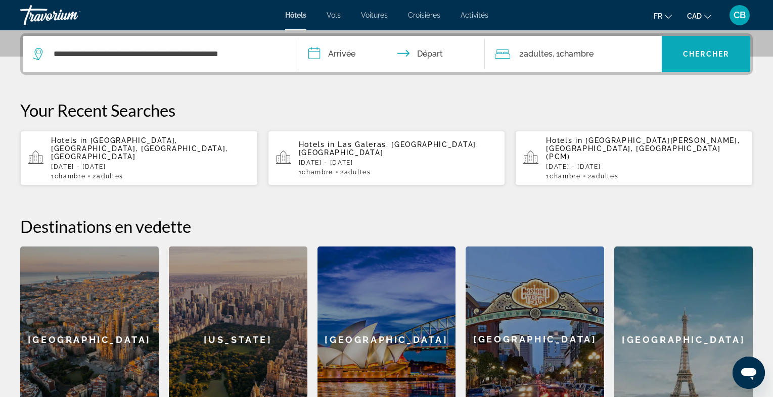
click at [701, 50] on span "Chercher" at bounding box center [706, 54] width 46 height 8
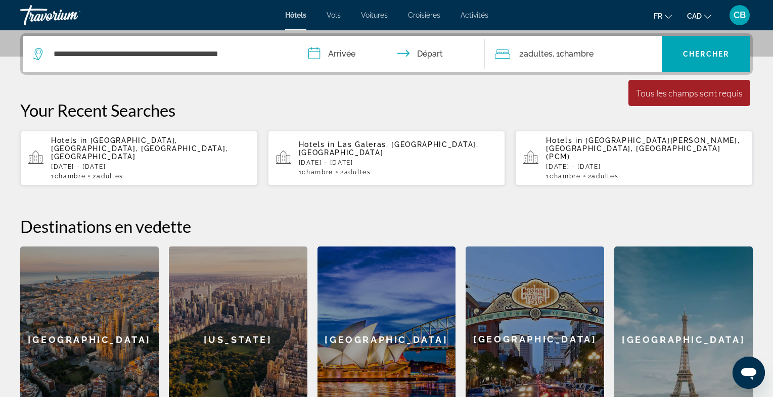
click at [354, 57] on input "**********" at bounding box center [393, 55] width 191 height 39
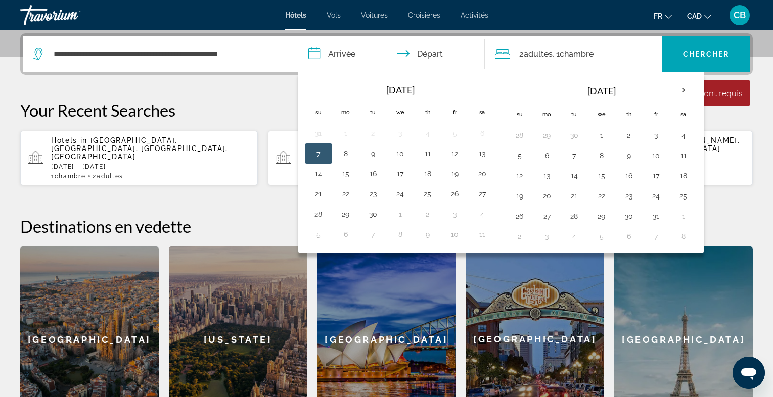
click at [315, 152] on button "7" at bounding box center [318, 154] width 16 height 14
click at [342, 155] on button "8" at bounding box center [346, 154] width 16 height 14
type input "**********"
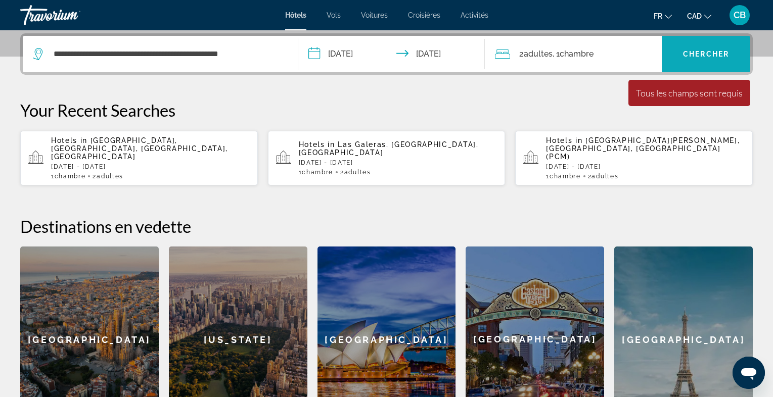
click at [700, 56] on span "Chercher" at bounding box center [706, 54] width 46 height 8
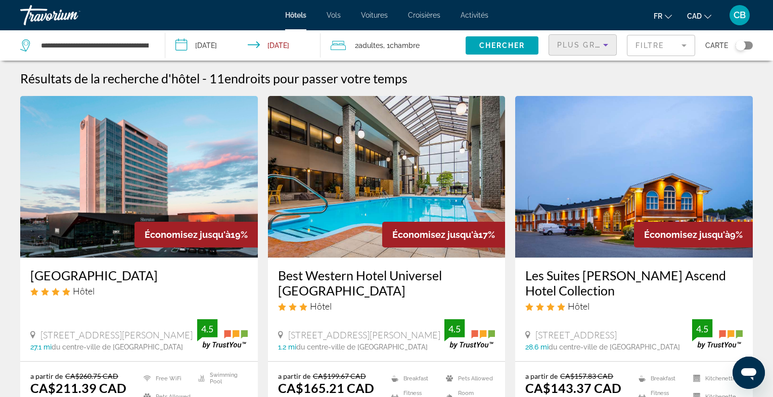
click at [600, 49] on icon "Sort by" at bounding box center [605, 45] width 12 height 12
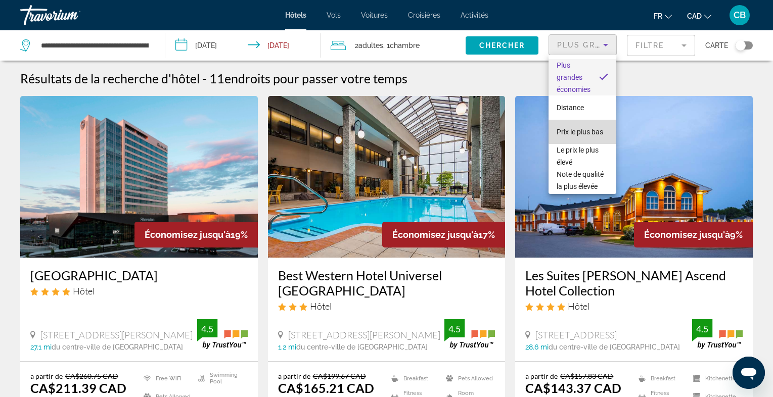
click at [588, 132] on span "Prix le plus bas" at bounding box center [579, 132] width 46 height 8
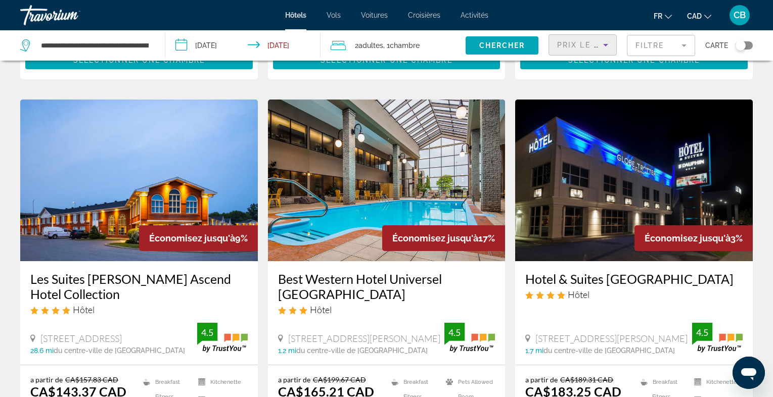
scroll to position [396, 0]
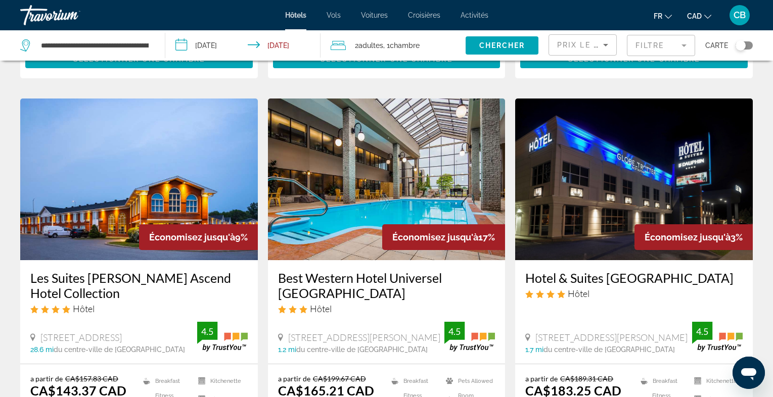
click at [423, 147] on img "Main content" at bounding box center [386, 180] width 237 height 162
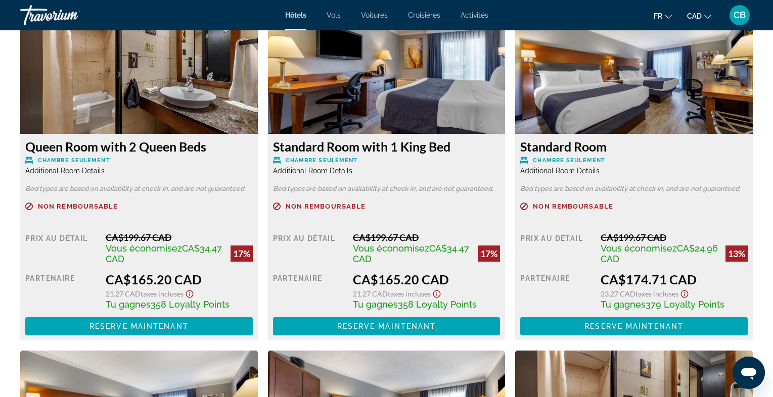
scroll to position [1427, 0]
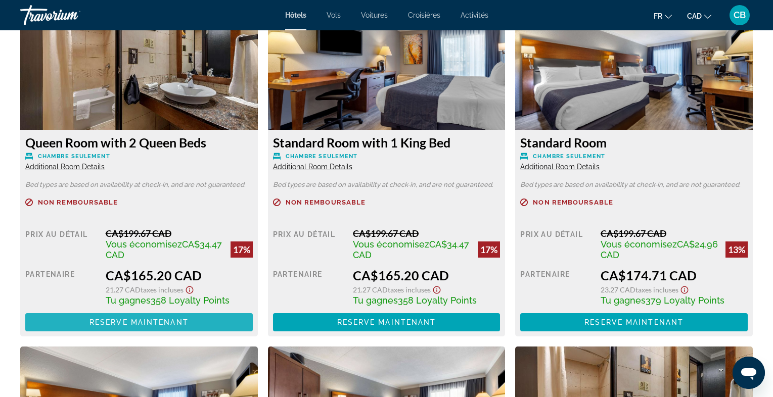
click at [172, 322] on span "Reserve maintenant" at bounding box center [138, 322] width 99 height 8
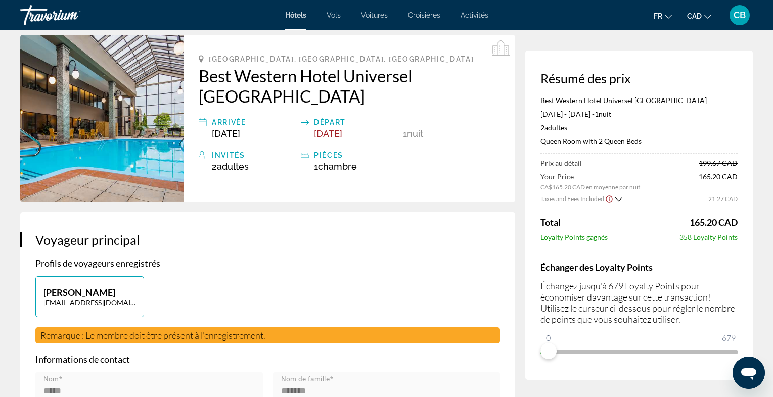
scroll to position [47, 0]
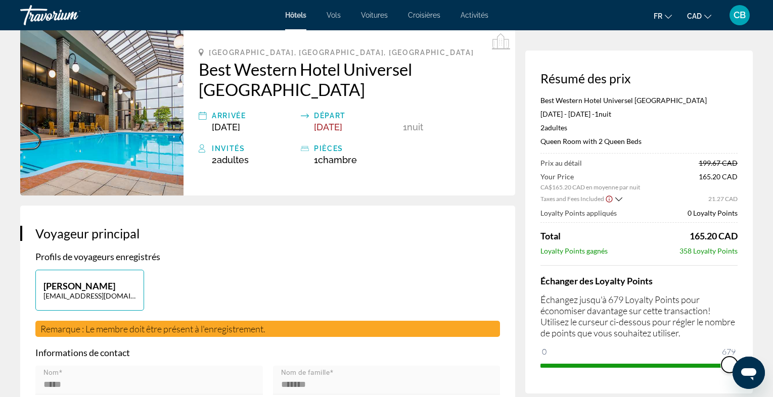
drag, startPoint x: 549, startPoint y: 348, endPoint x: 744, endPoint y: 341, distance: 195.2
click at [744, 341] on div "Résumé des prix Best Western Hotel Universel Drummondville [DATE] - [DATE] - 1 …" at bounding box center [638, 222] width 227 height 343
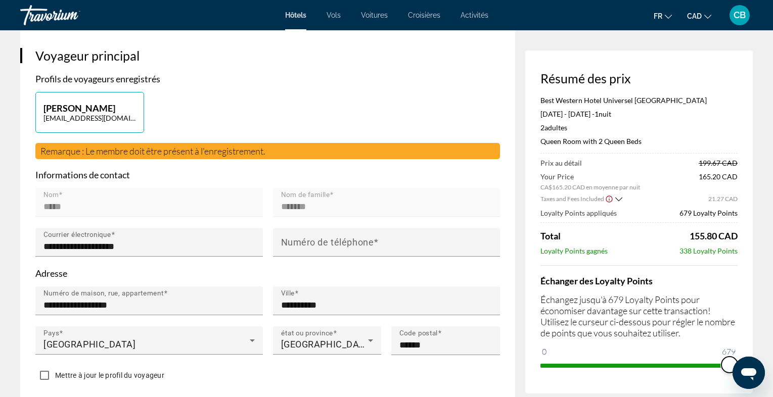
scroll to position [235, 0]
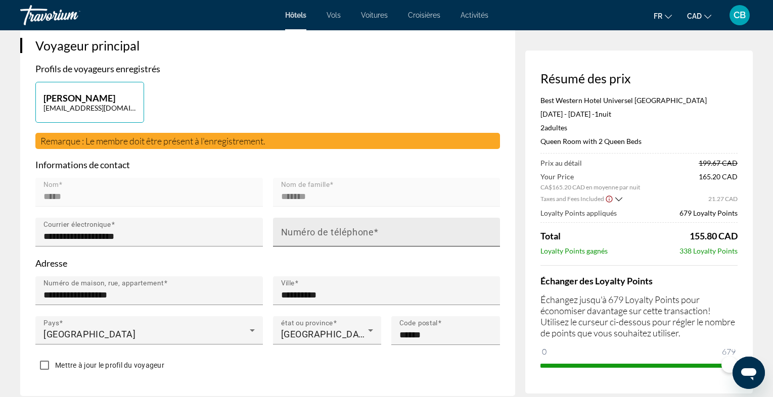
click at [407, 231] on input "Numéro de téléphone" at bounding box center [389, 236] width 217 height 12
click at [401, 263] on p "Adresse" at bounding box center [267, 263] width 464 height 11
click at [370, 231] on mat-label "Numéro de téléphone" at bounding box center [327, 232] width 93 height 11
click at [370, 231] on input "Numéro de téléphone" at bounding box center [389, 236] width 217 height 12
type input "**********"
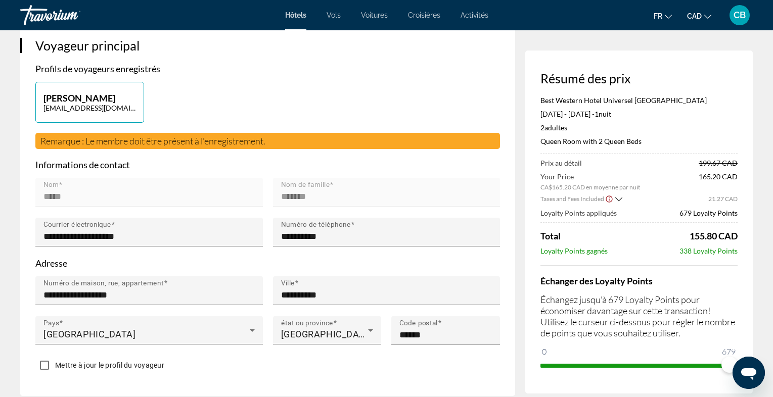
click at [345, 270] on form "**********" at bounding box center [267, 267] width 464 height 217
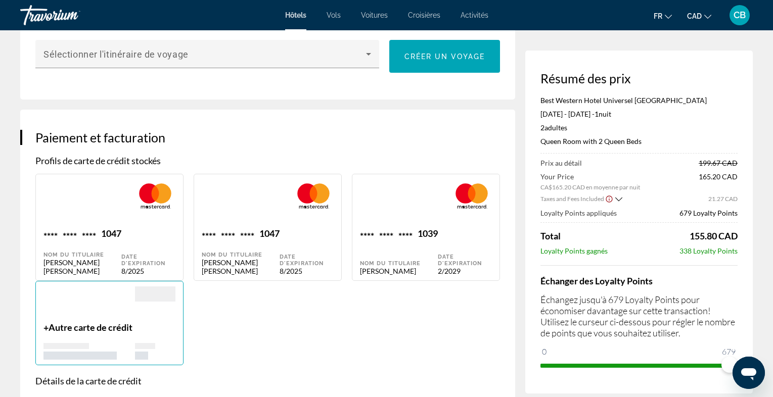
scroll to position [679, 0]
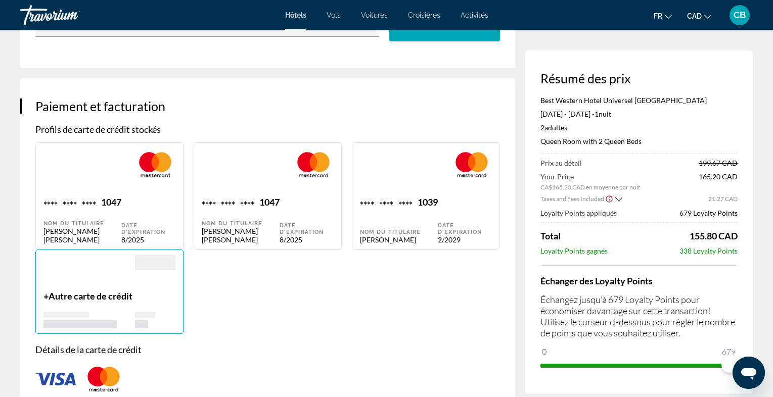
click at [129, 291] on span "Autre carte de crédit" at bounding box center [91, 296] width 84 height 11
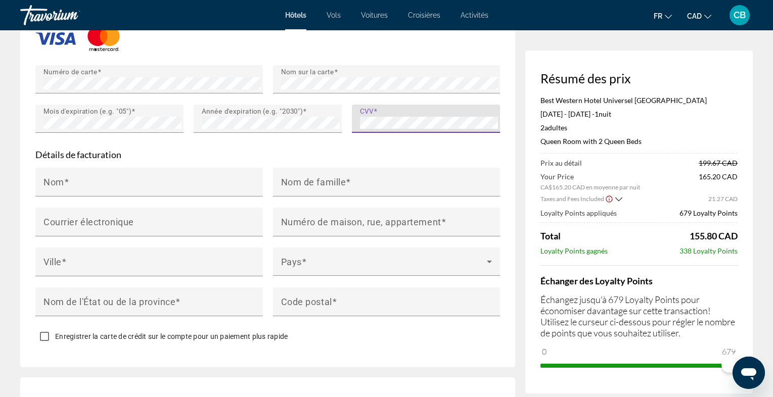
scroll to position [1035, 0]
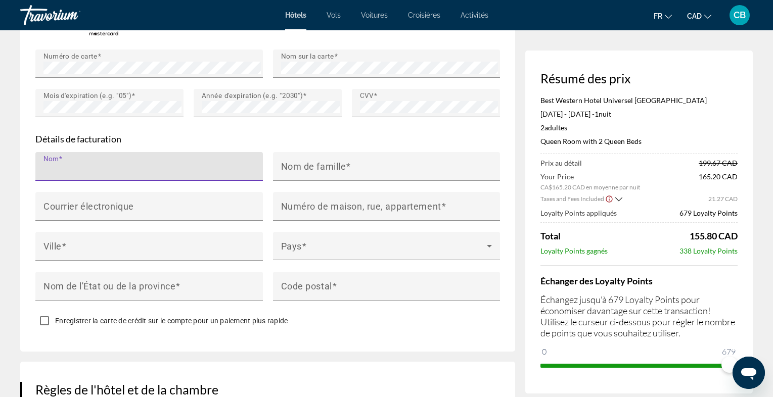
click at [164, 165] on input "Nom" at bounding box center [151, 171] width 217 height 12
drag, startPoint x: 85, startPoint y: 156, endPoint x: -1, endPoint y: 155, distance: 85.4
click at [43, 165] on input "*******" at bounding box center [151, 171] width 217 height 12
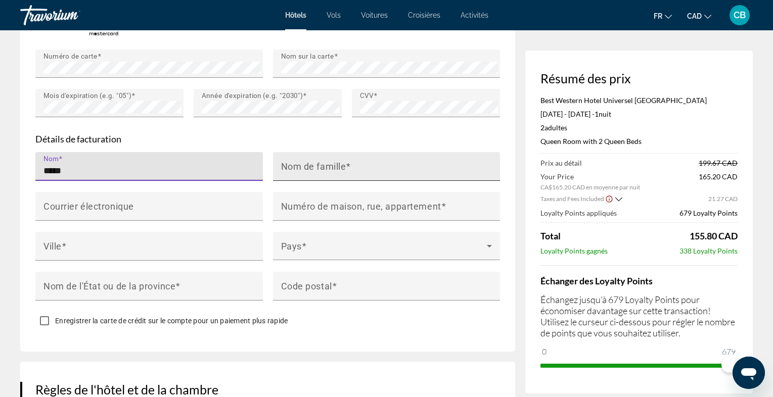
type input "*****"
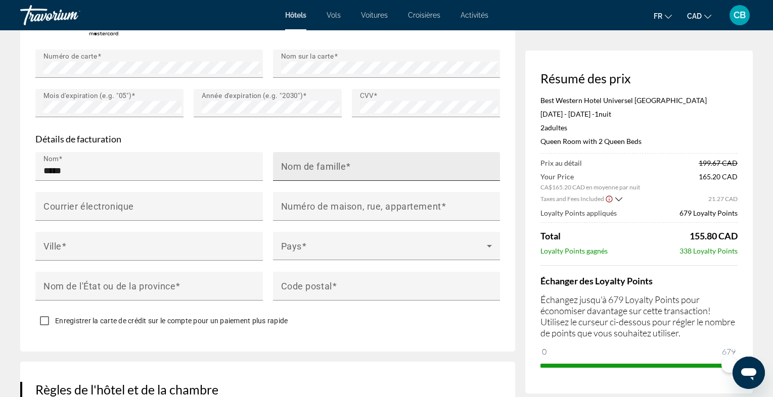
click at [303, 161] on mat-label "Nom de famille" at bounding box center [313, 166] width 65 height 11
click at [303, 165] on input "Nom de famille" at bounding box center [389, 171] width 217 height 12
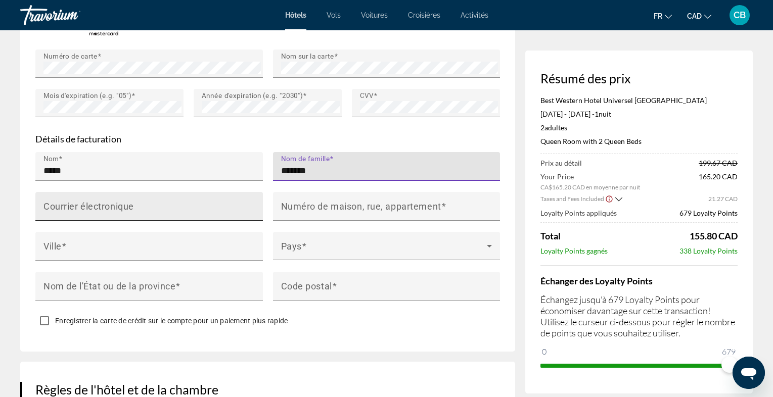
type input "*******"
click at [162, 205] on input "Courrier électronique" at bounding box center [151, 211] width 217 height 12
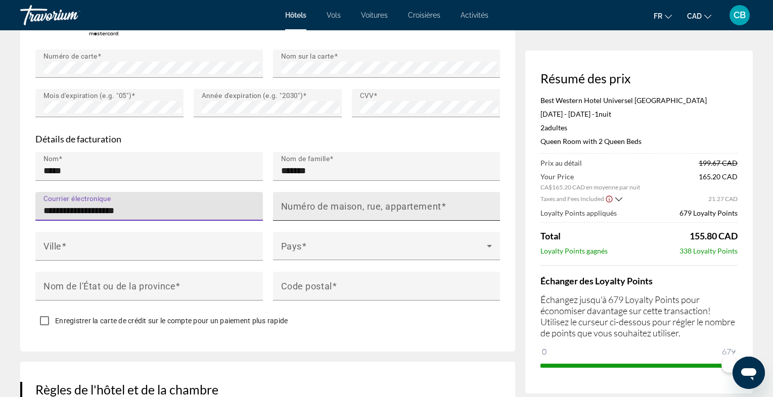
type input "**********"
click at [309, 201] on mat-label "Numéro de maison, rue, appartement" at bounding box center [361, 206] width 160 height 11
click at [309, 205] on input "Numéro de maison, rue, appartement" at bounding box center [389, 211] width 217 height 12
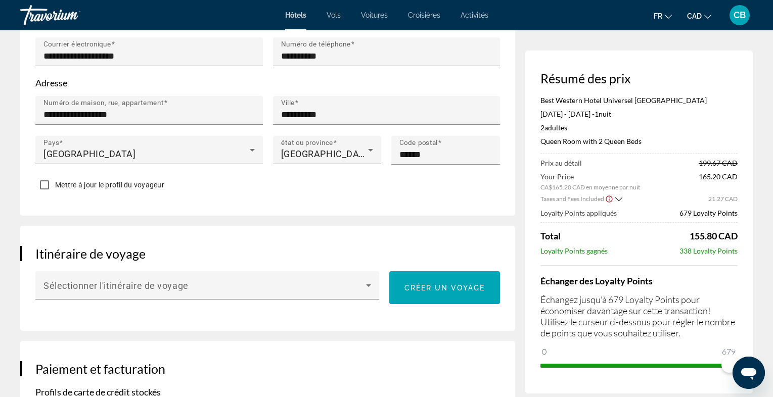
scroll to position [285, 0]
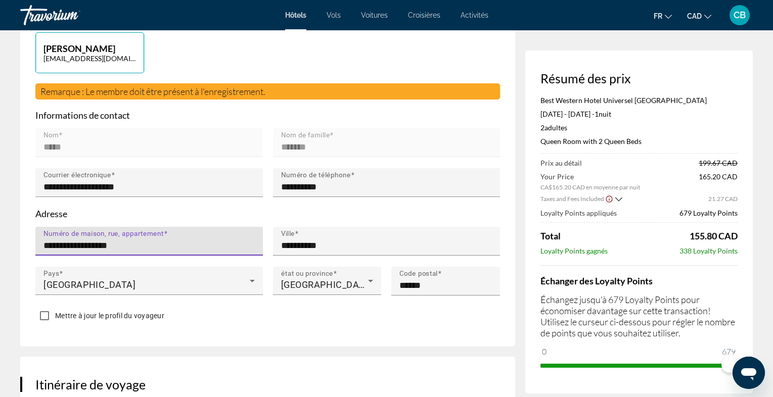
drag, startPoint x: 137, startPoint y: 246, endPoint x: 18, endPoint y: 241, distance: 119.3
click at [43, 241] on input "**********" at bounding box center [151, 245] width 217 height 12
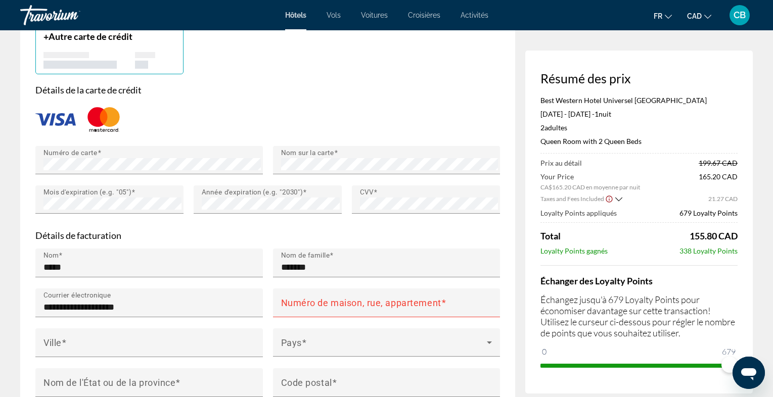
scroll to position [951, 0]
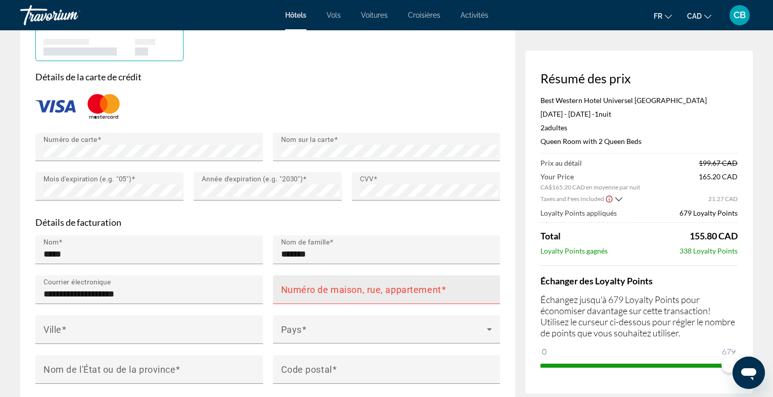
click at [304, 284] on mat-label "Numéro de maison, rue, appartement" at bounding box center [361, 289] width 160 height 11
click at [304, 288] on input "Numéro de maison, rue, appartement" at bounding box center [389, 294] width 217 height 12
paste input "**********"
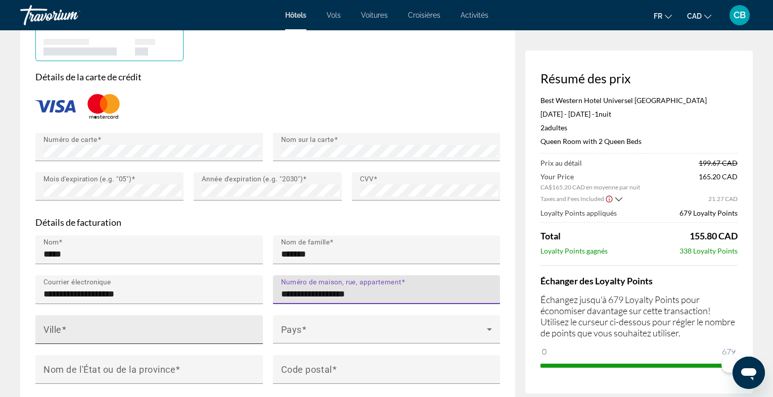
type input "**********"
click at [189, 315] on div "Ville" at bounding box center [151, 329] width 217 height 29
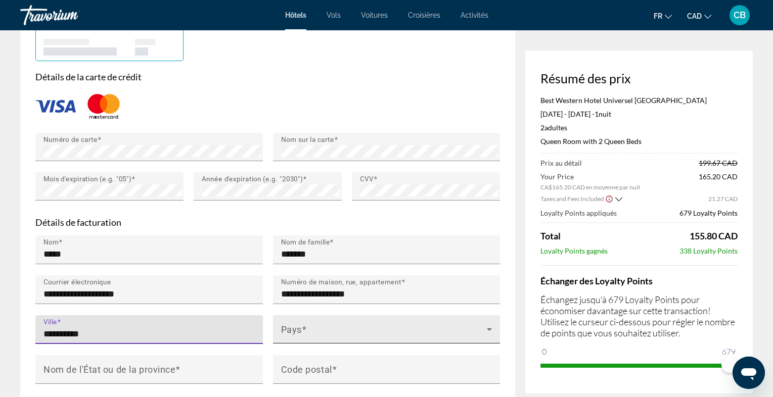
type input "**********"
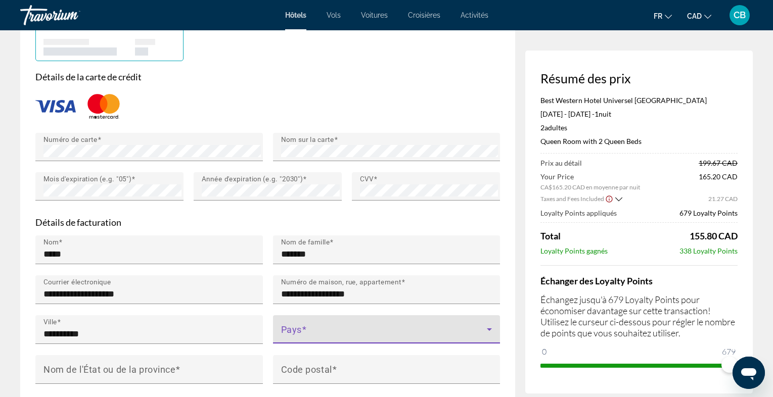
click at [314, 327] on span "Main content" at bounding box center [384, 333] width 206 height 12
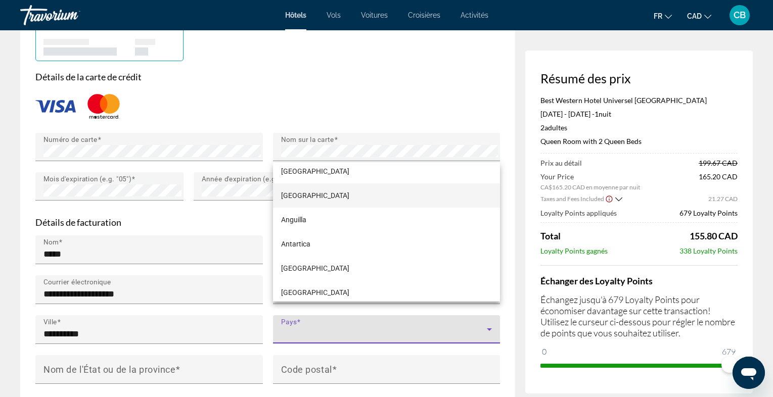
scroll to position [133, 0]
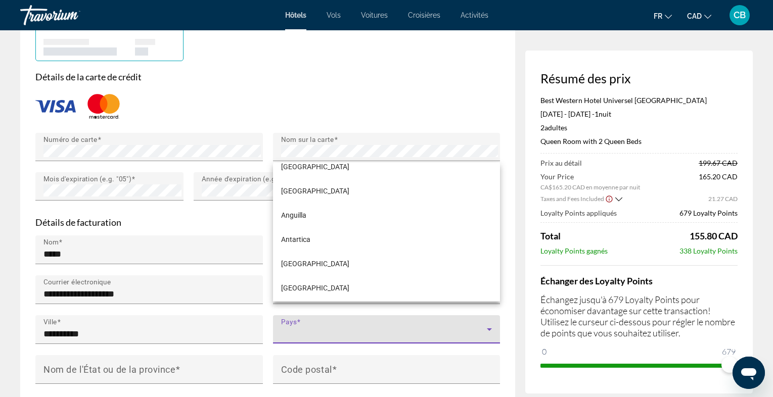
click at [348, 320] on div at bounding box center [386, 198] width 773 height 397
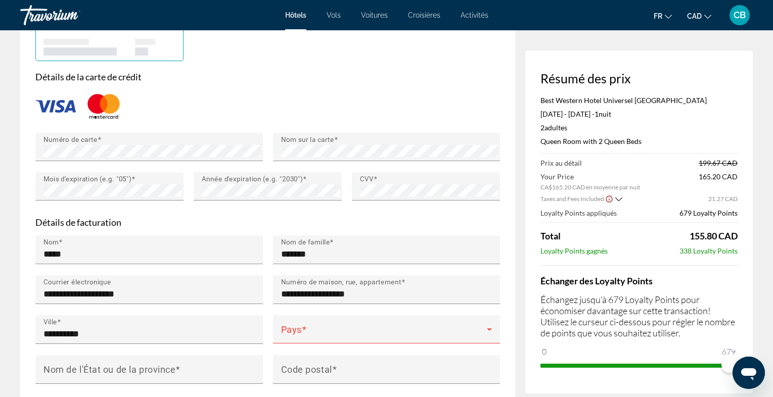
click at [348, 327] on span "Main content" at bounding box center [384, 333] width 206 height 12
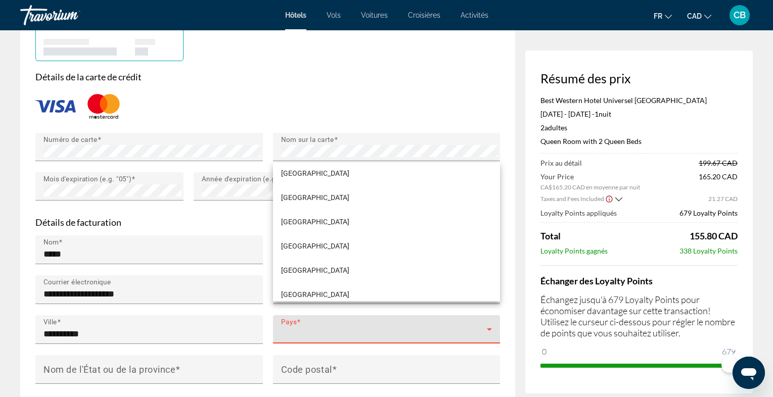
scroll to position [930, 0]
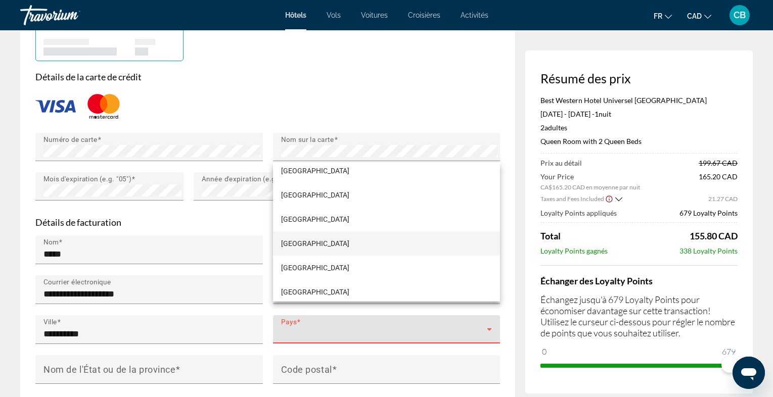
click at [342, 243] on mat-option "[GEOGRAPHIC_DATA]" at bounding box center [386, 243] width 227 height 24
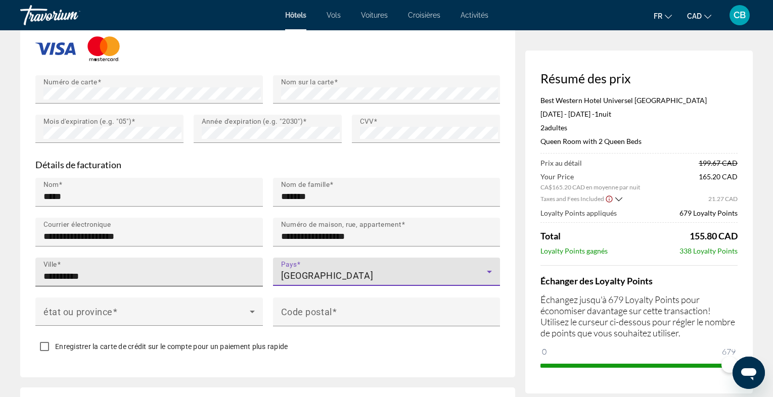
scroll to position [1010, 0]
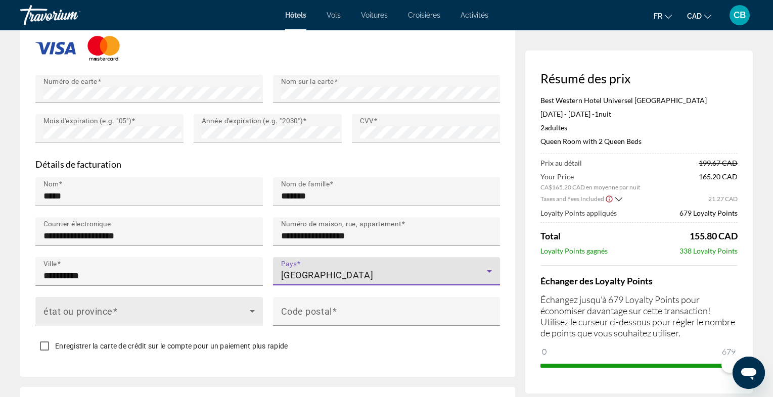
click at [187, 309] on span "Main content" at bounding box center [146, 315] width 206 height 12
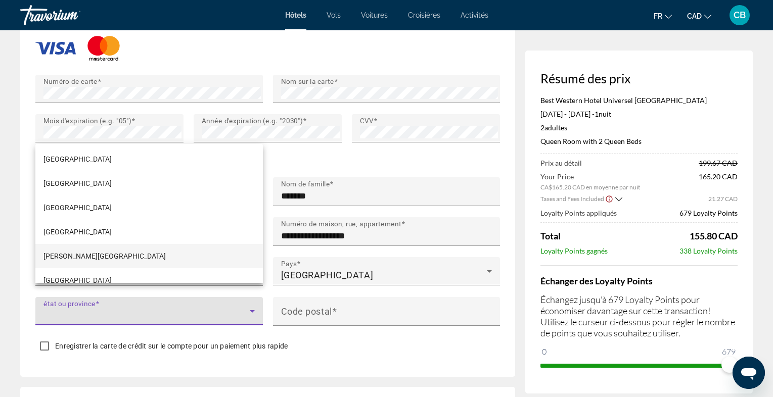
scroll to position [193, 0]
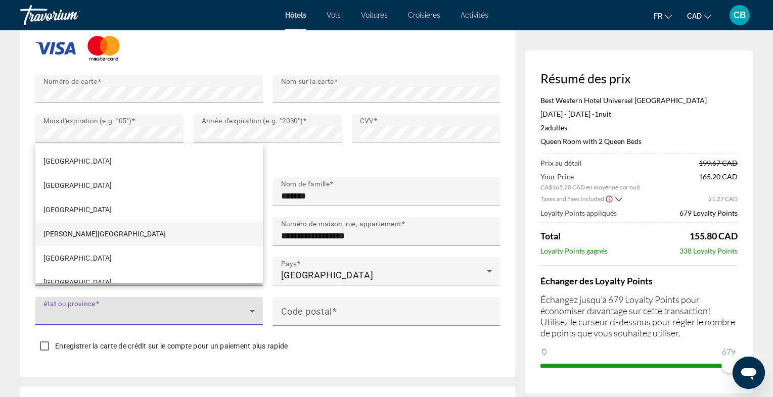
click at [160, 247] on mat-option "[GEOGRAPHIC_DATA]" at bounding box center [148, 258] width 227 height 24
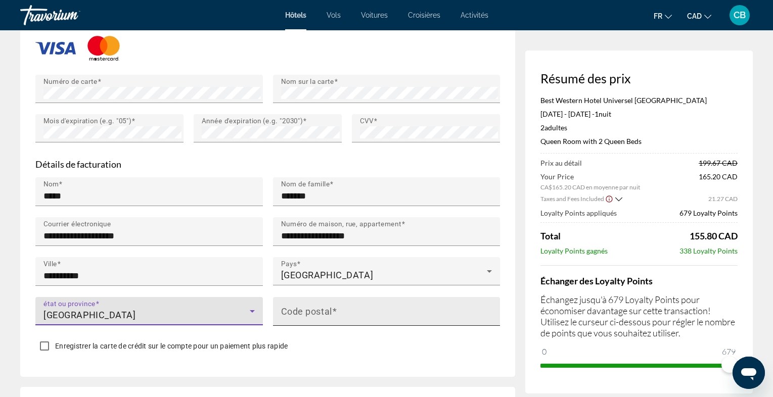
click at [292, 306] on mat-label "Code postal" at bounding box center [306, 311] width 51 height 11
click at [292, 310] on input "Code postal" at bounding box center [389, 316] width 217 height 12
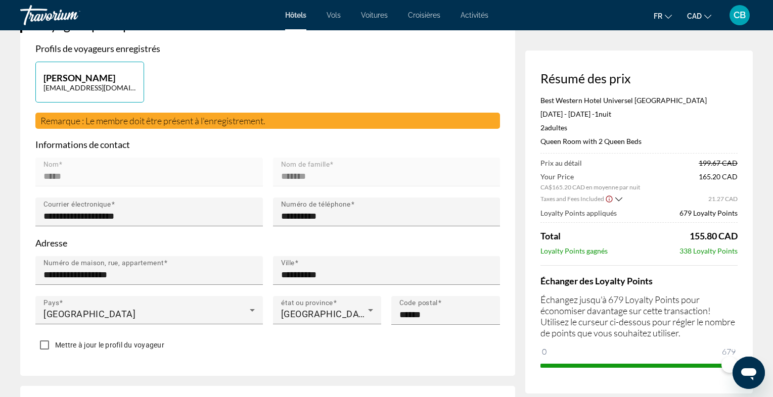
scroll to position [258, 0]
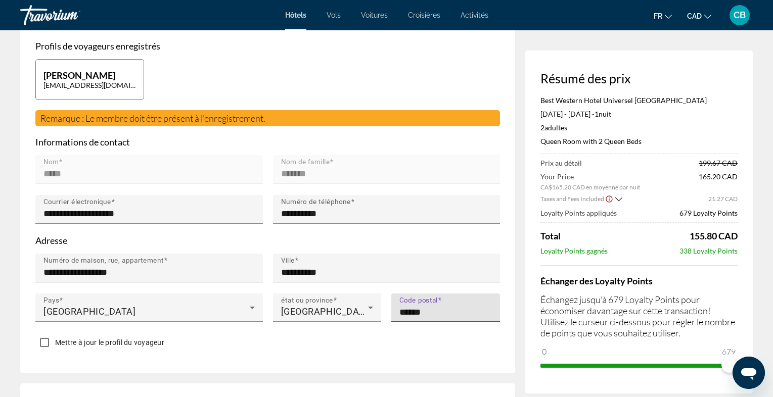
drag, startPoint x: 434, startPoint y: 312, endPoint x: 390, endPoint y: 312, distance: 43.5
click at [399, 312] on input "******" at bounding box center [448, 312] width 99 height 12
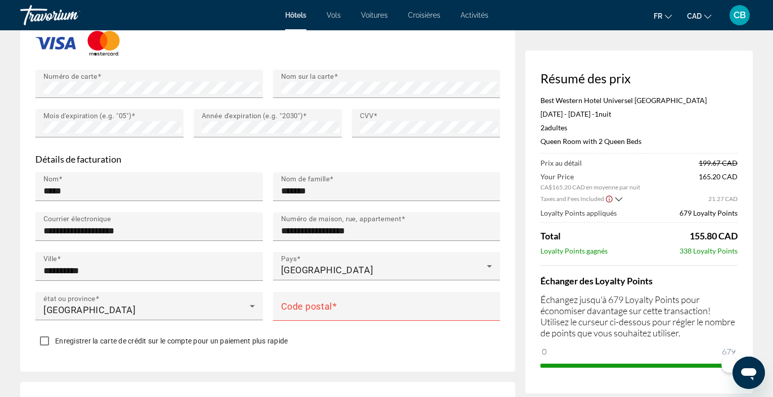
scroll to position [1016, 0]
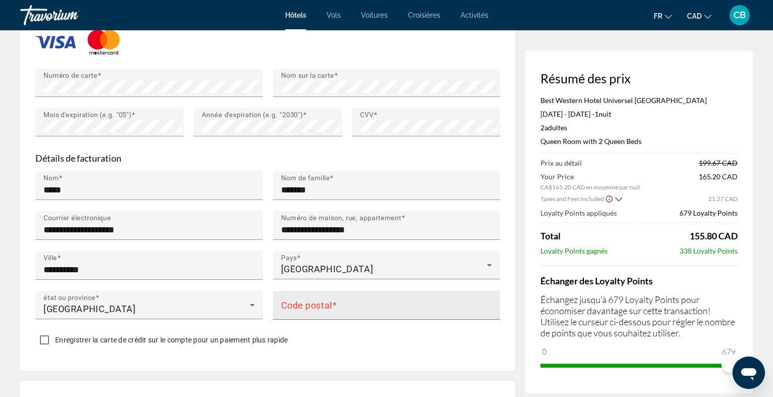
click at [387, 304] on input "Code postal" at bounding box center [389, 310] width 217 height 12
paste input "******"
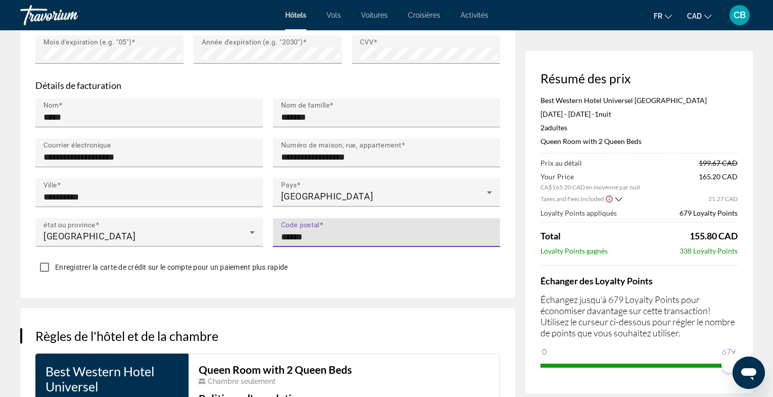
scroll to position [1090, 0]
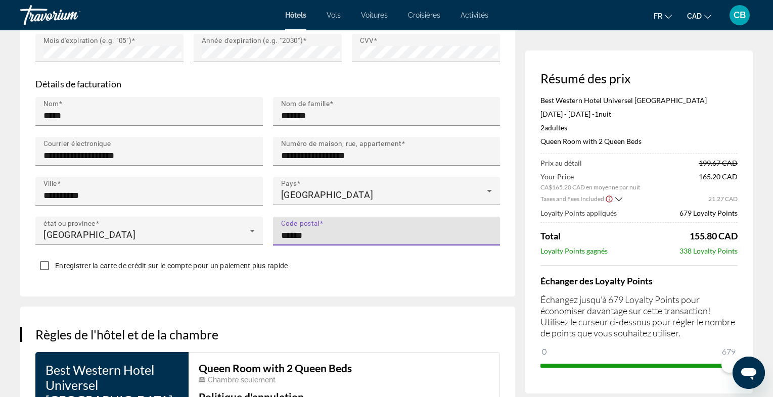
type input "******"
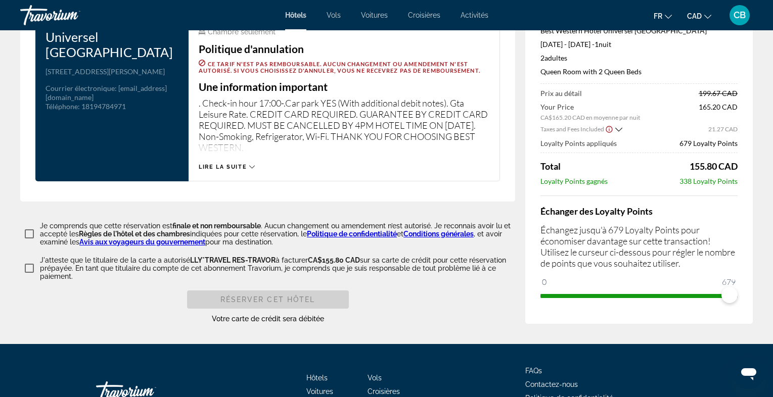
scroll to position [1441, 0]
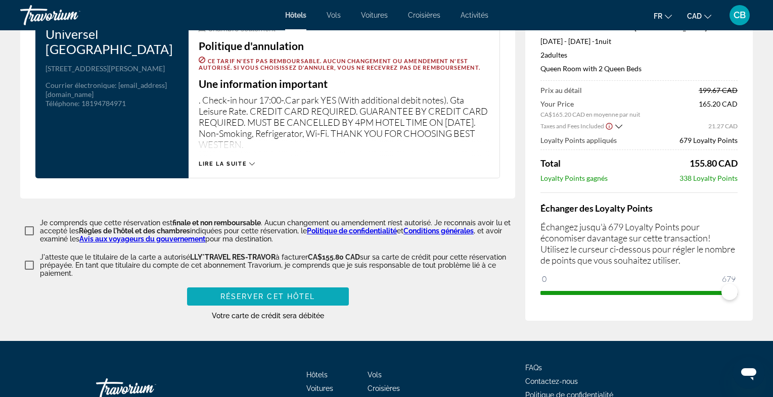
click at [272, 293] on span "Réserver cet hôtel" at bounding box center [267, 297] width 95 height 8
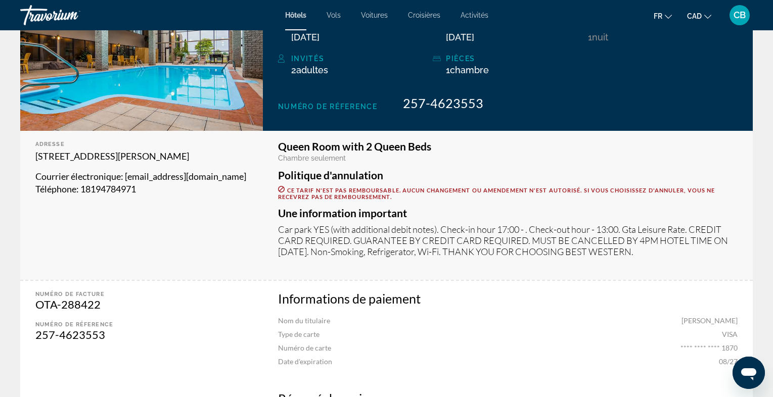
scroll to position [206, 0]
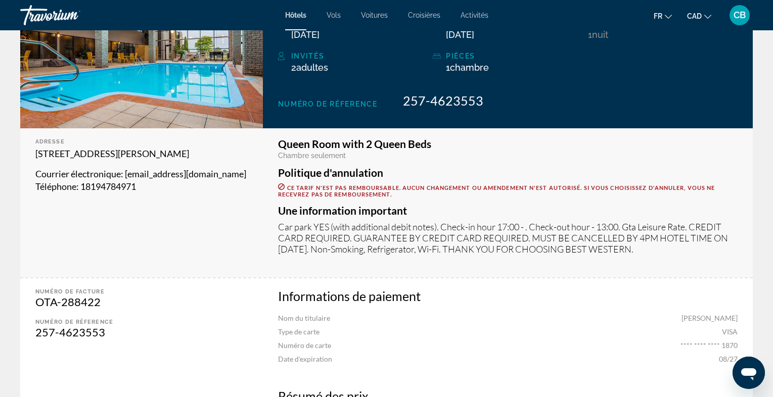
drag, startPoint x: 34, startPoint y: 152, endPoint x: 250, endPoint y: 154, distance: 215.8
click at [250, 154] on div "Adresse [STREET_ADDRESS][PERSON_NAME] Courrier électronique : [EMAIL_ADDRESS][D…" at bounding box center [141, 202] width 243 height 149
copy p "[STREET_ADDRESS][PERSON_NAME]"
drag, startPoint x: 82, startPoint y: 187, endPoint x: 142, endPoint y: 186, distance: 60.1
click at [142, 186] on p "Téléphone : [PHONE_NUMBER]" at bounding box center [141, 186] width 212 height 13
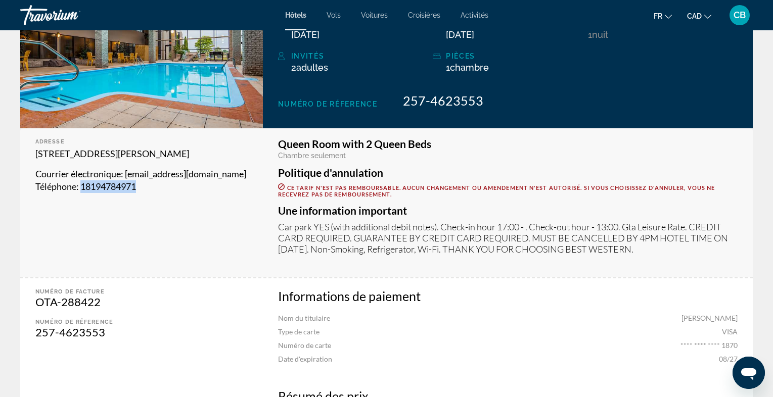
copy span "18194784971"
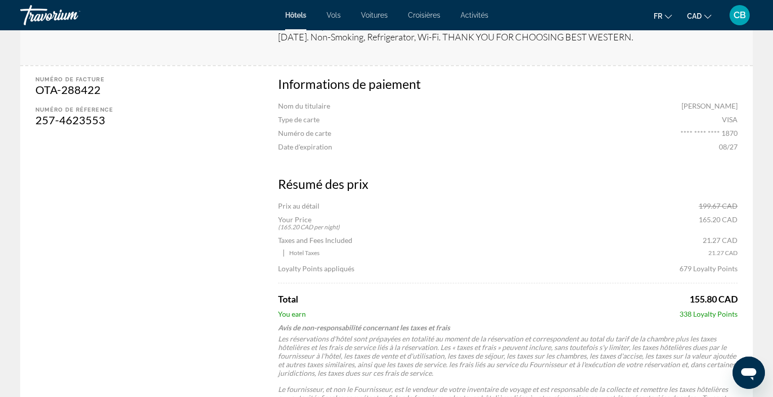
scroll to position [422, 0]
